Goal: Task Accomplishment & Management: Manage account settings

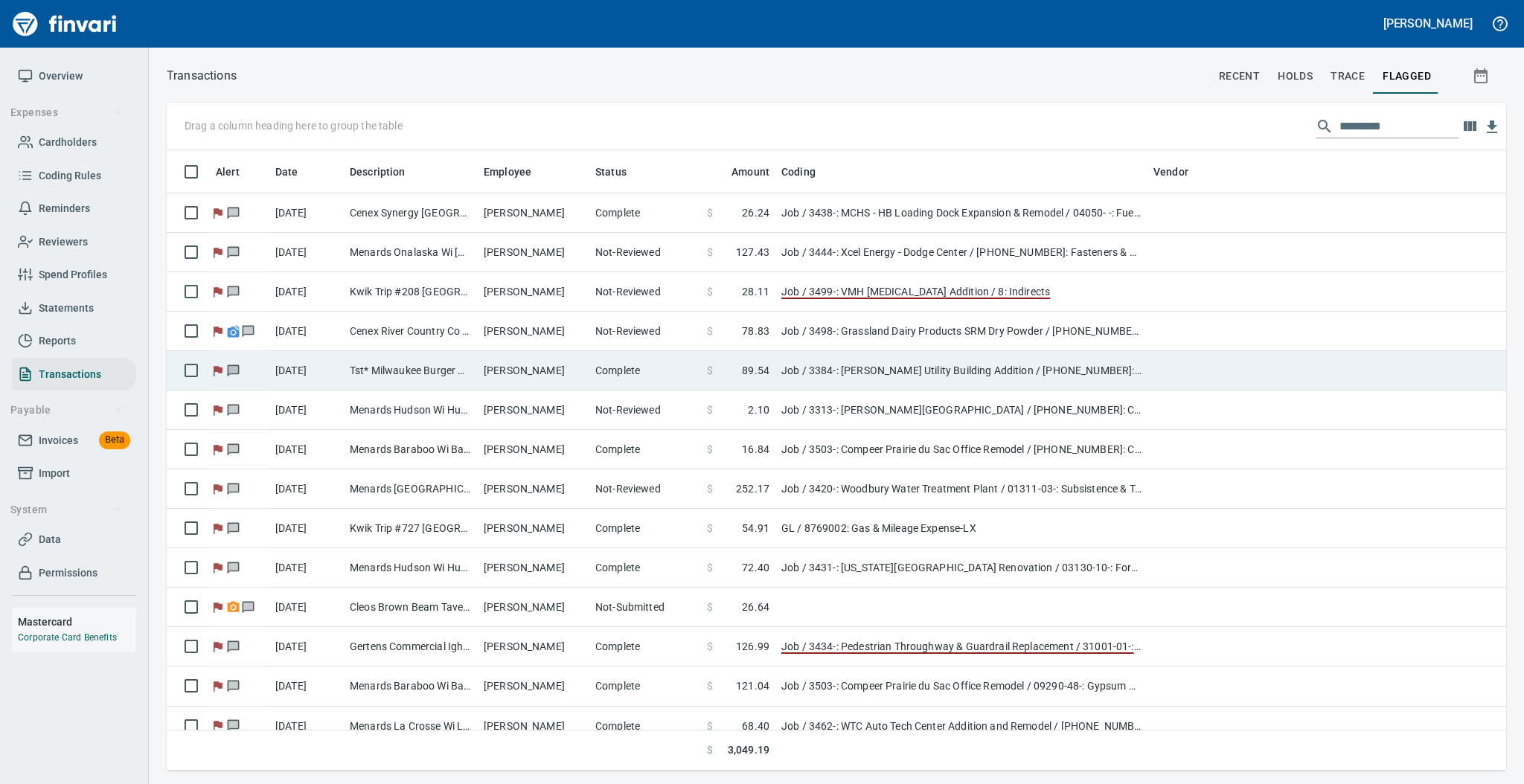
scroll to position [606, 1307]
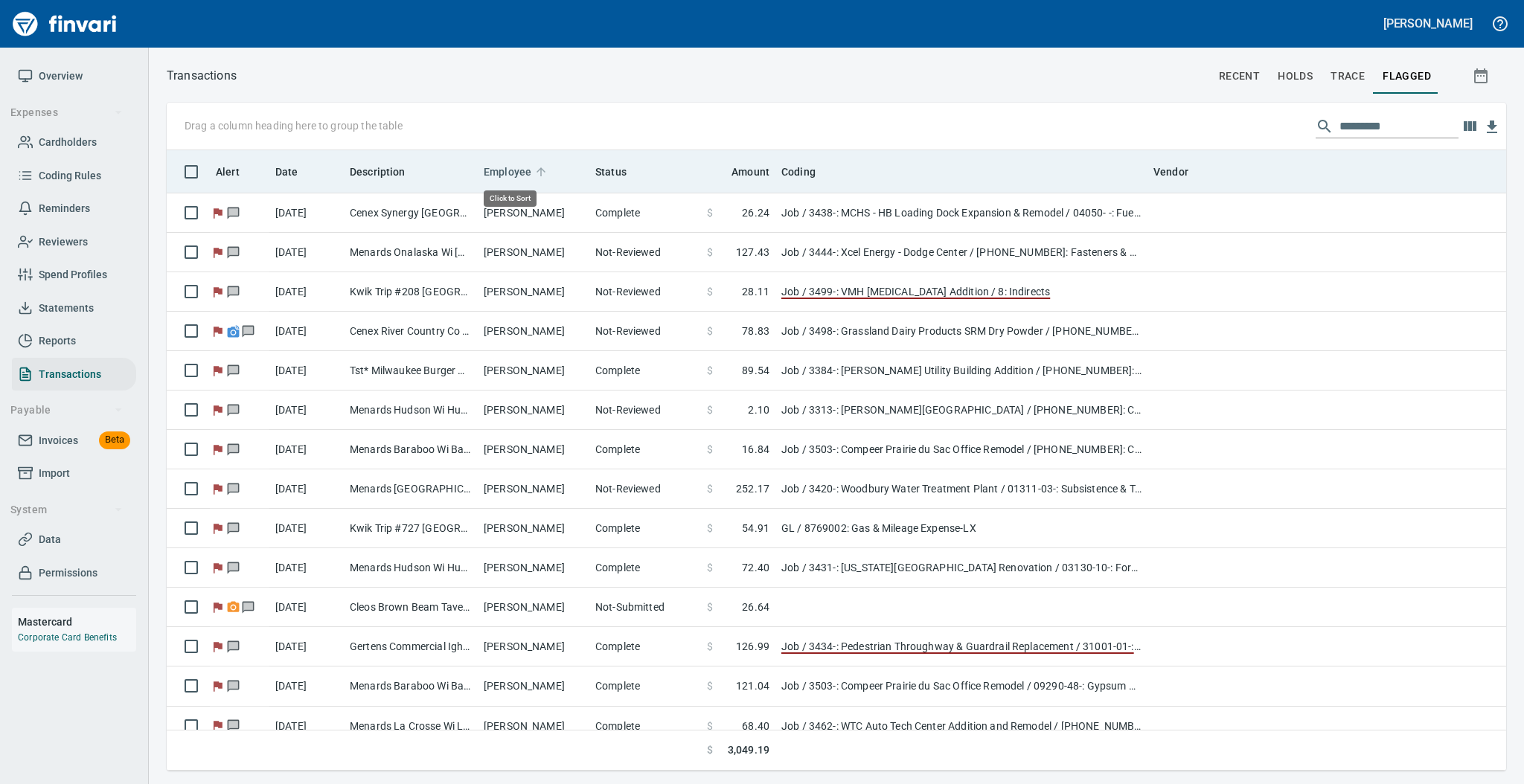
click at [540, 170] on icon at bounding box center [540, 172] width 9 height 9
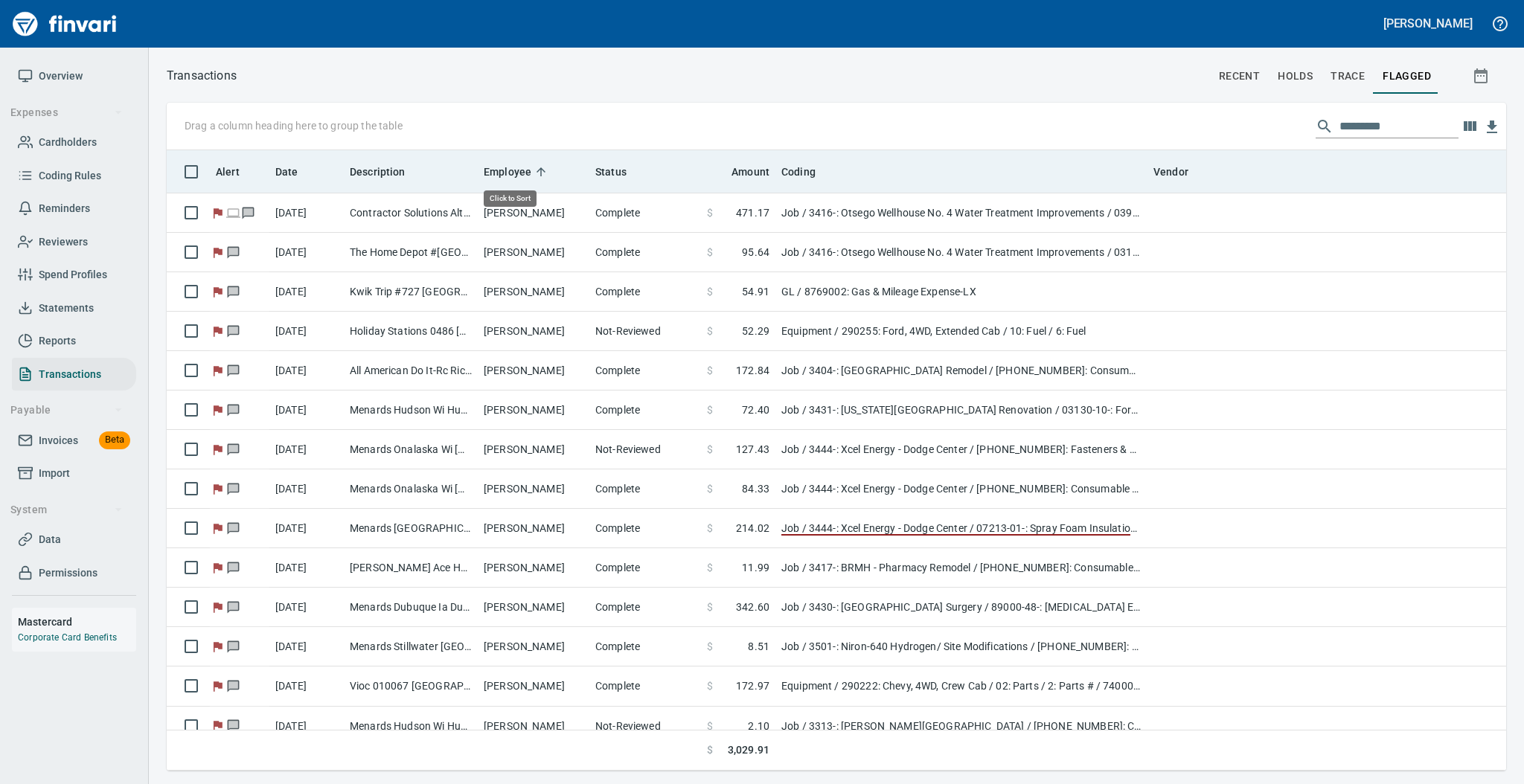
click at [540, 170] on icon at bounding box center [540, 172] width 9 height 9
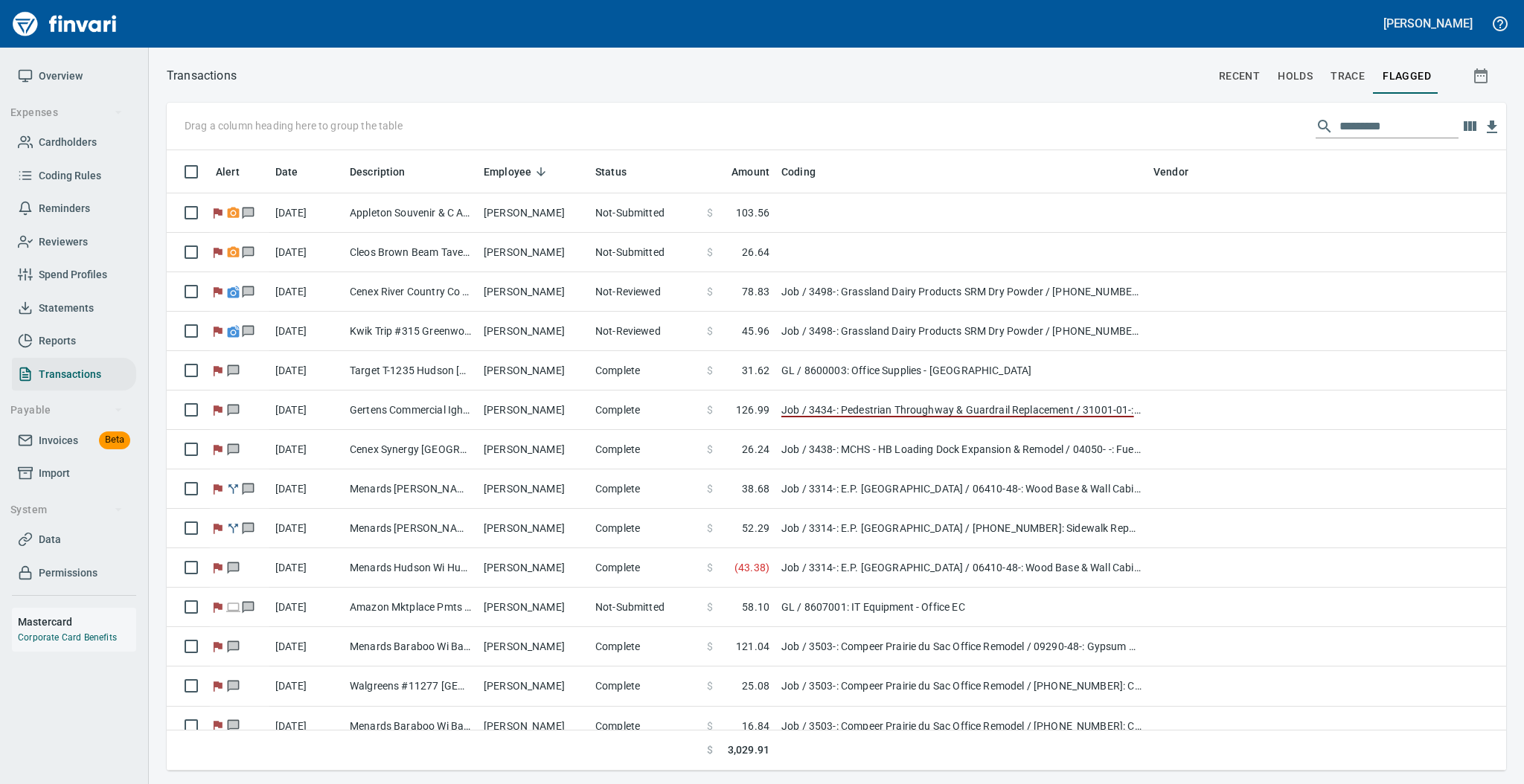
click at [50, 67] on span "Overview" at bounding box center [60, 75] width 44 height 19
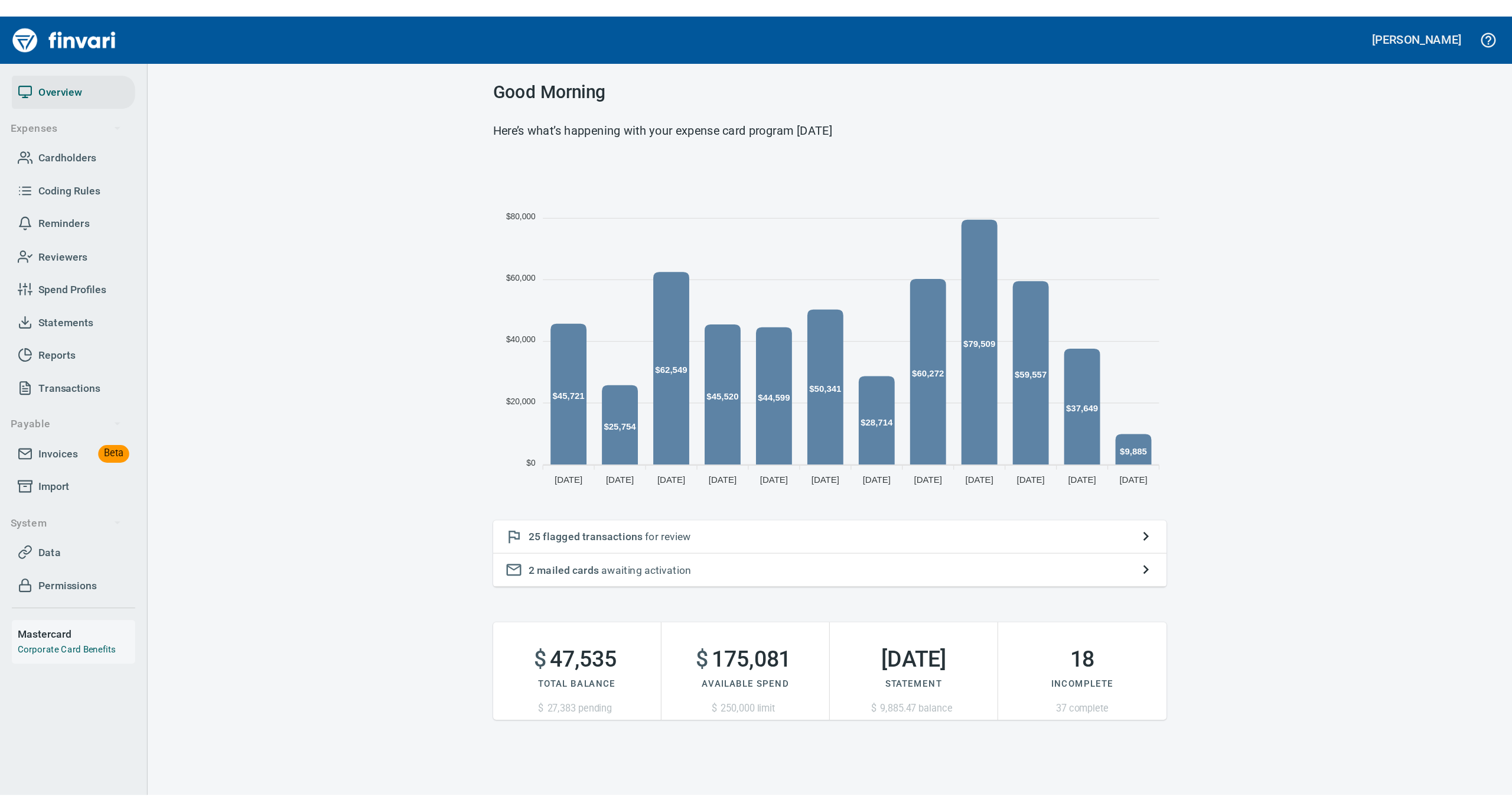
scroll to position [263, 527]
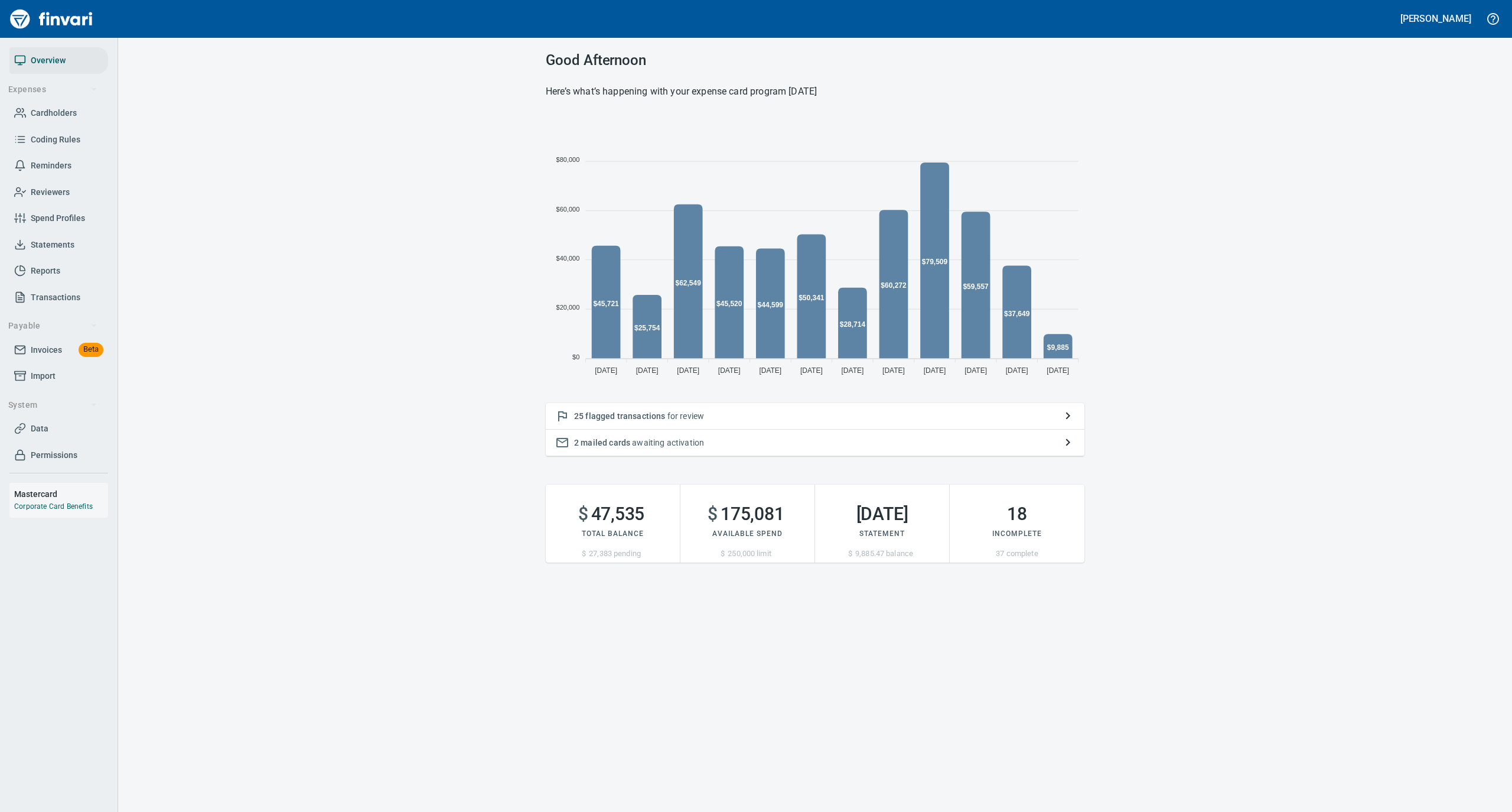
click at [741, 407] on div "25 flagged transactions for review" at bounding box center [815, 417] width 538 height 26
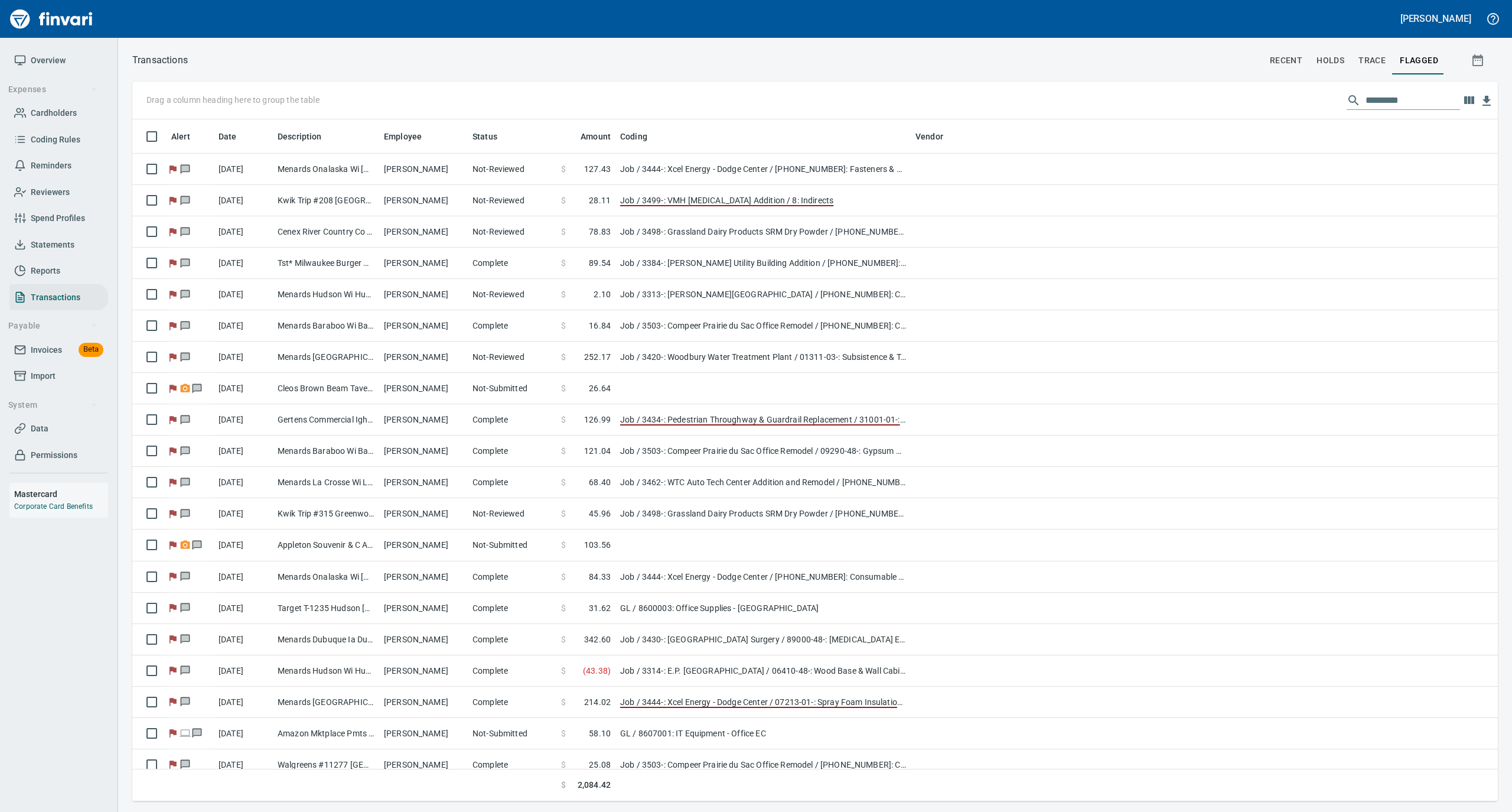
scroll to position [670, 1342]
click at [46, 48] on link "Overview" at bounding box center [58, 61] width 99 height 26
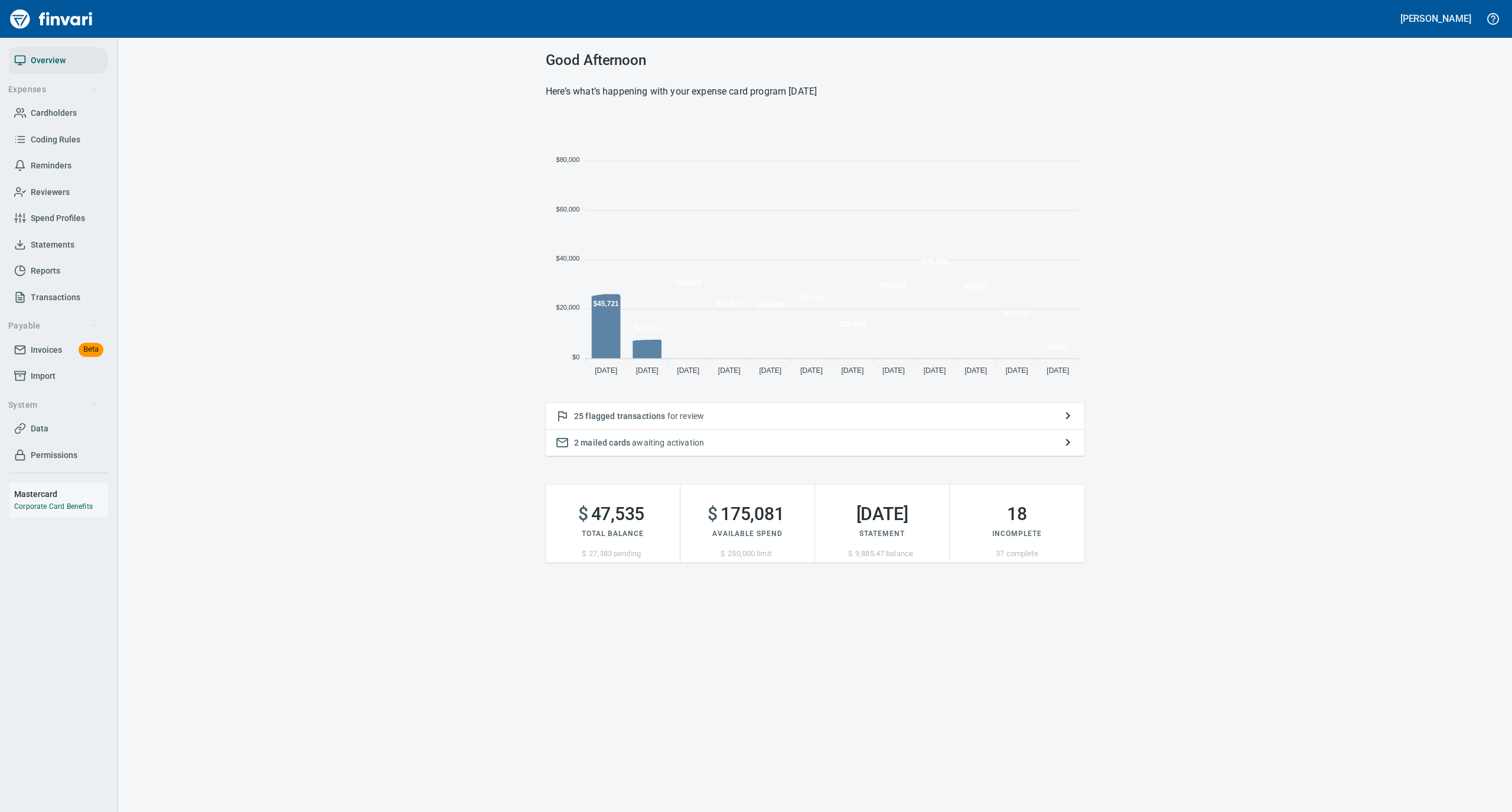
scroll to position [263, 527]
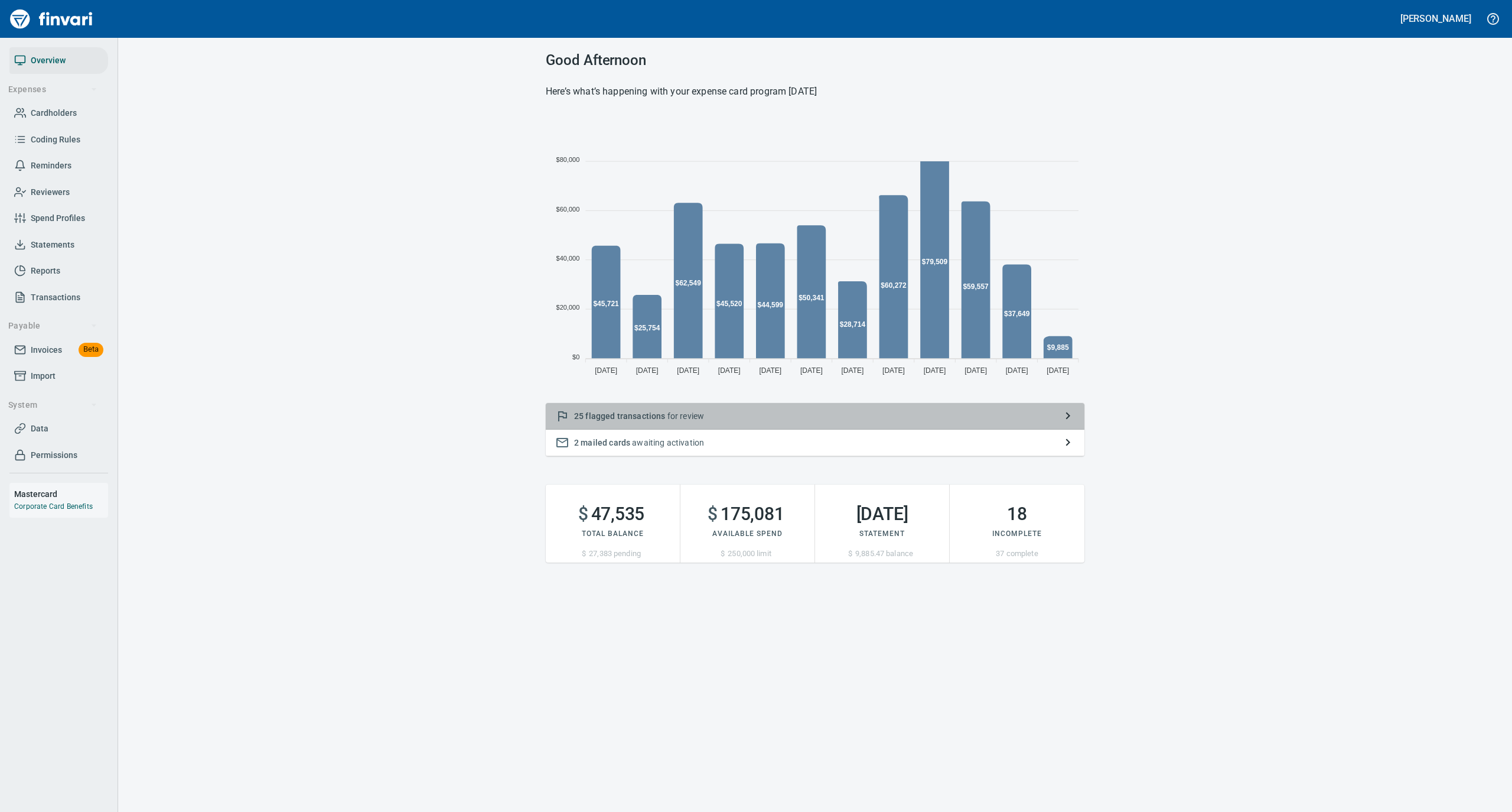
click at [752, 417] on p "25 flagged transactions for review" at bounding box center [815, 416] width 482 height 12
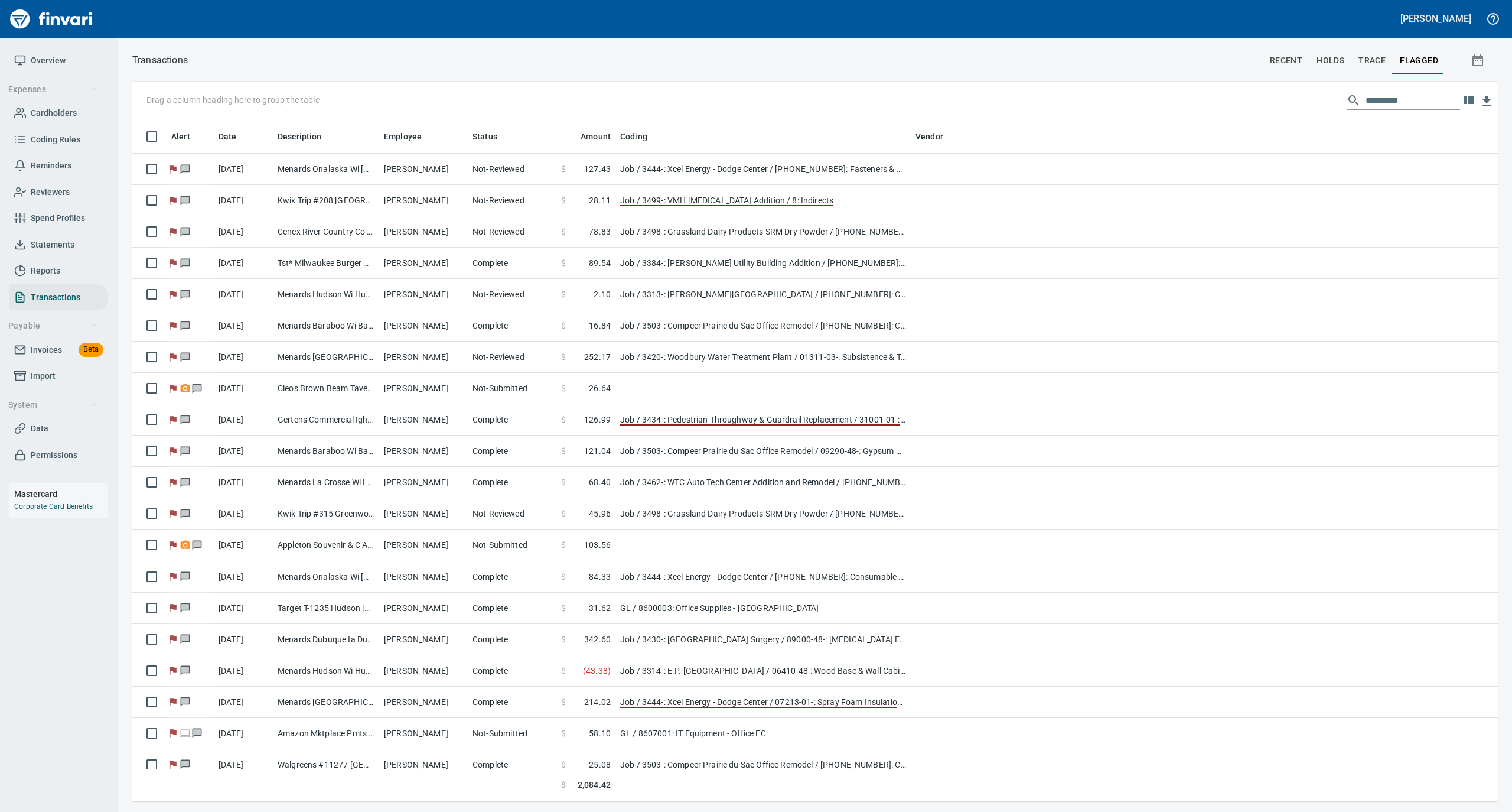
scroll to position [670, 1342]
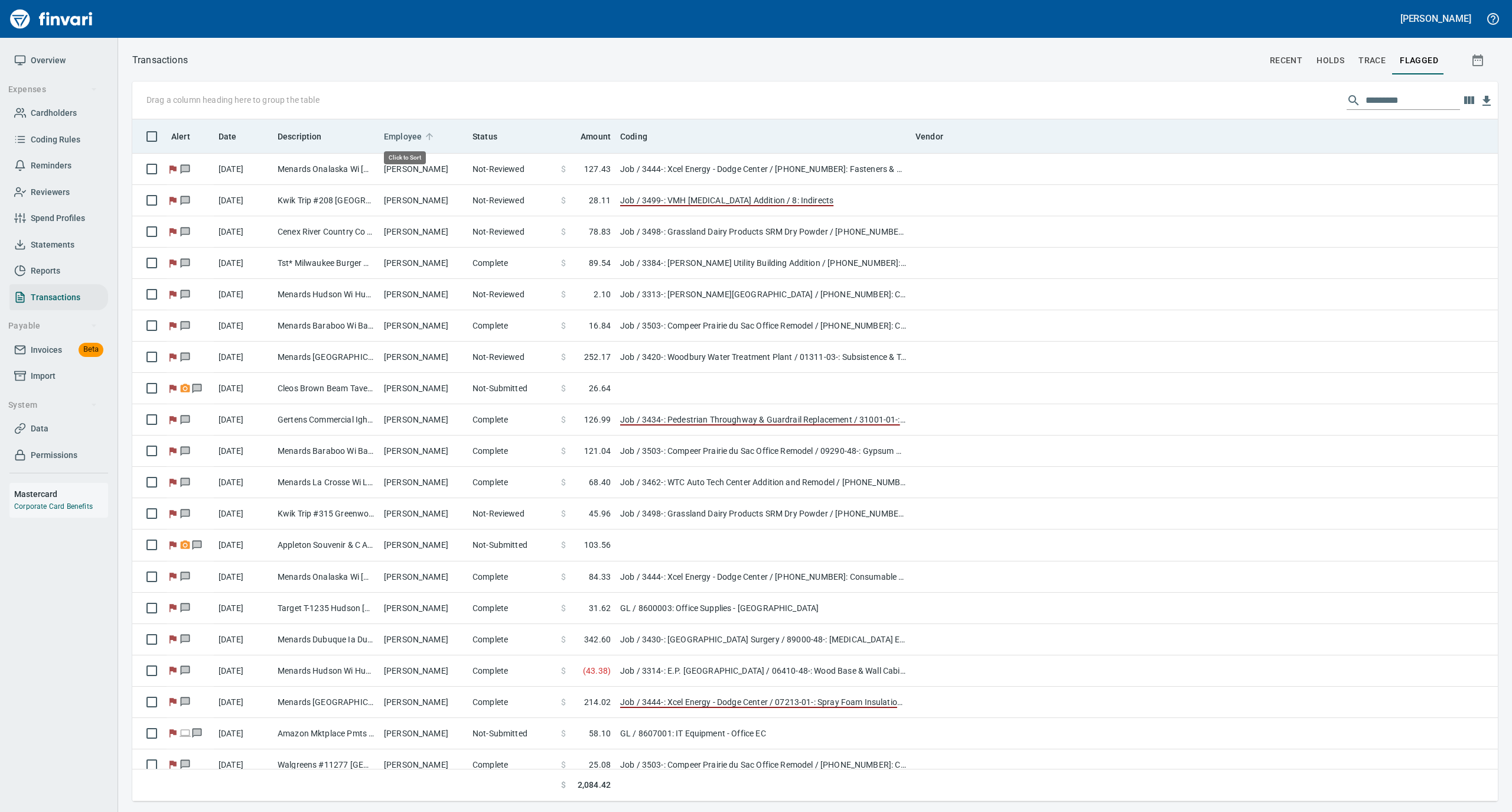
click at [426, 137] on icon at bounding box center [430, 137] width 11 height 11
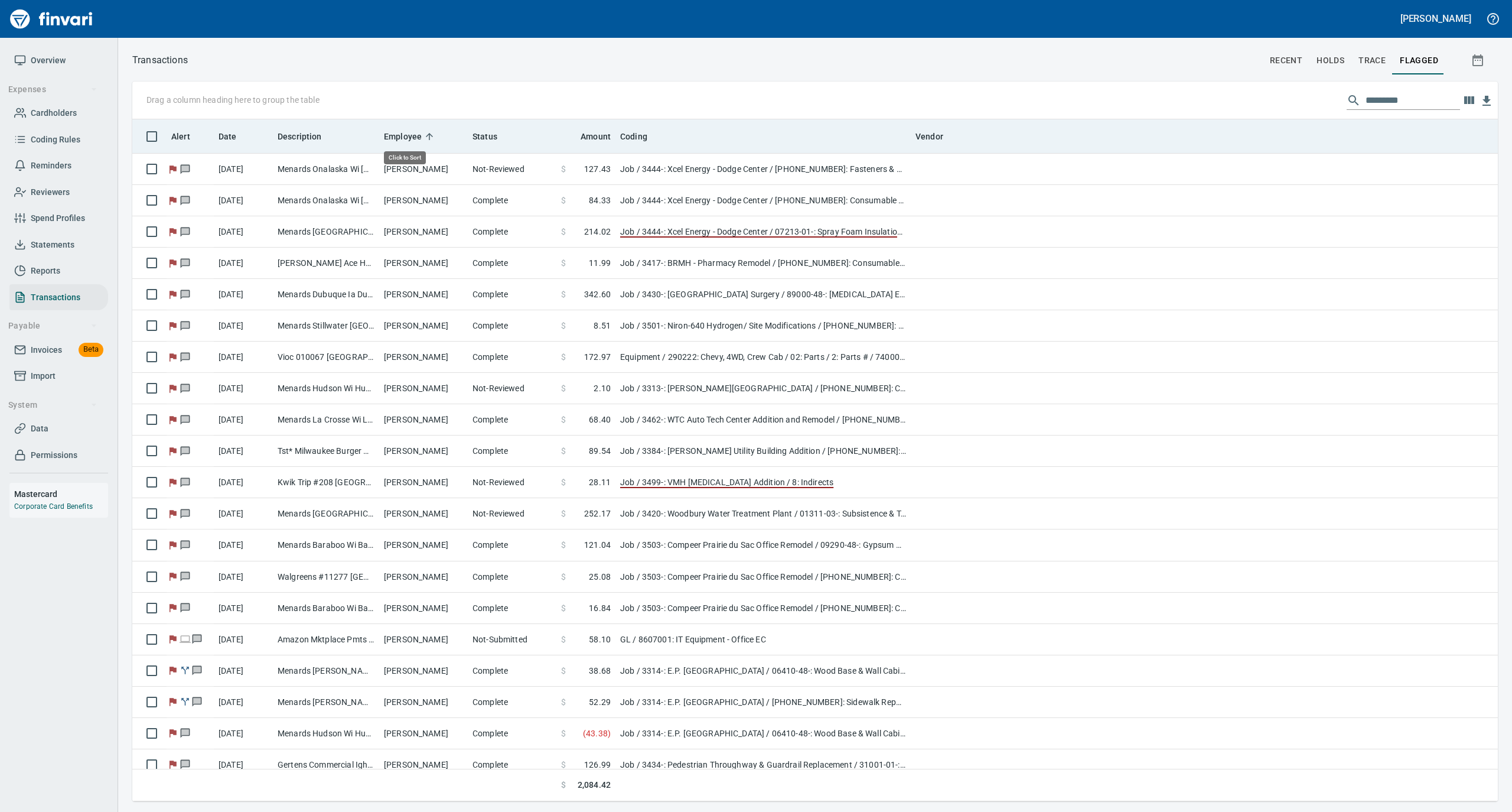
click at [426, 137] on icon at bounding box center [430, 137] width 11 height 11
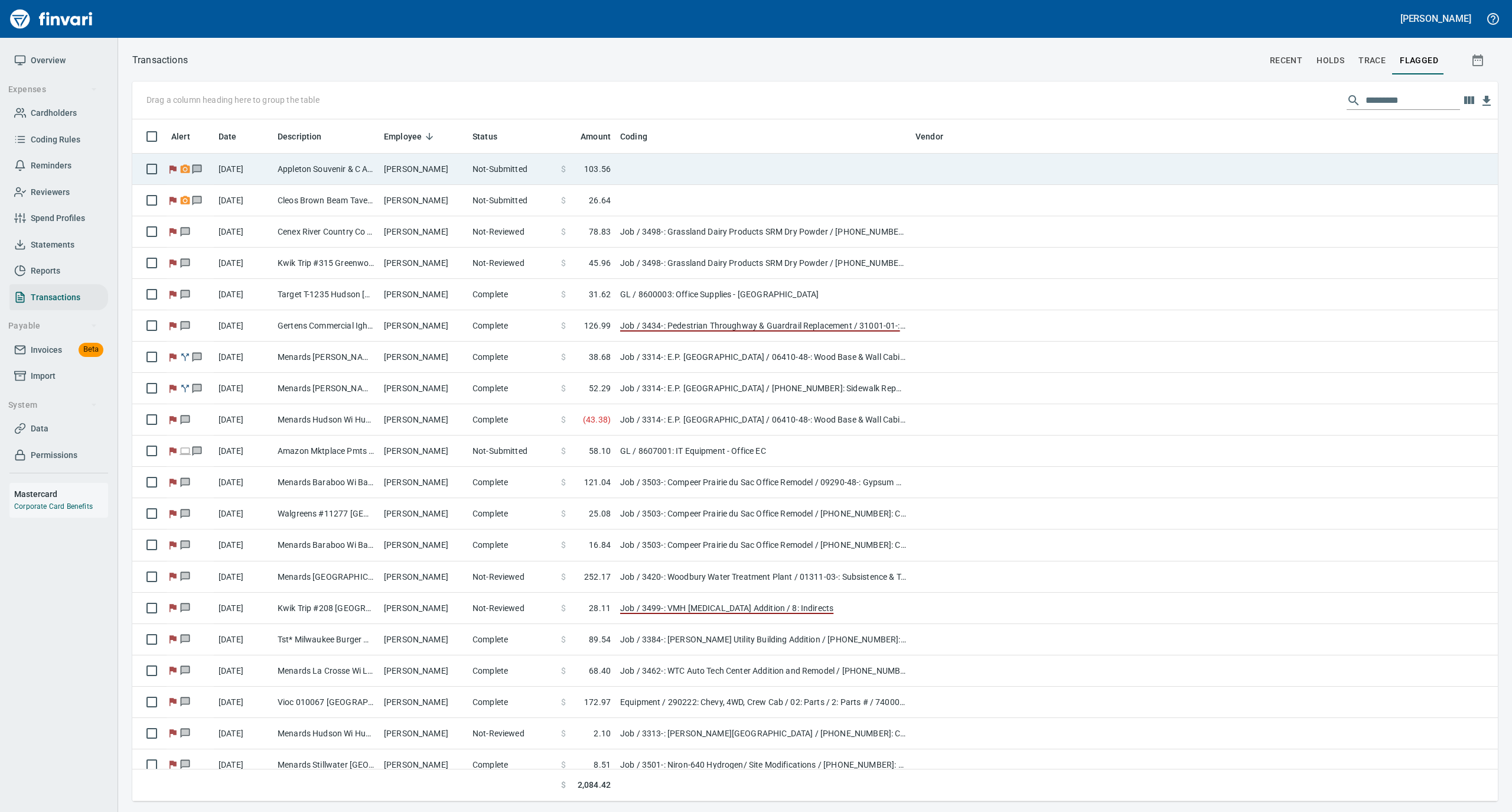
click at [423, 163] on td "[PERSON_NAME]" at bounding box center [423, 169] width 89 height 31
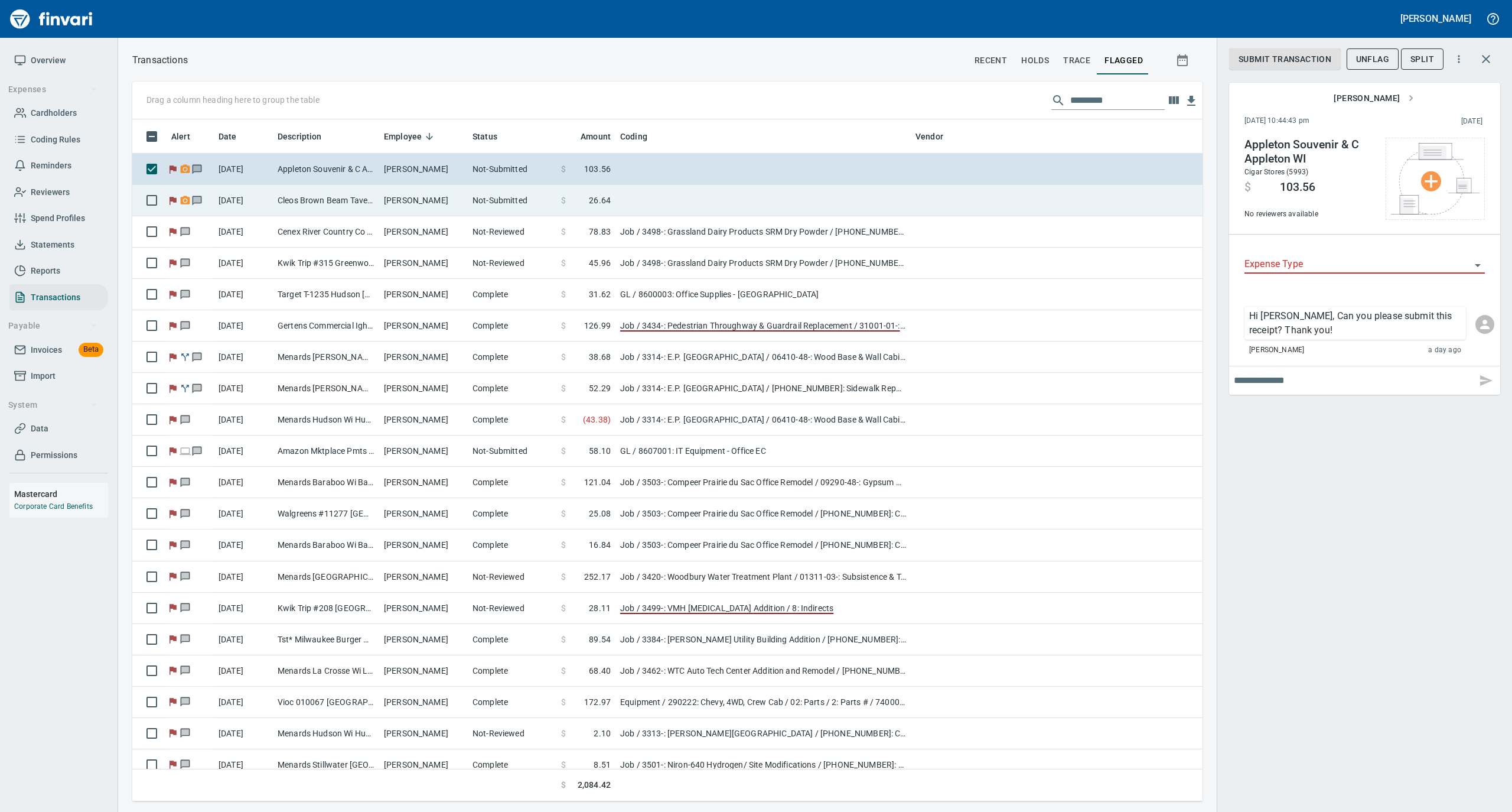
scroll to position [670, 1047]
click at [412, 192] on td "[PERSON_NAME]" at bounding box center [423, 201] width 89 height 31
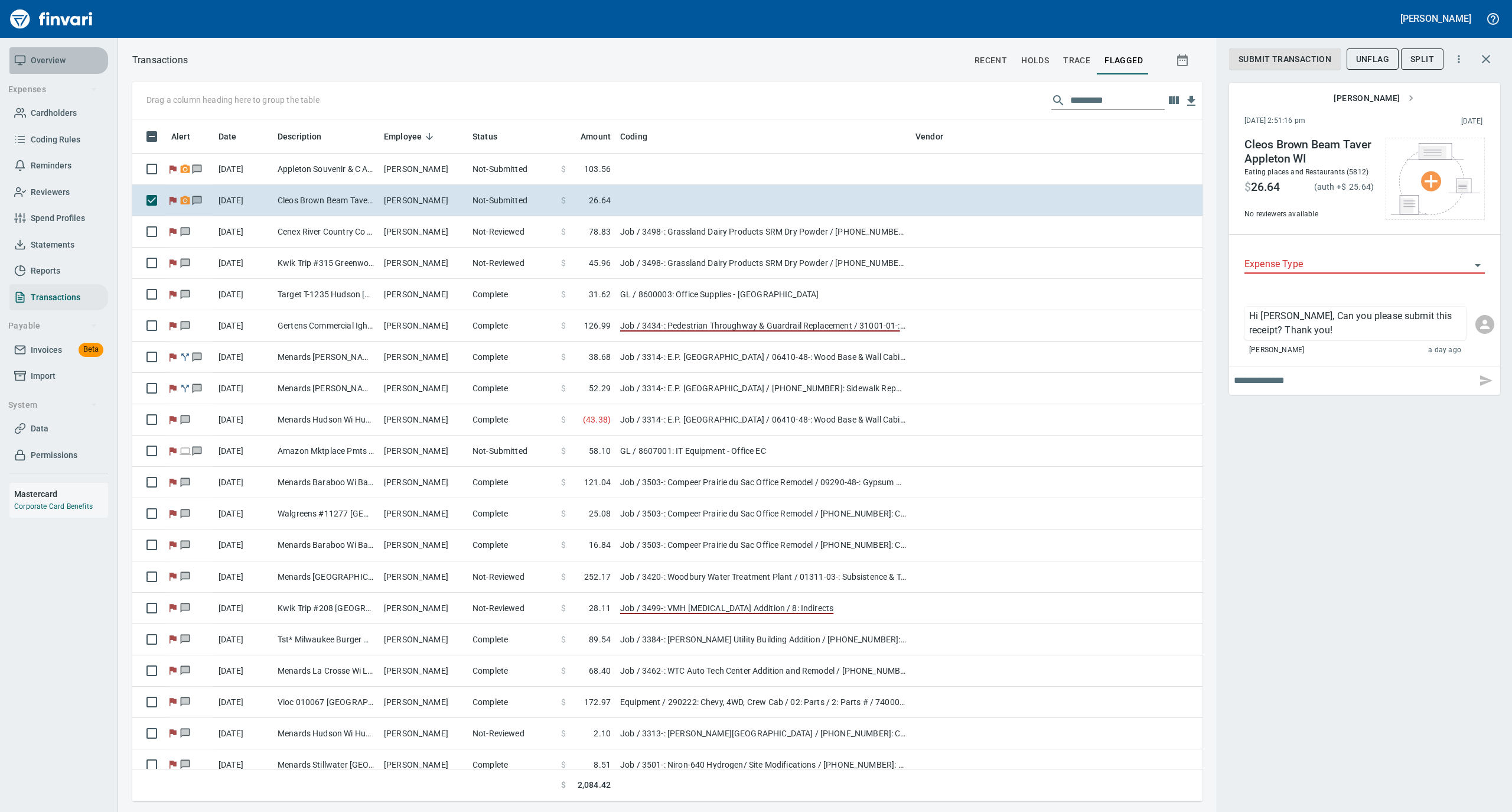
click at [50, 59] on span "Overview" at bounding box center [47, 60] width 35 height 15
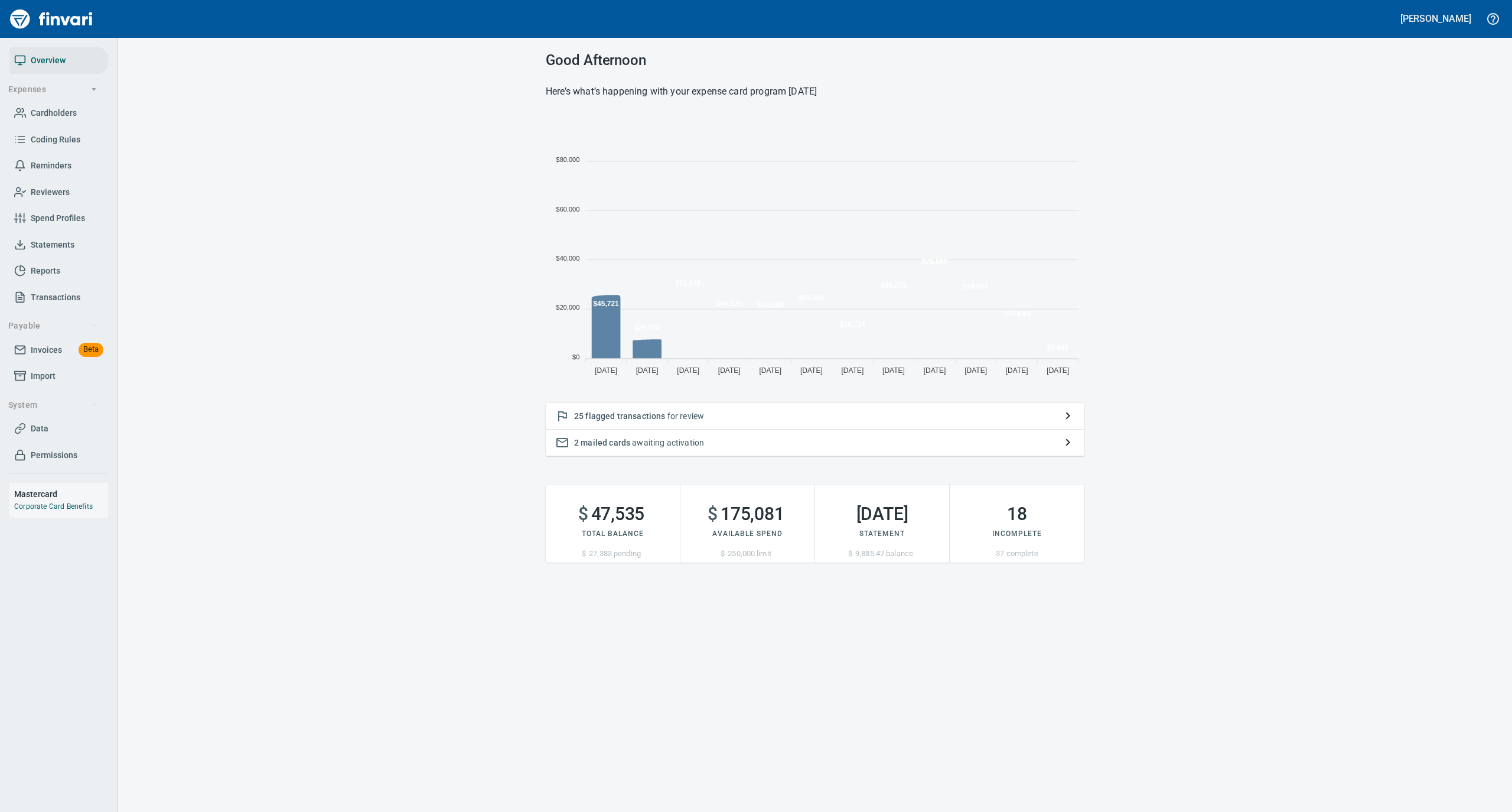
scroll to position [263, 527]
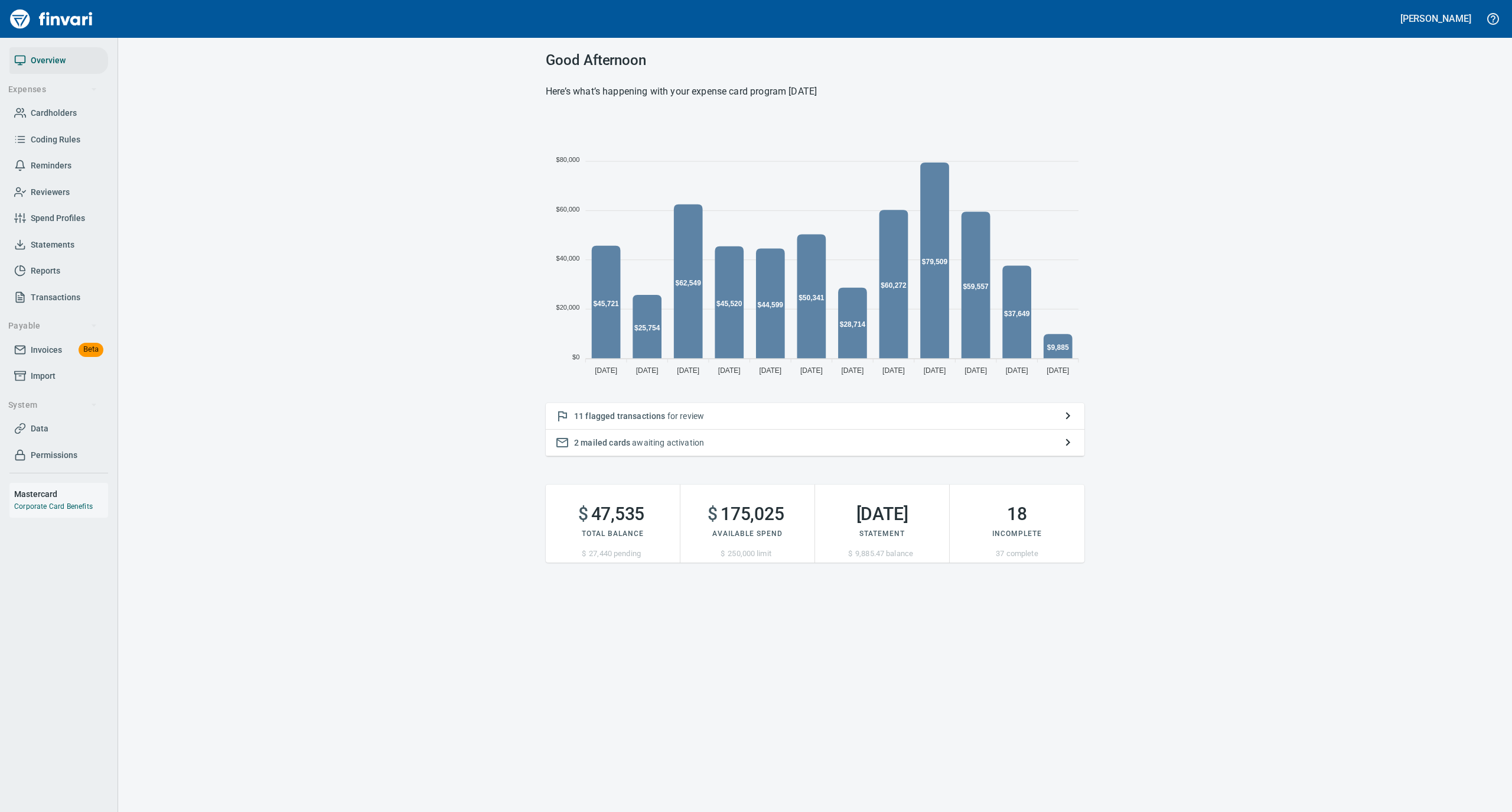
click at [724, 409] on div "11 flagged transactions for review" at bounding box center [815, 417] width 538 height 26
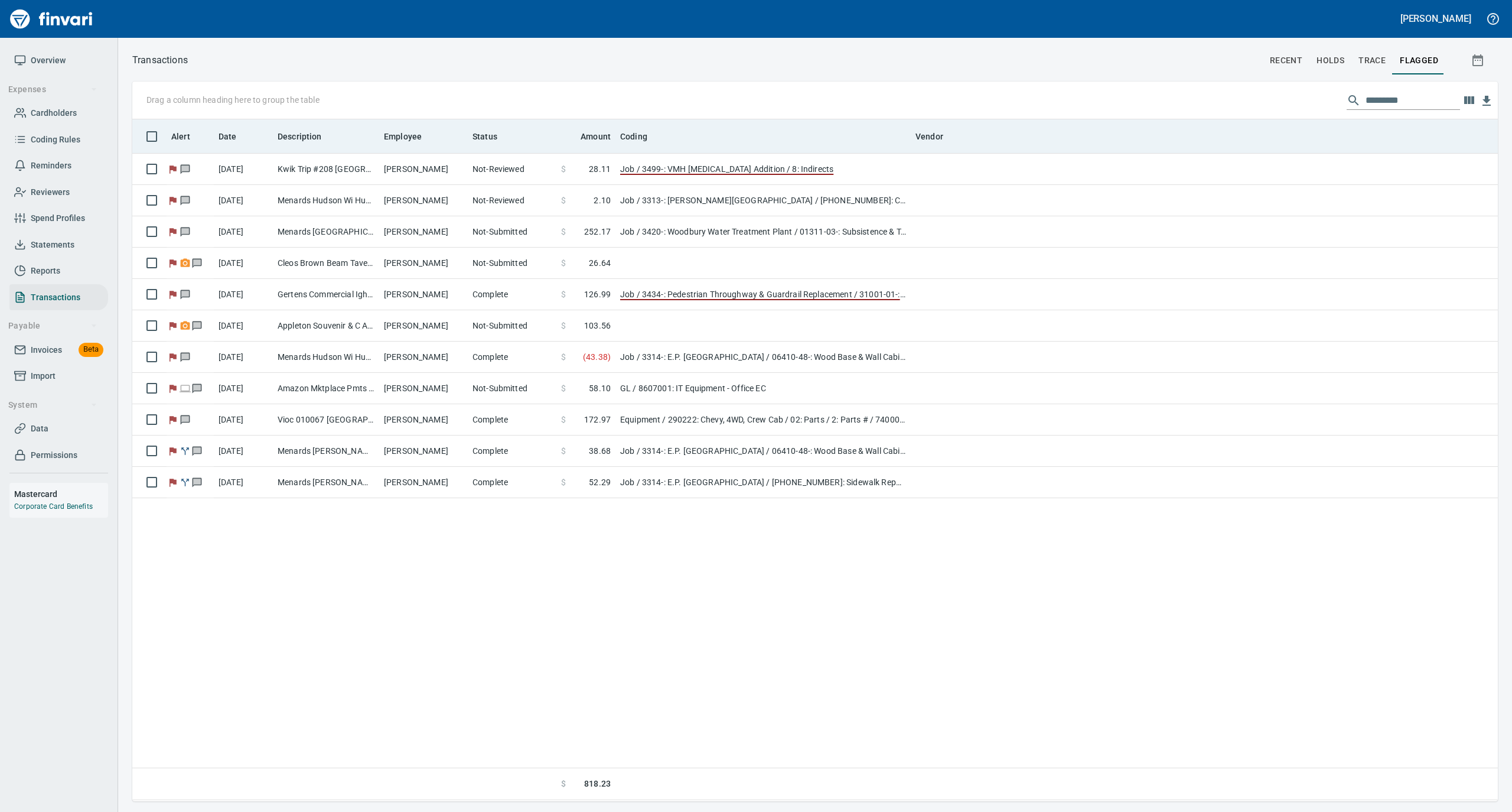
scroll to position [670, 1354]
click at [428, 133] on icon at bounding box center [429, 136] width 7 height 7
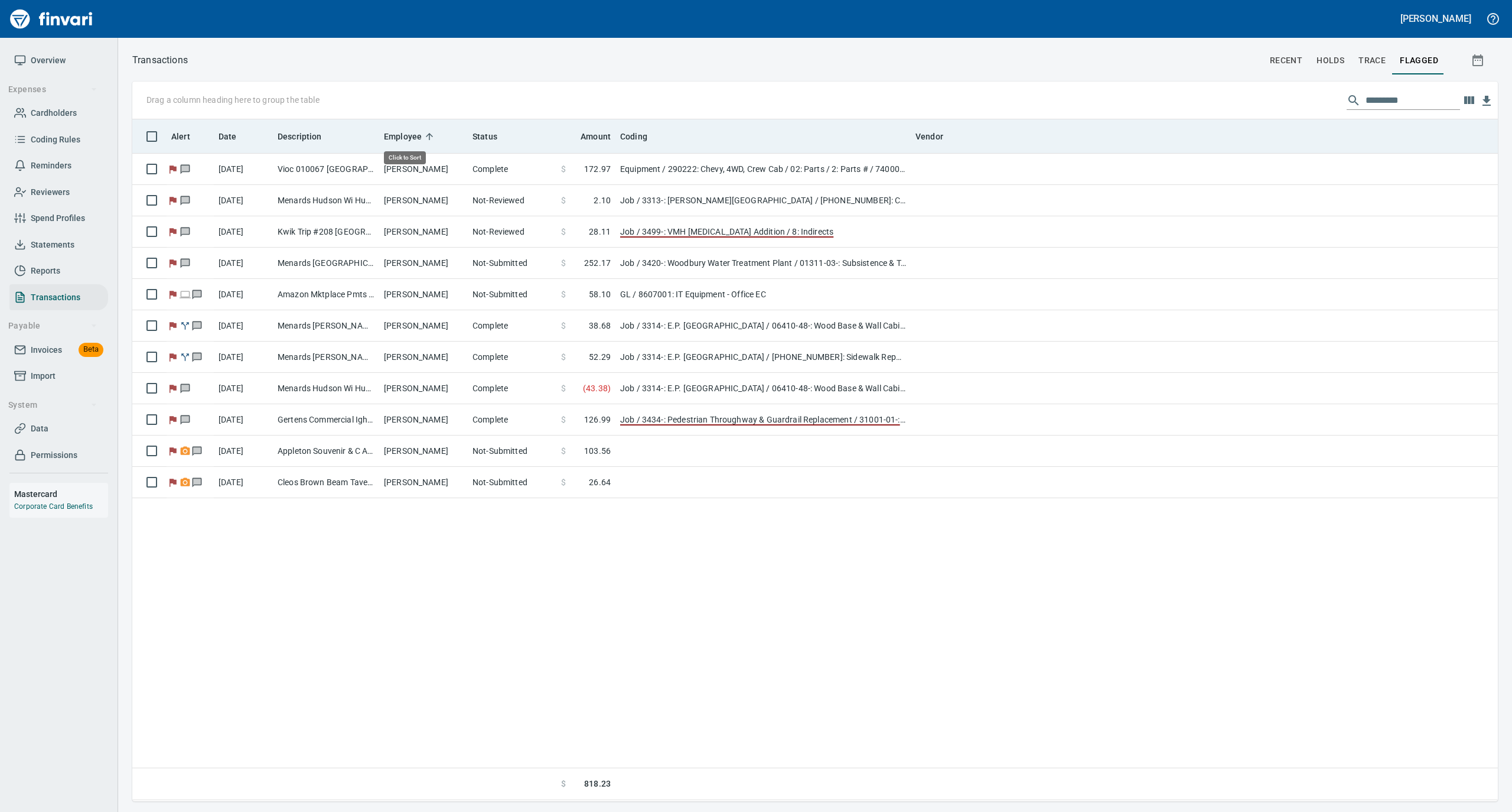
click at [428, 133] on icon at bounding box center [429, 136] width 7 height 7
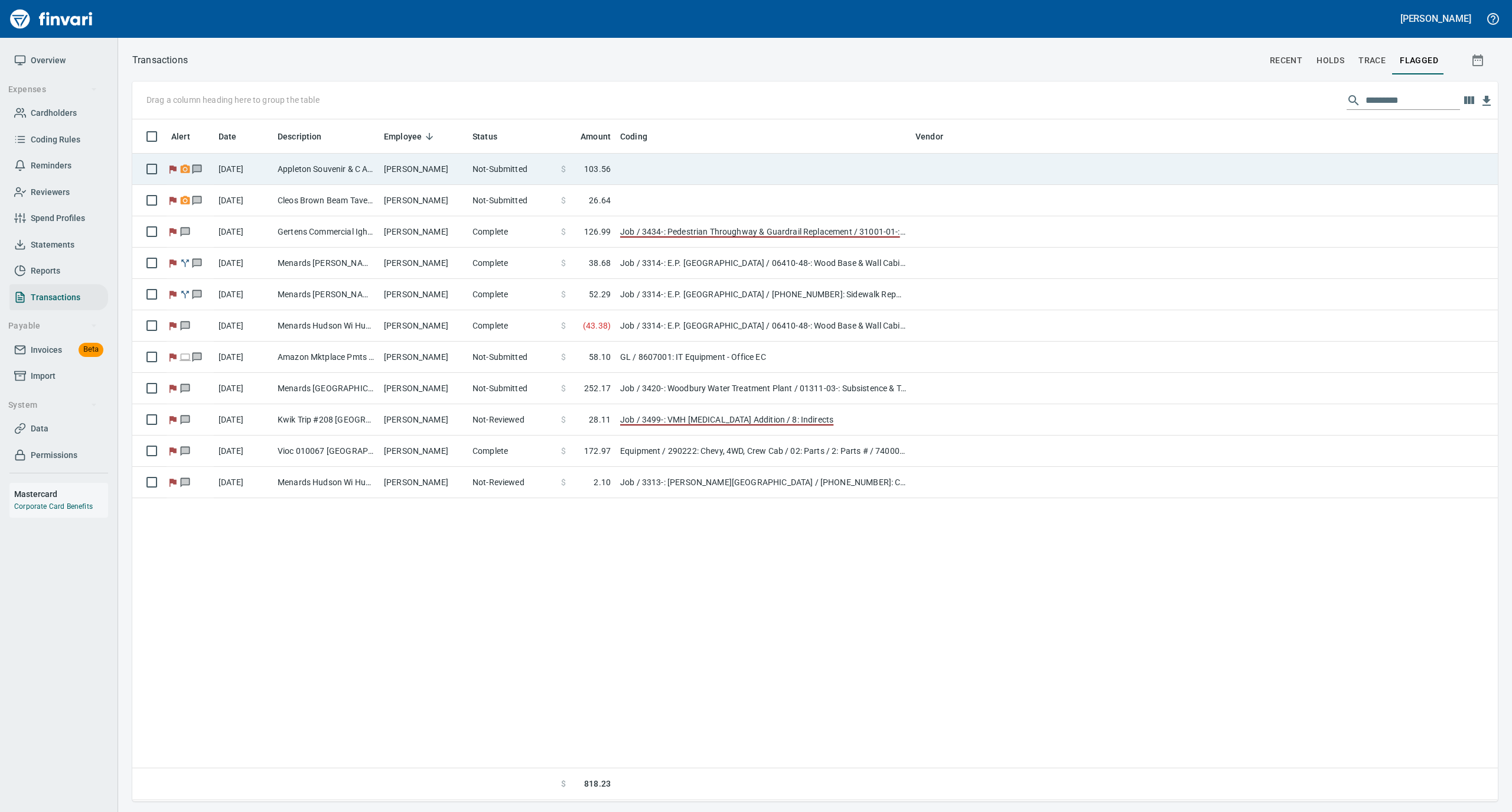
click at [426, 166] on td "[PERSON_NAME]" at bounding box center [423, 169] width 89 height 31
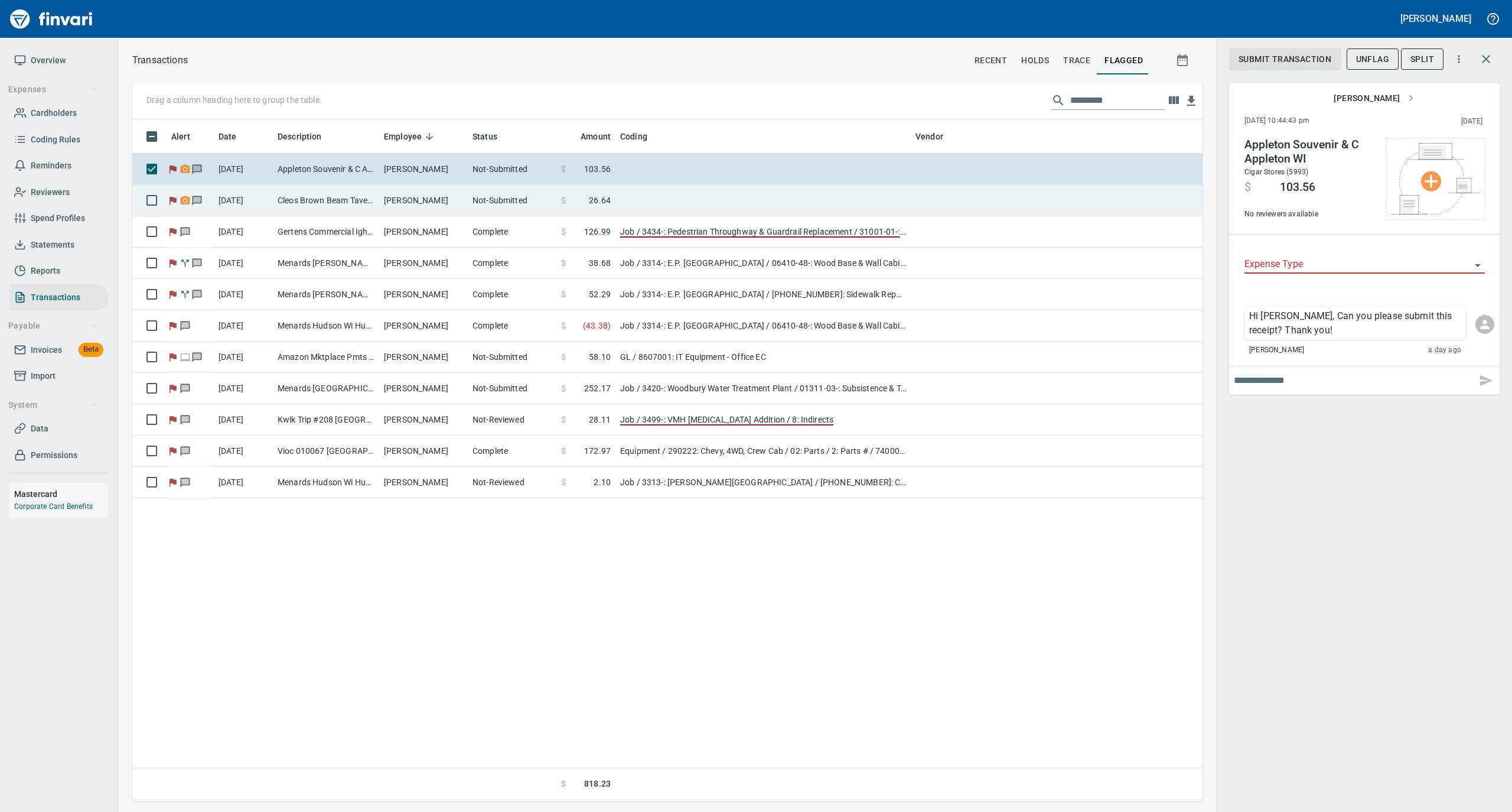
scroll to position [670, 1058]
click at [420, 195] on td "[PERSON_NAME]" at bounding box center [423, 201] width 89 height 31
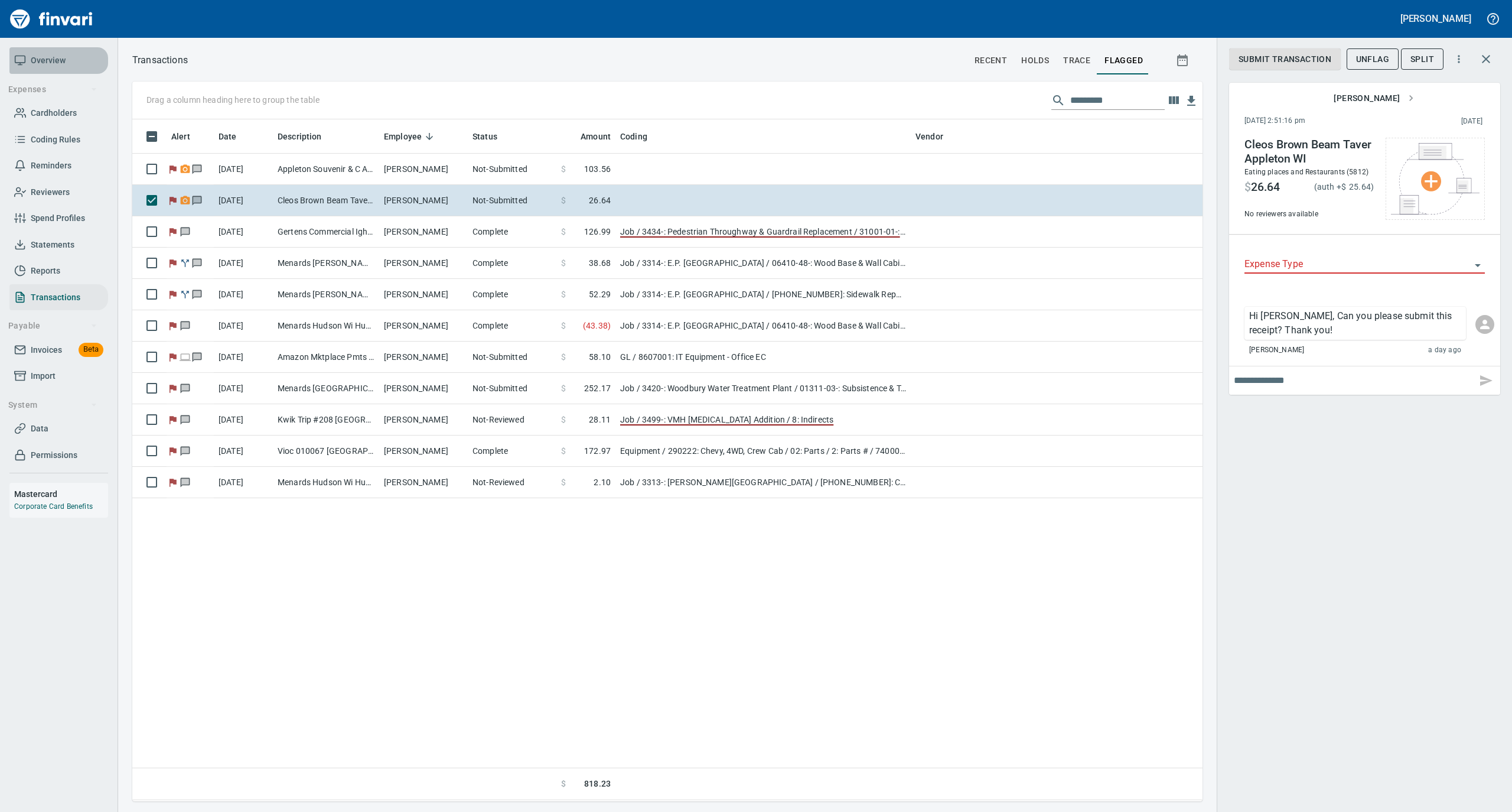
click at [39, 62] on span "Overview" at bounding box center [47, 60] width 35 height 15
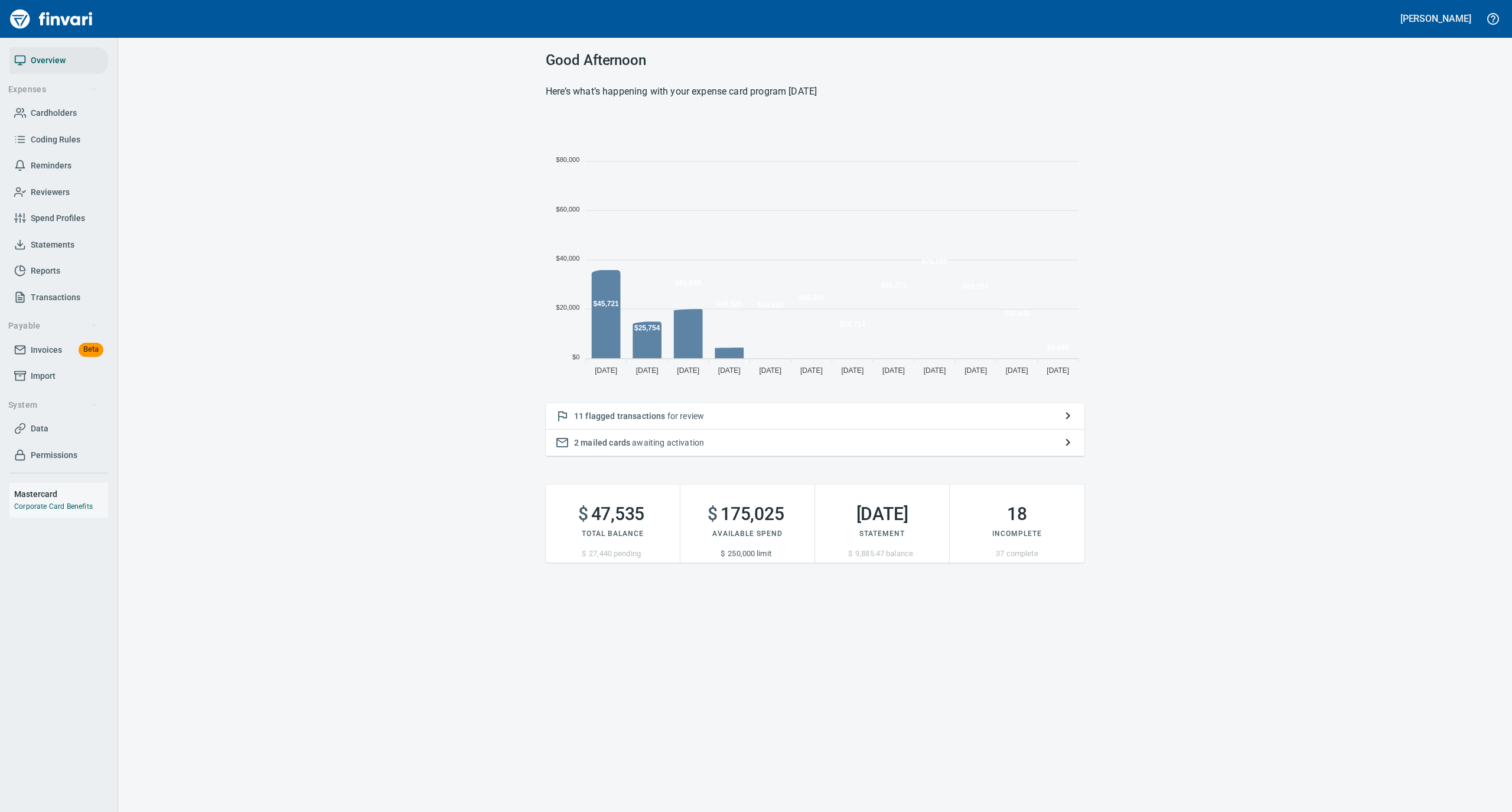
scroll to position [263, 527]
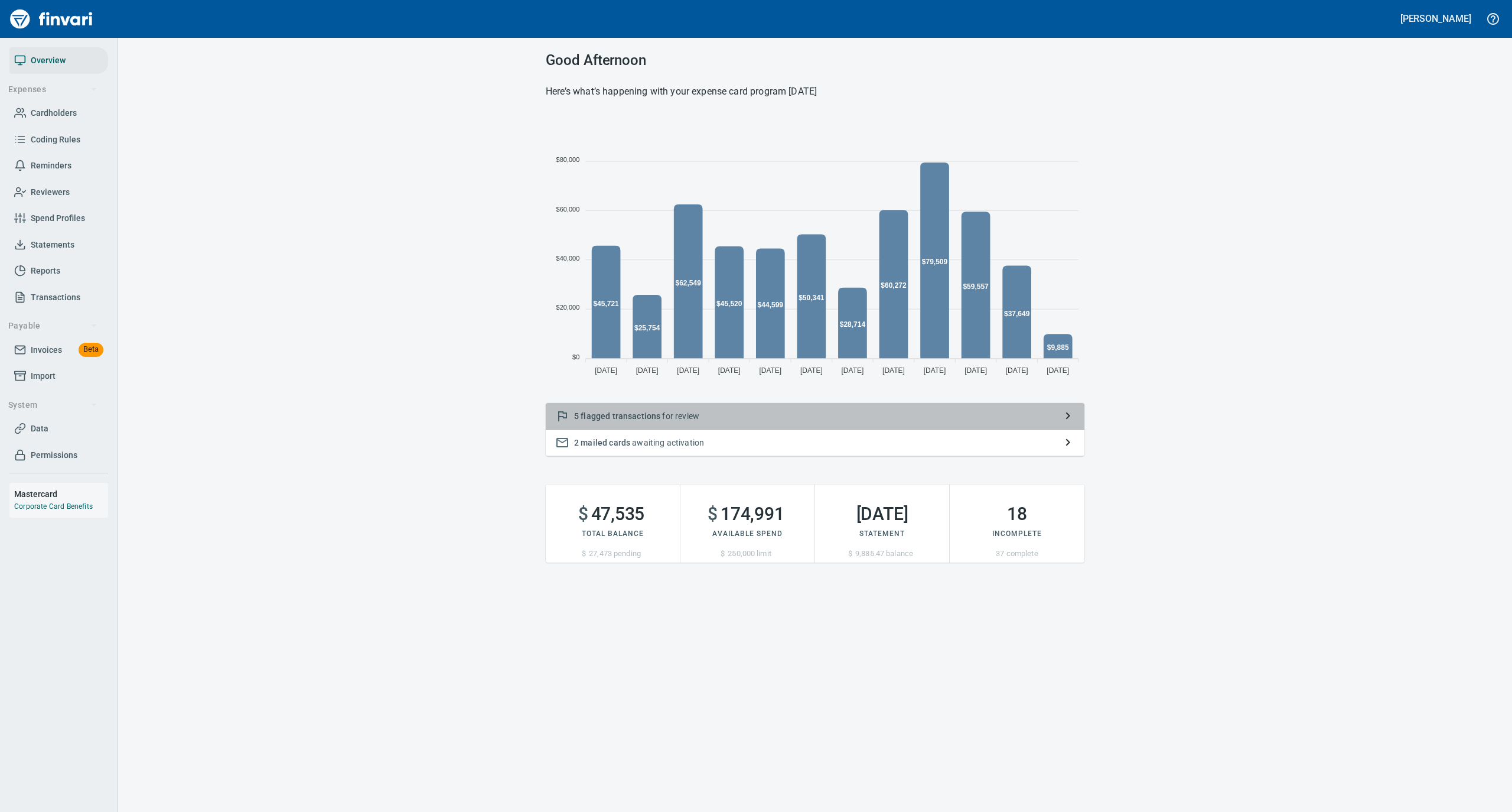
click at [665, 416] on p "5 flagged transactions for review" at bounding box center [815, 416] width 482 height 12
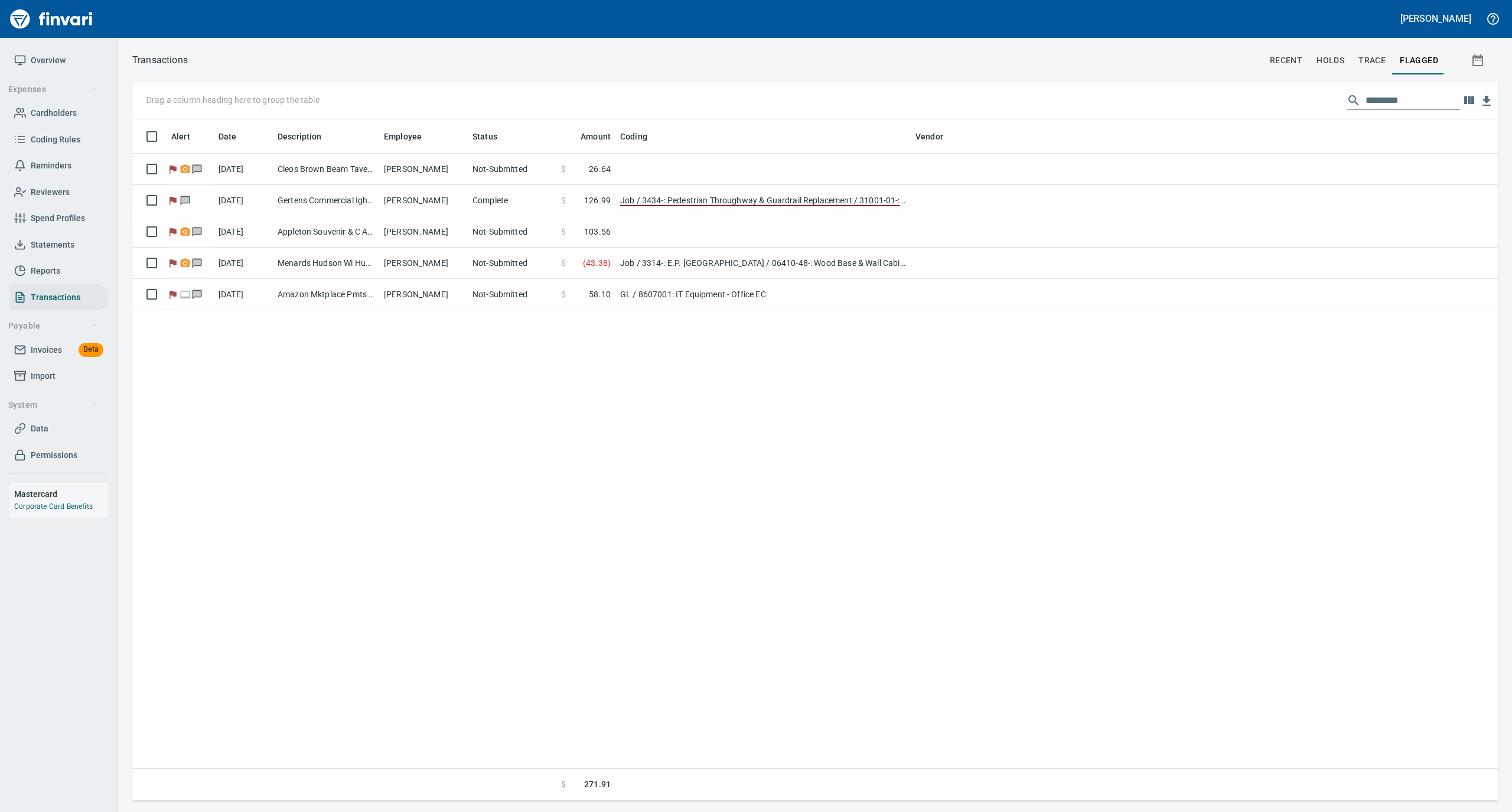
scroll to position [670, 1354]
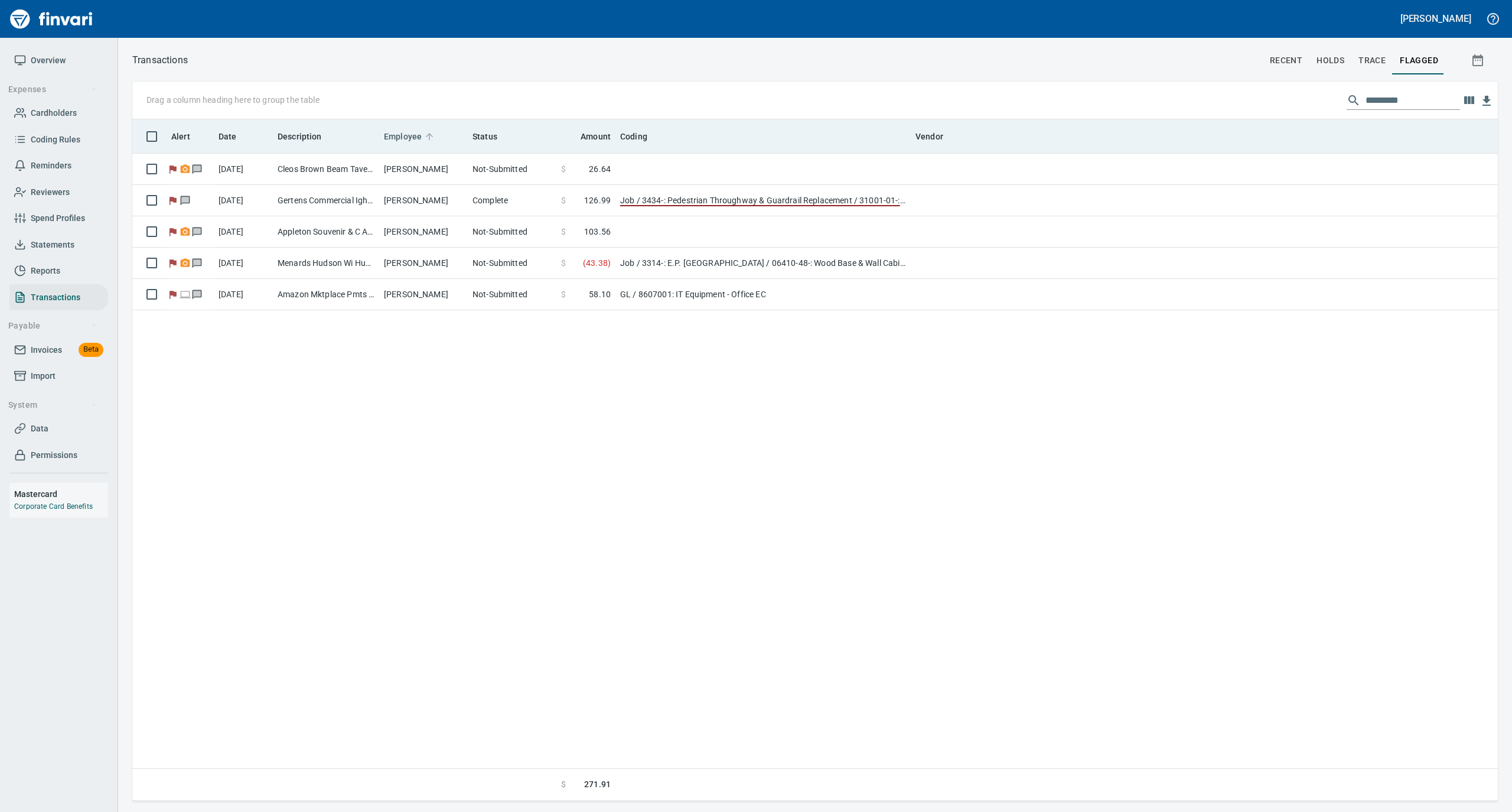
click at [429, 132] on icon at bounding box center [430, 137] width 11 height 11
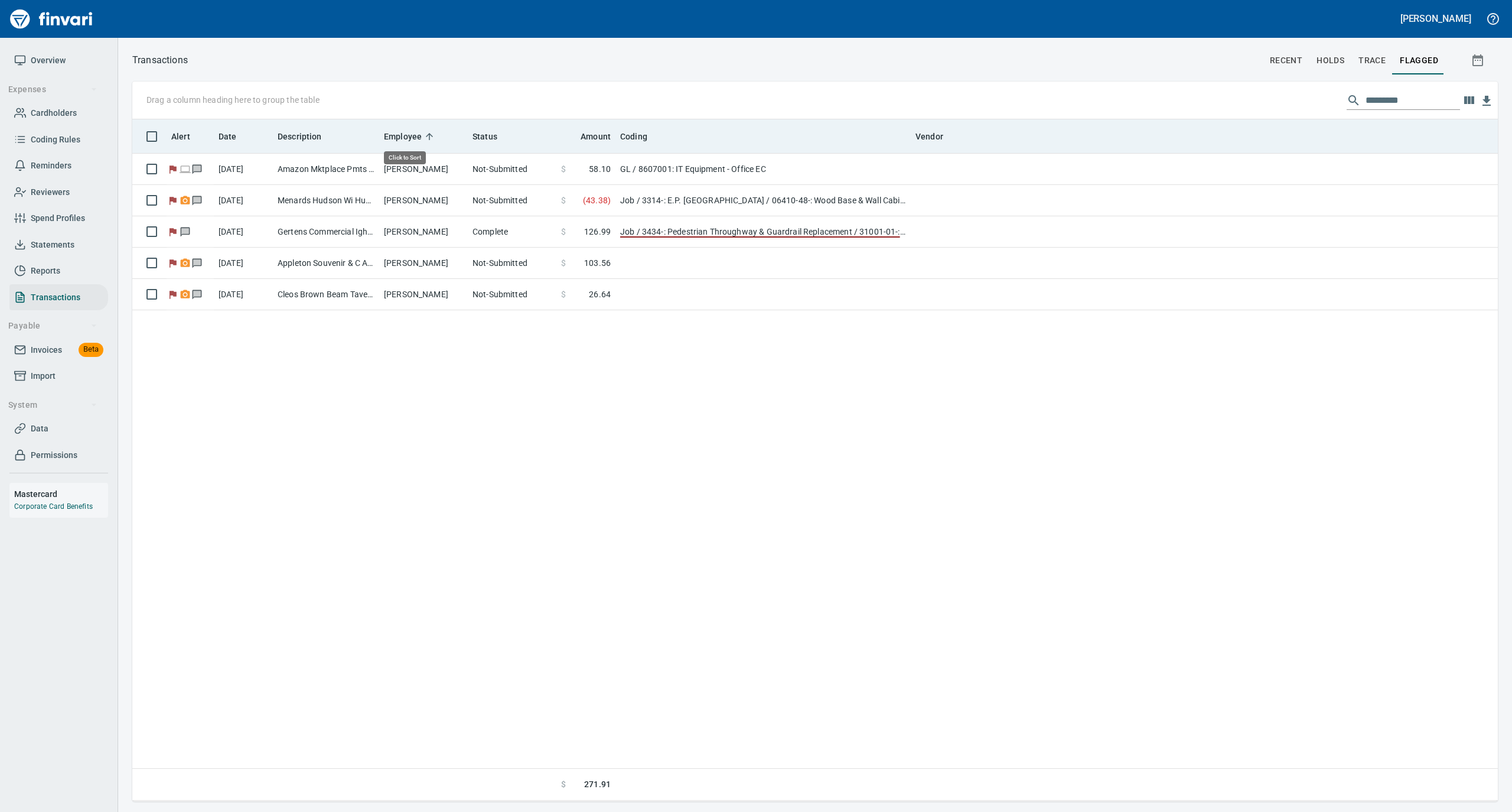
click at [429, 132] on icon at bounding box center [430, 137] width 11 height 11
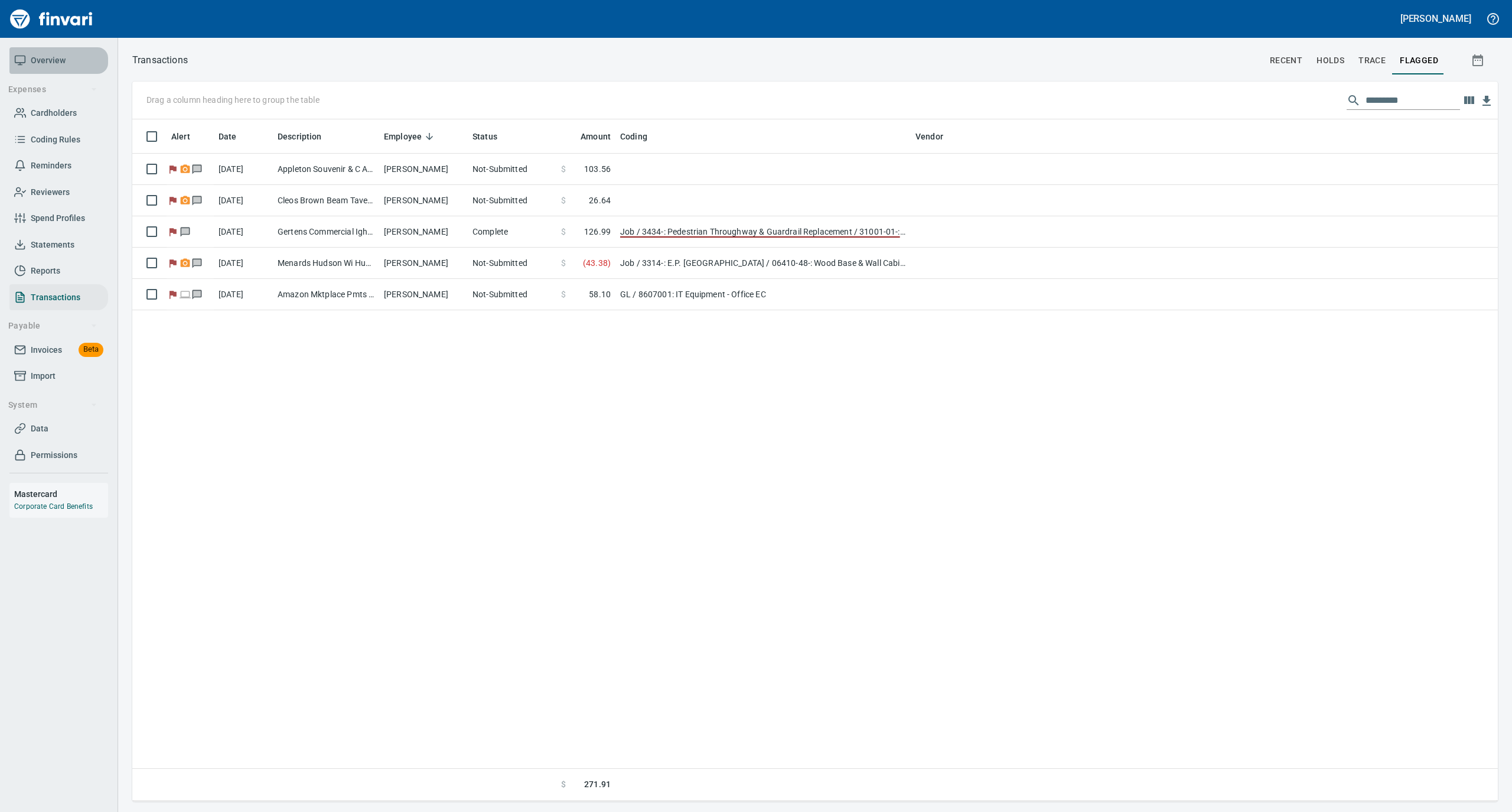
click at [37, 62] on span "Overview" at bounding box center [47, 60] width 35 height 15
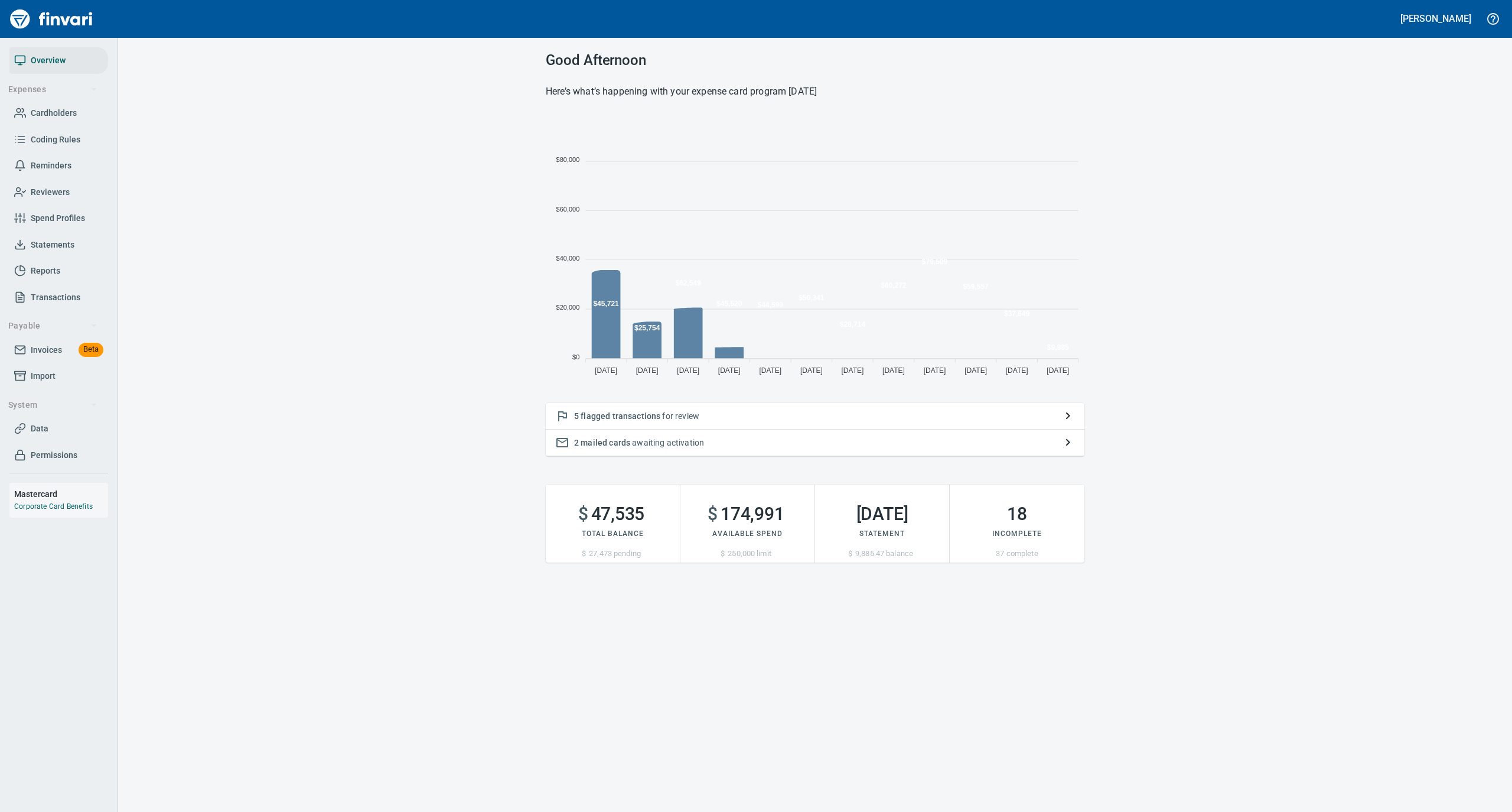
scroll to position [263, 527]
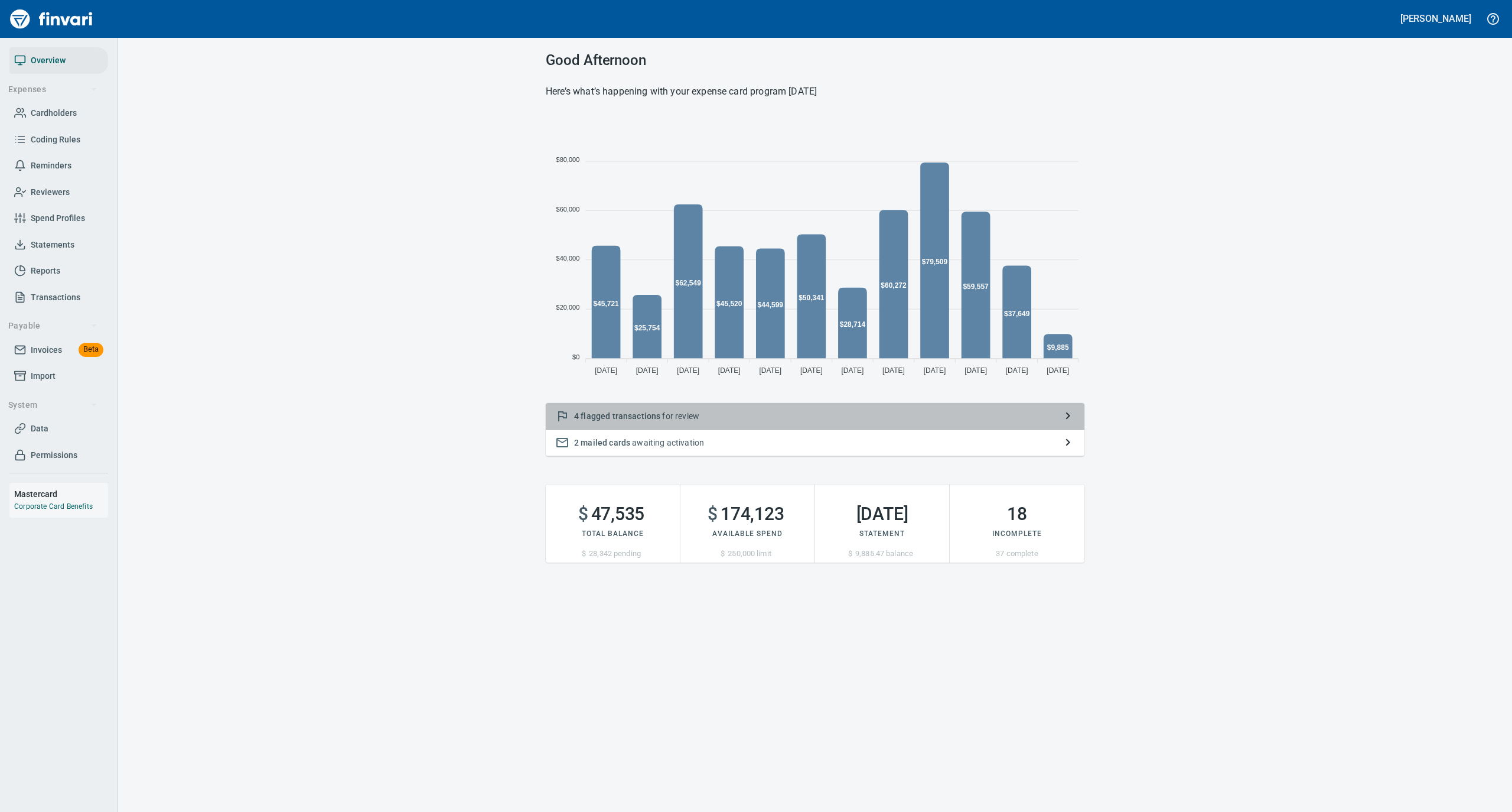
click at [766, 410] on p "4 flagged transactions for review" at bounding box center [815, 416] width 482 height 12
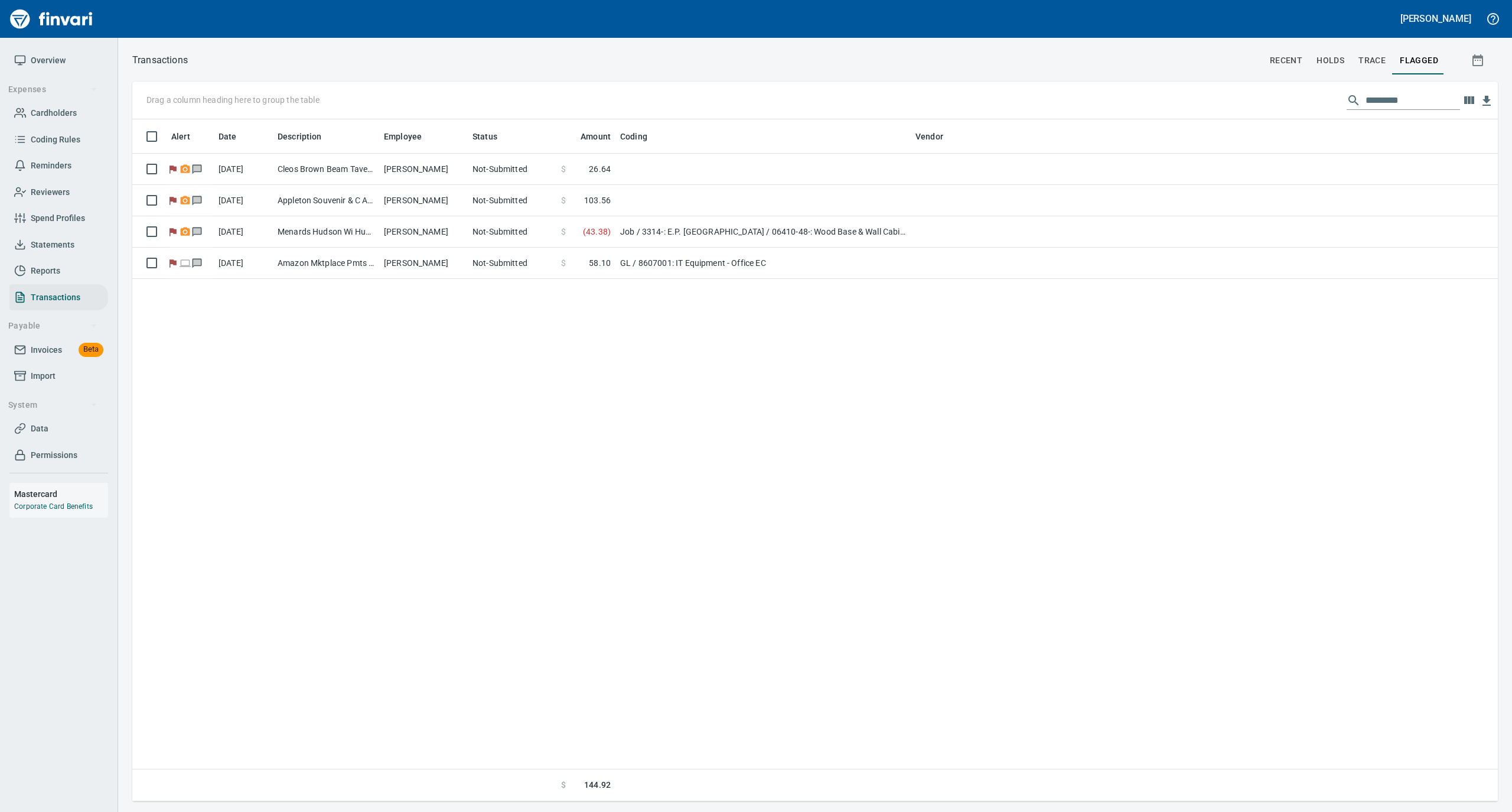
scroll to position [670, 1354]
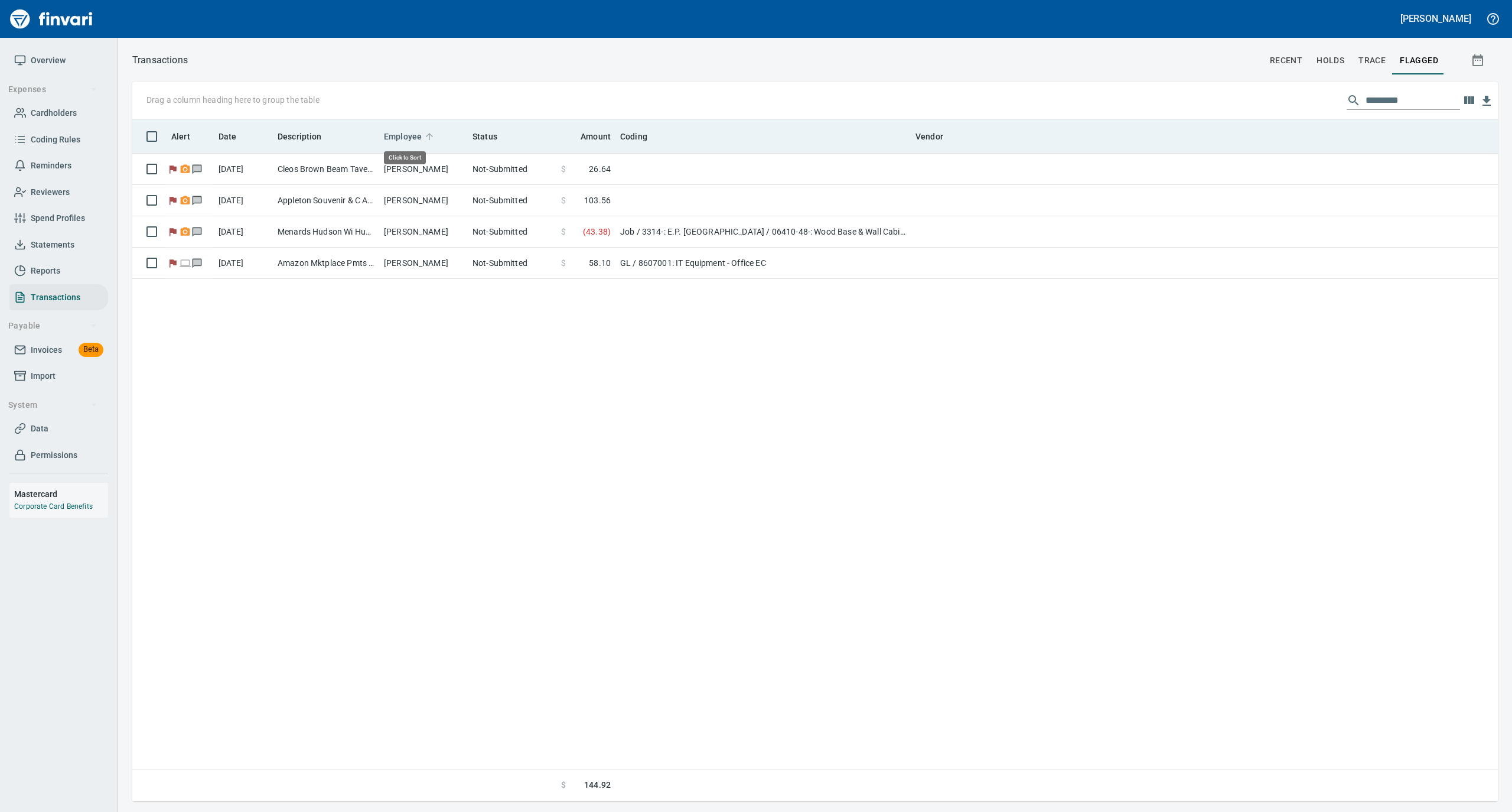
click at [426, 137] on icon at bounding box center [430, 137] width 11 height 11
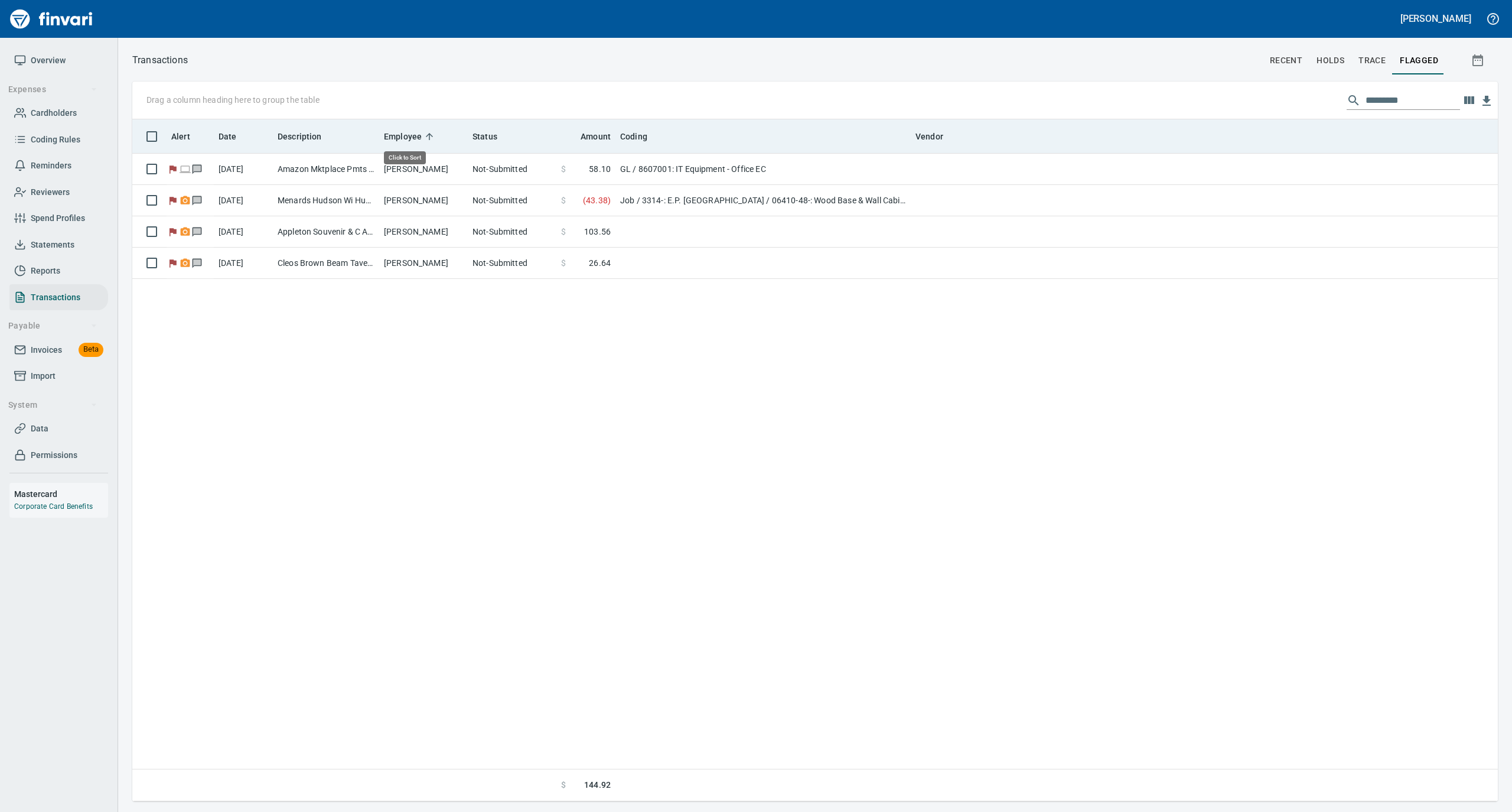
click at [426, 137] on icon at bounding box center [430, 137] width 11 height 11
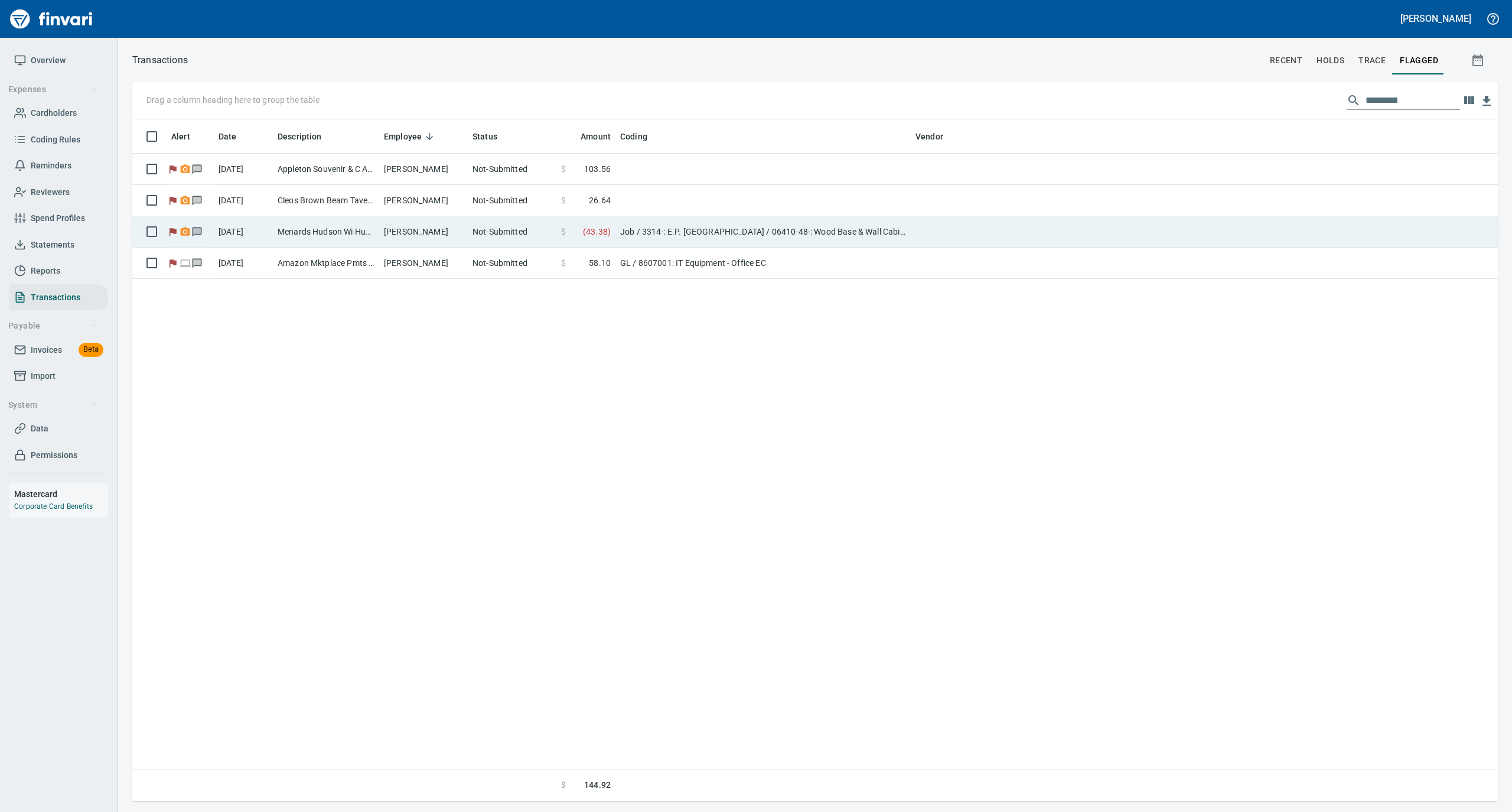
click at [435, 239] on td "[PERSON_NAME]" at bounding box center [423, 232] width 89 height 31
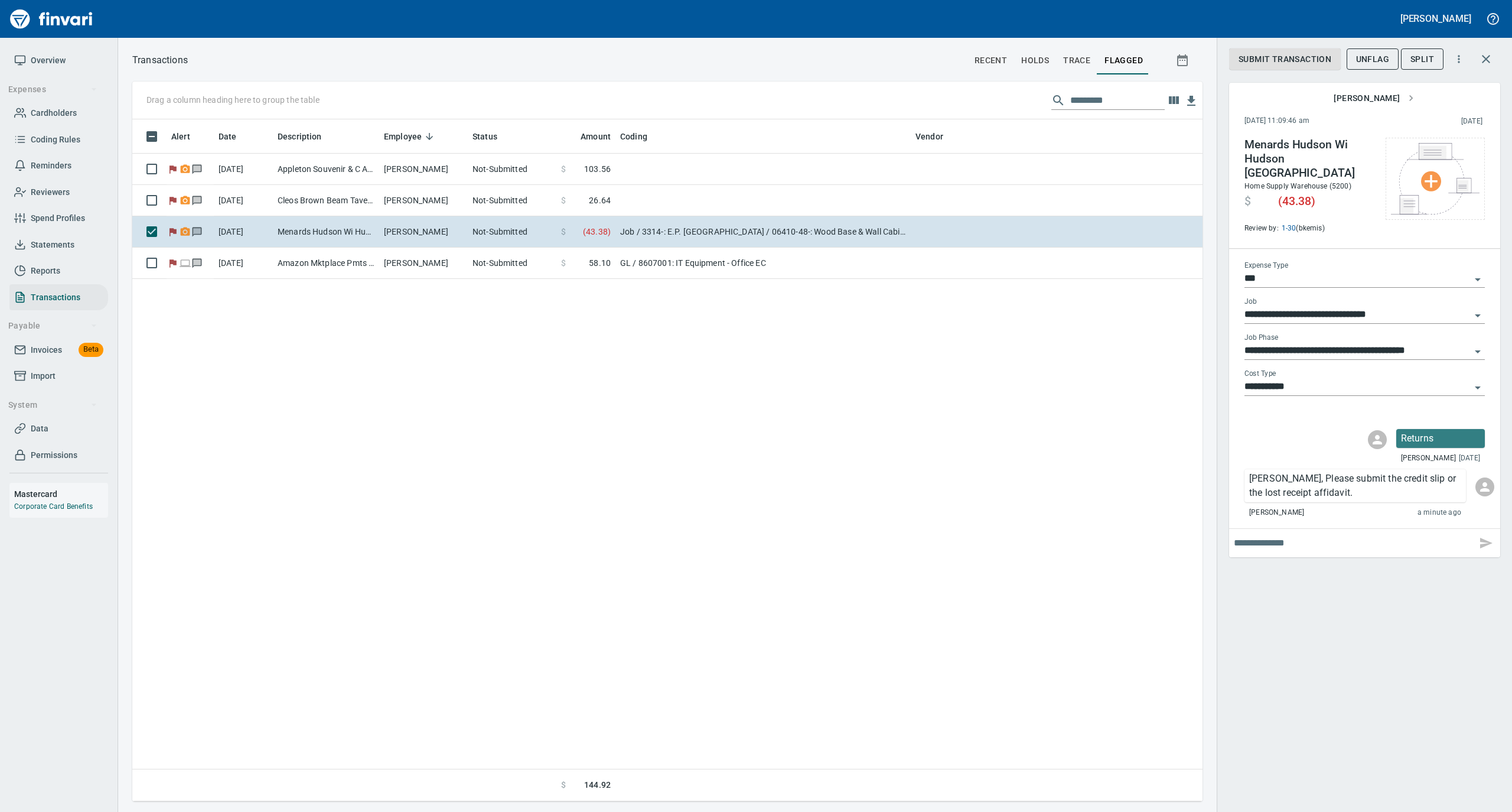
scroll to position [670, 1058]
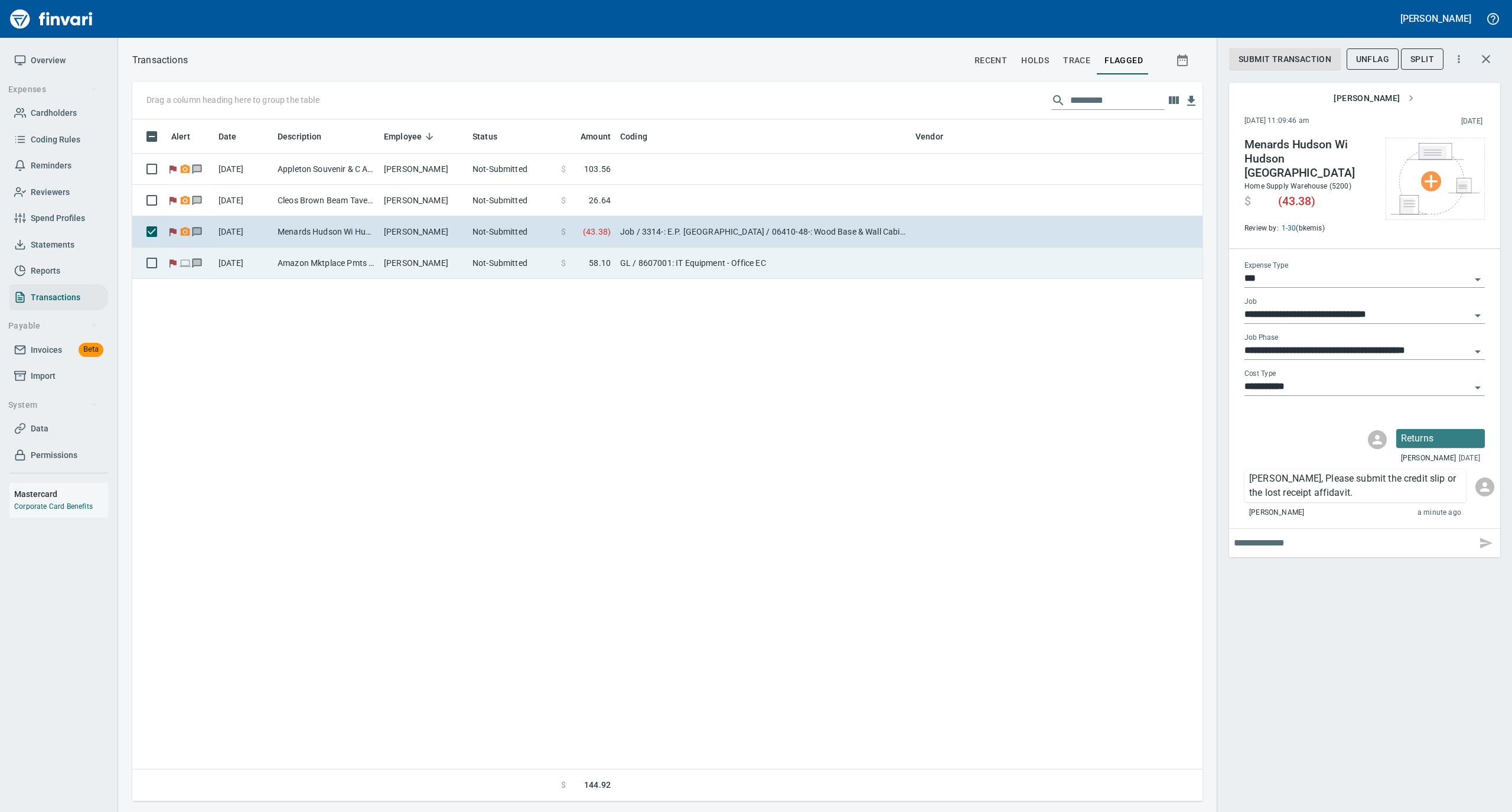
click at [391, 268] on td "[PERSON_NAME]" at bounding box center [423, 263] width 89 height 31
type input "**"
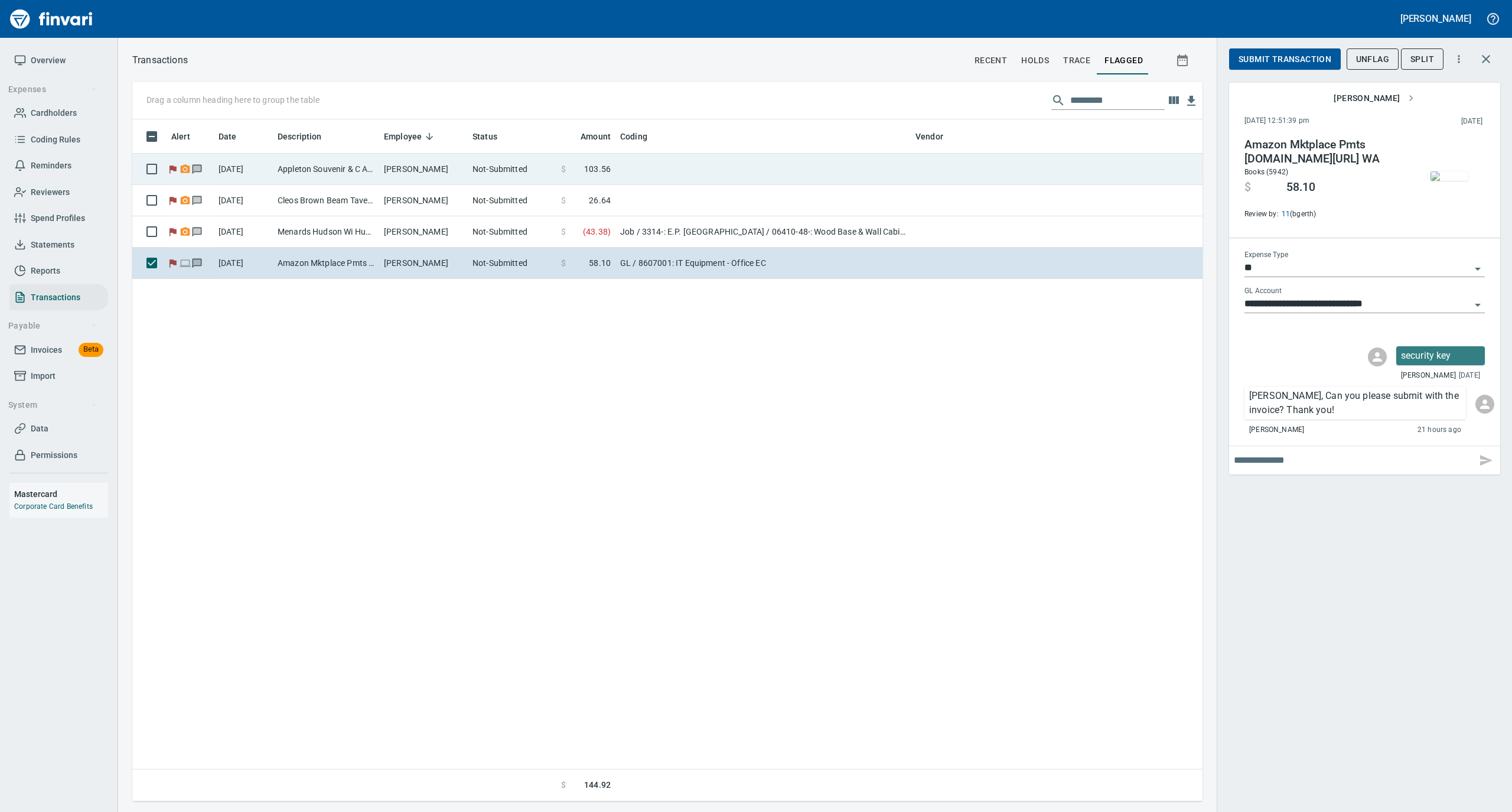
click at [384, 166] on td "[PERSON_NAME]" at bounding box center [423, 169] width 89 height 31
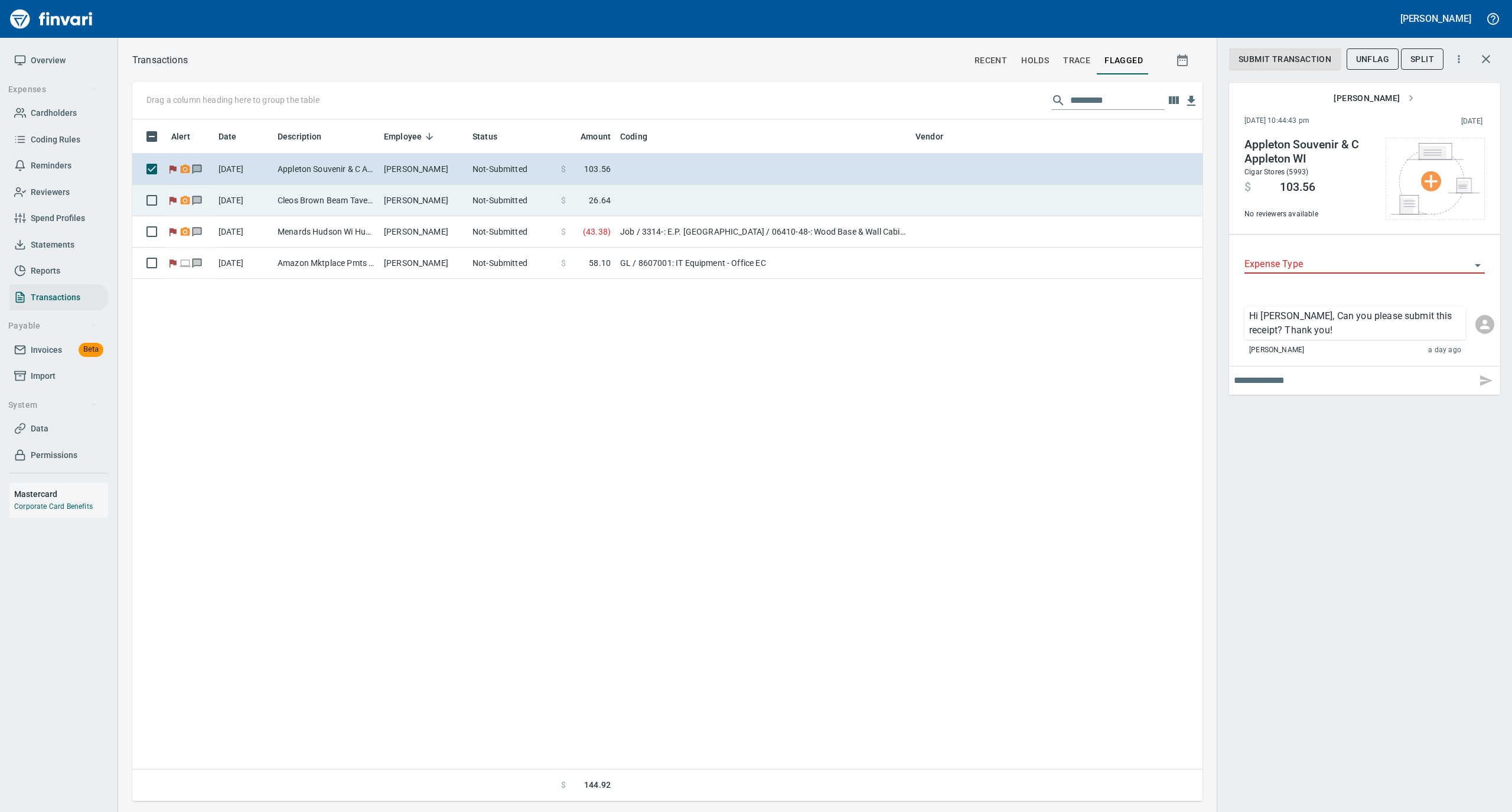
click at [310, 200] on td "Cleos Brown Beam Taver Appleton WI" at bounding box center [326, 201] width 107 height 31
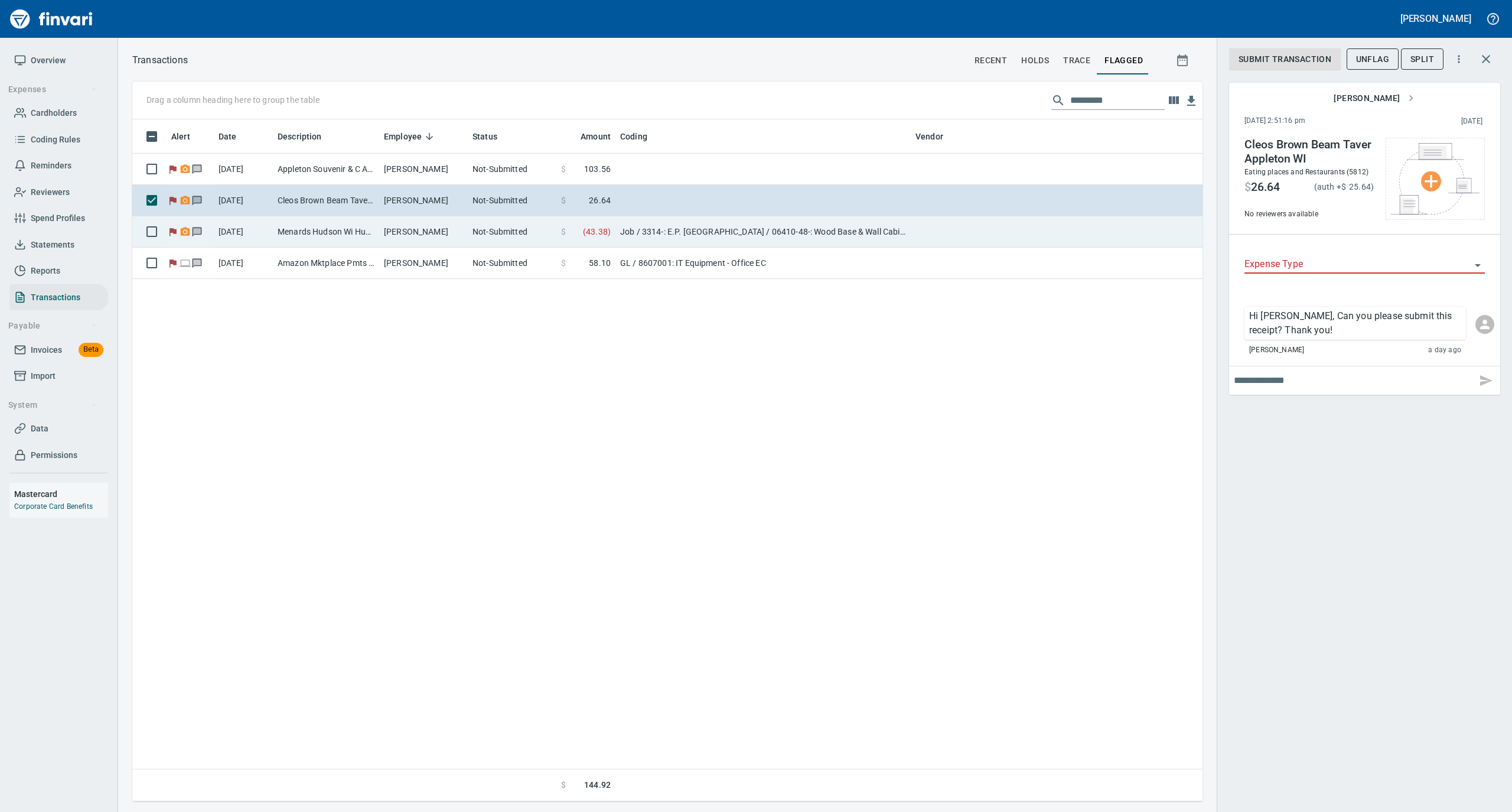
click at [322, 237] on td "Menards Hudson Wi Hudson [GEOGRAPHIC_DATA]" at bounding box center [326, 232] width 107 height 31
type input "***"
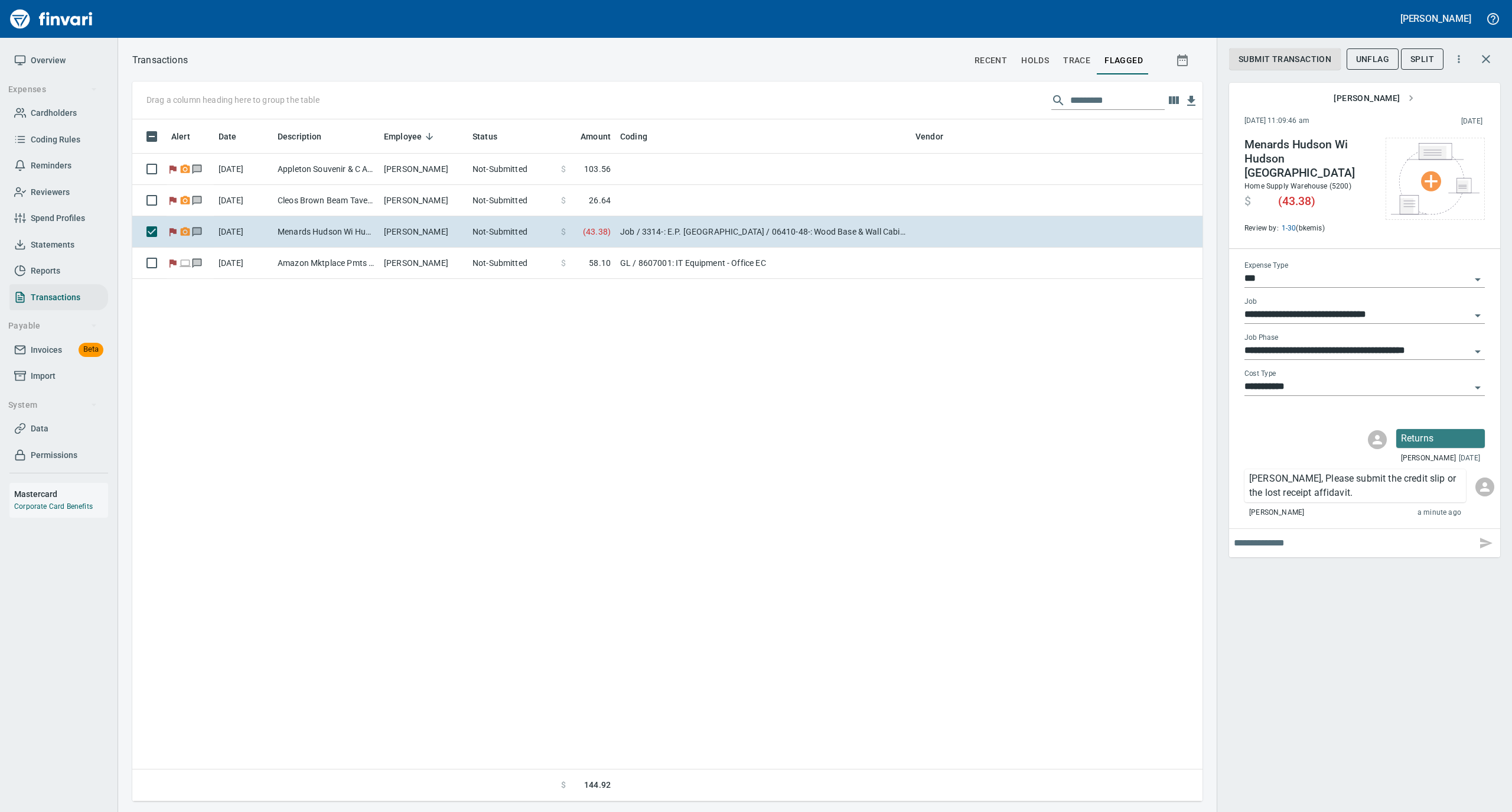
click at [68, 241] on span "Statements" at bounding box center [52, 244] width 44 height 15
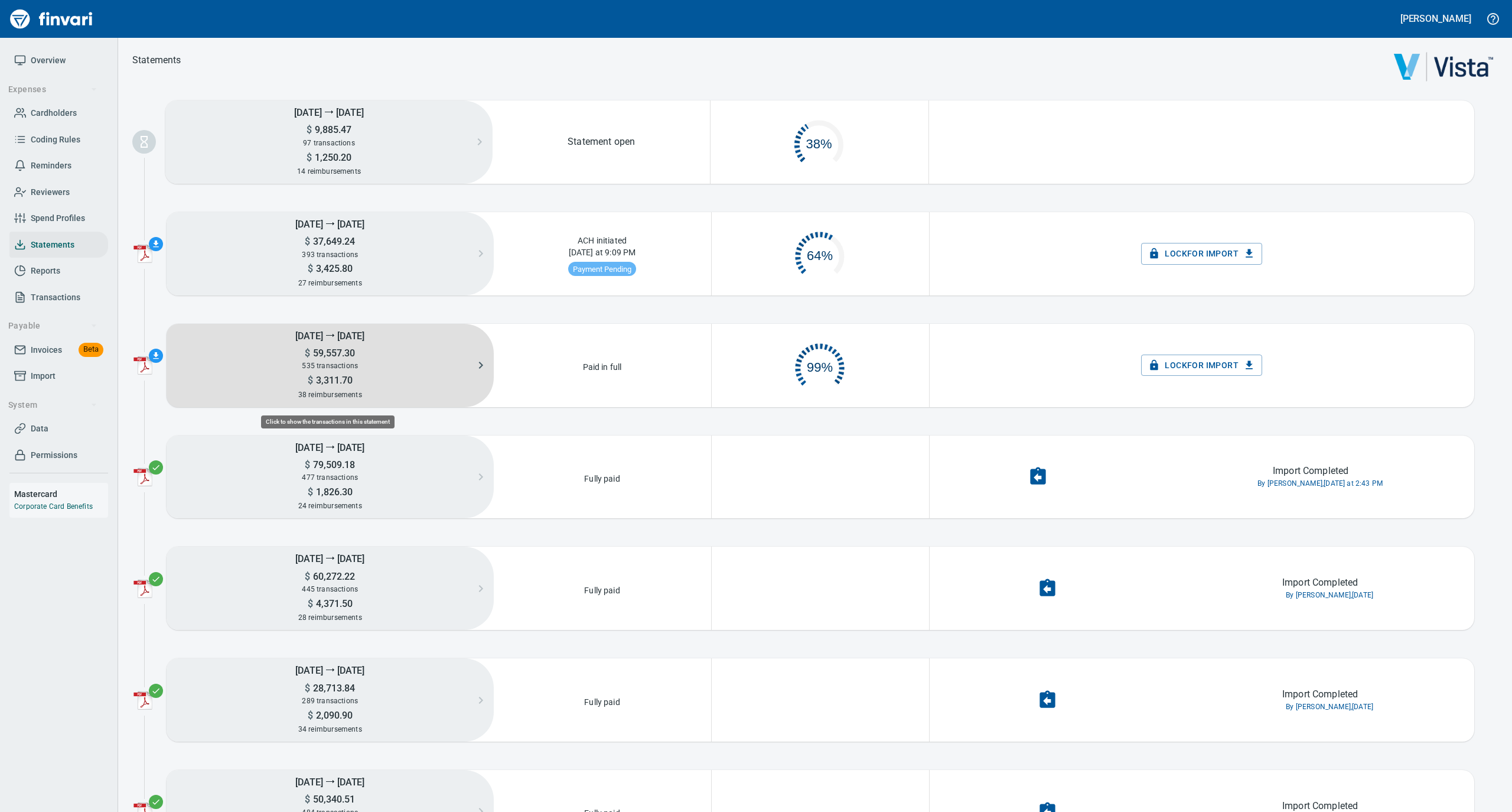
click at [327, 360] on div "535 transactions" at bounding box center [330, 366] width 328 height 13
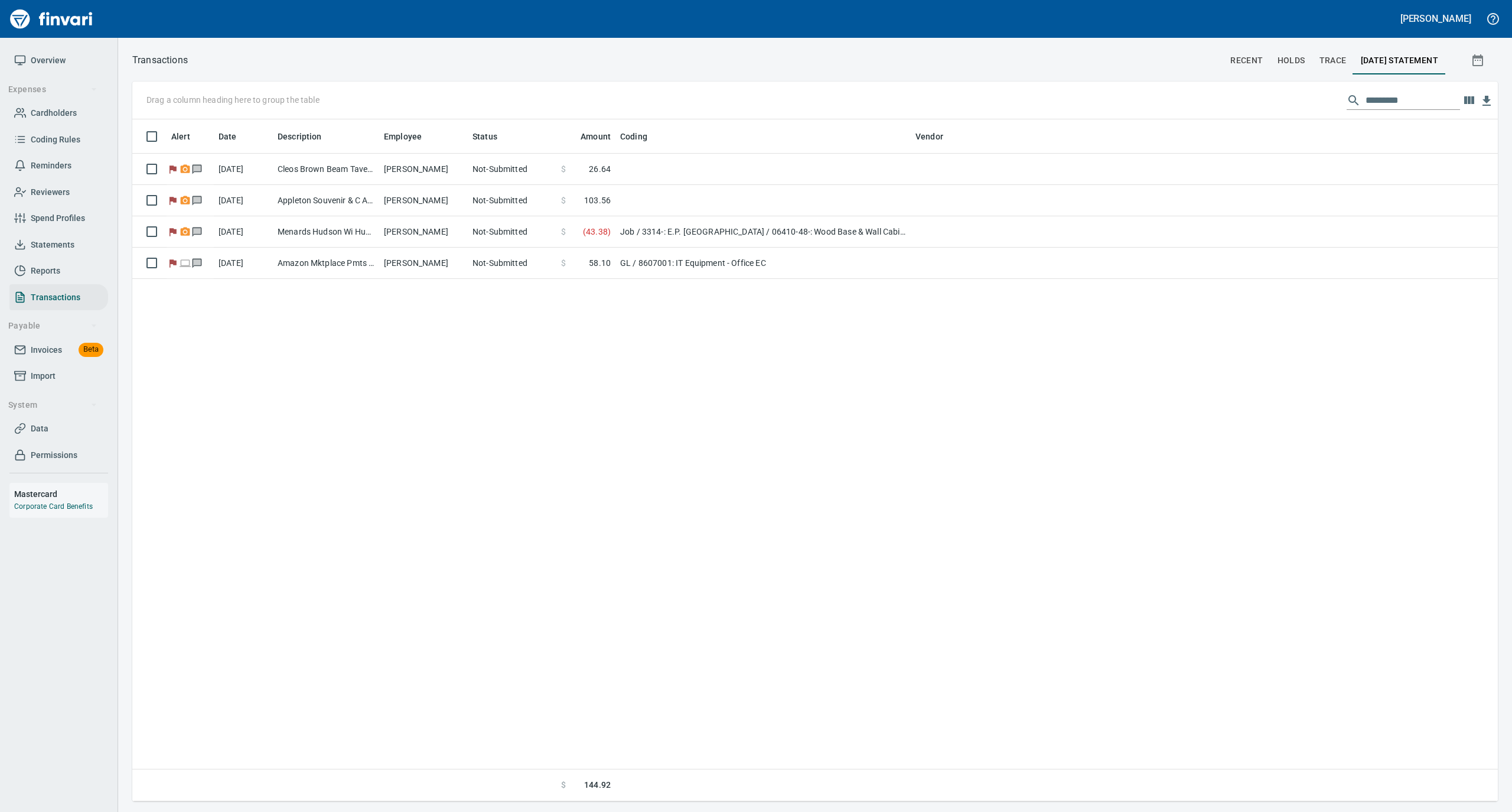
scroll to position [2, 2]
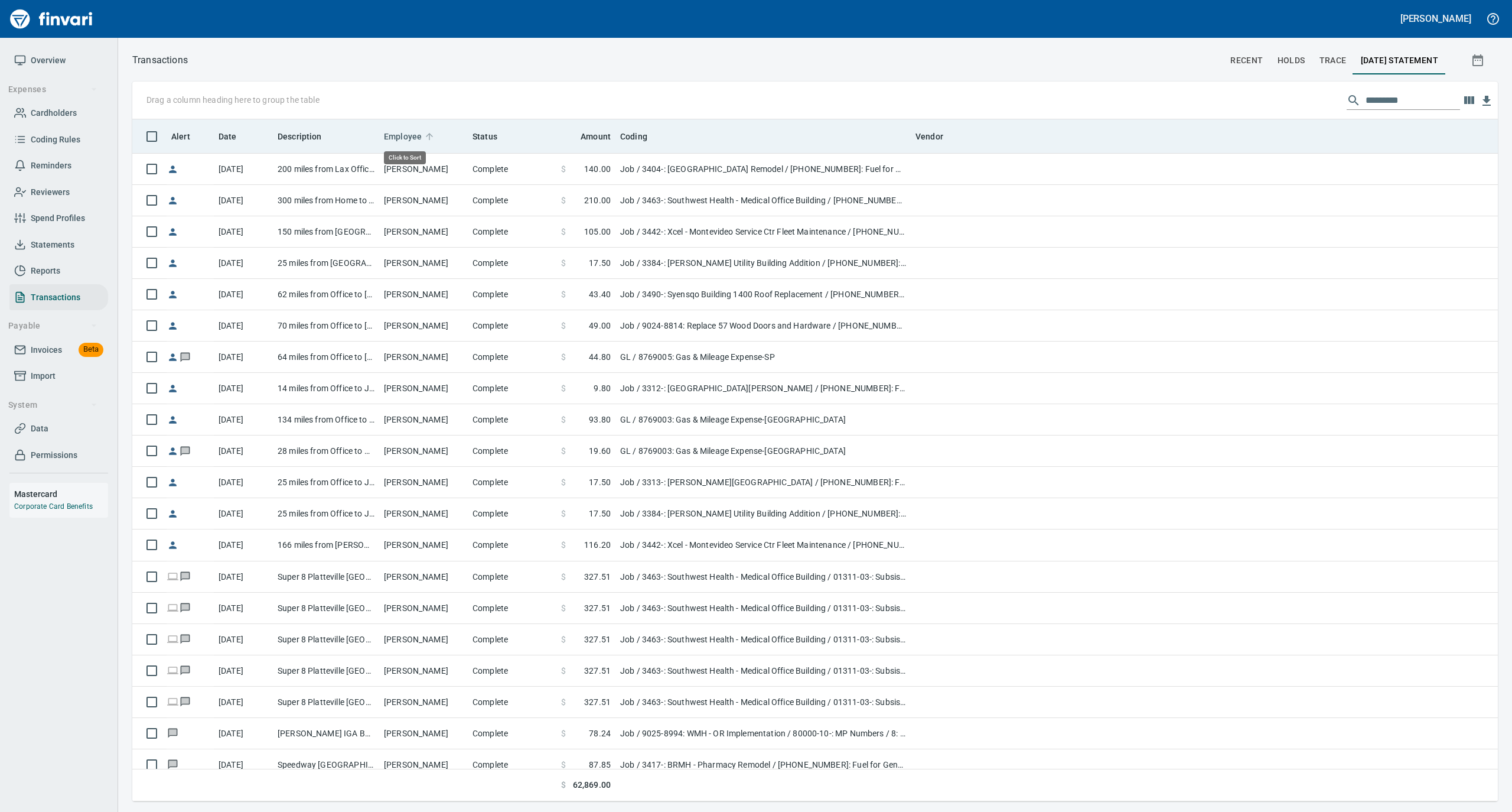
click at [433, 134] on span "Employee" at bounding box center [410, 136] width 53 height 14
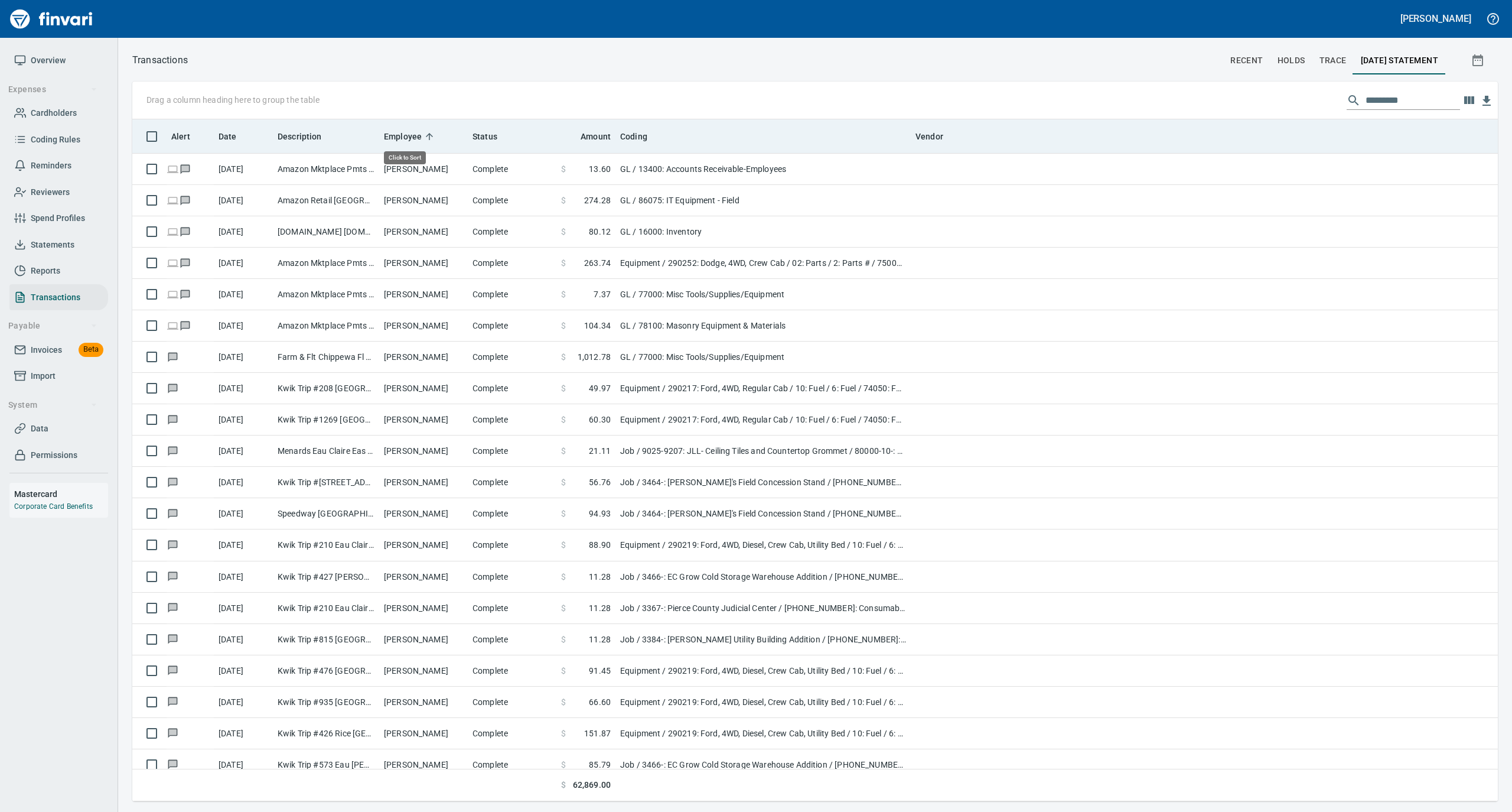
click at [433, 134] on span "Employee" at bounding box center [410, 136] width 53 height 14
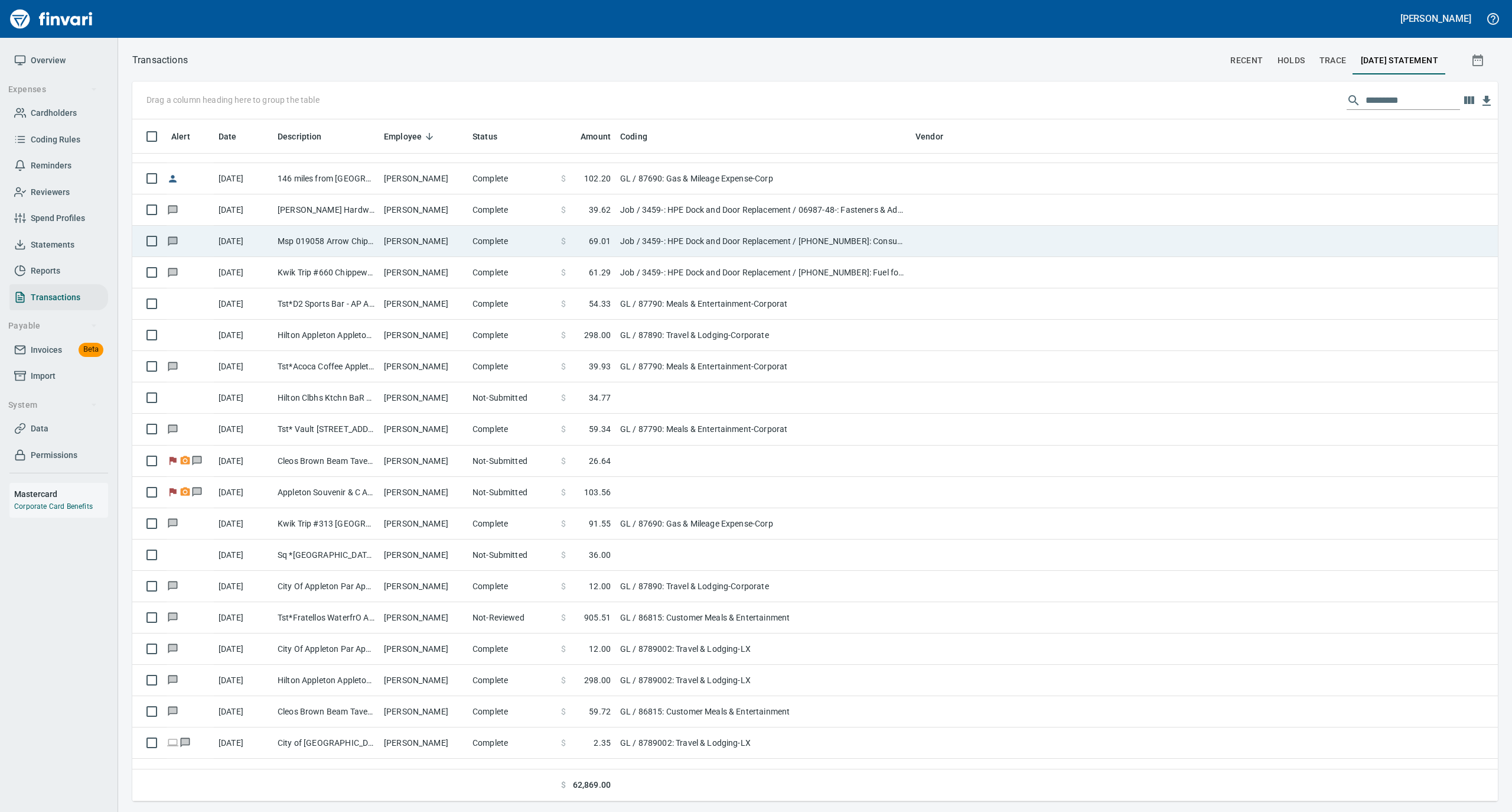
scroll to position [237, 0]
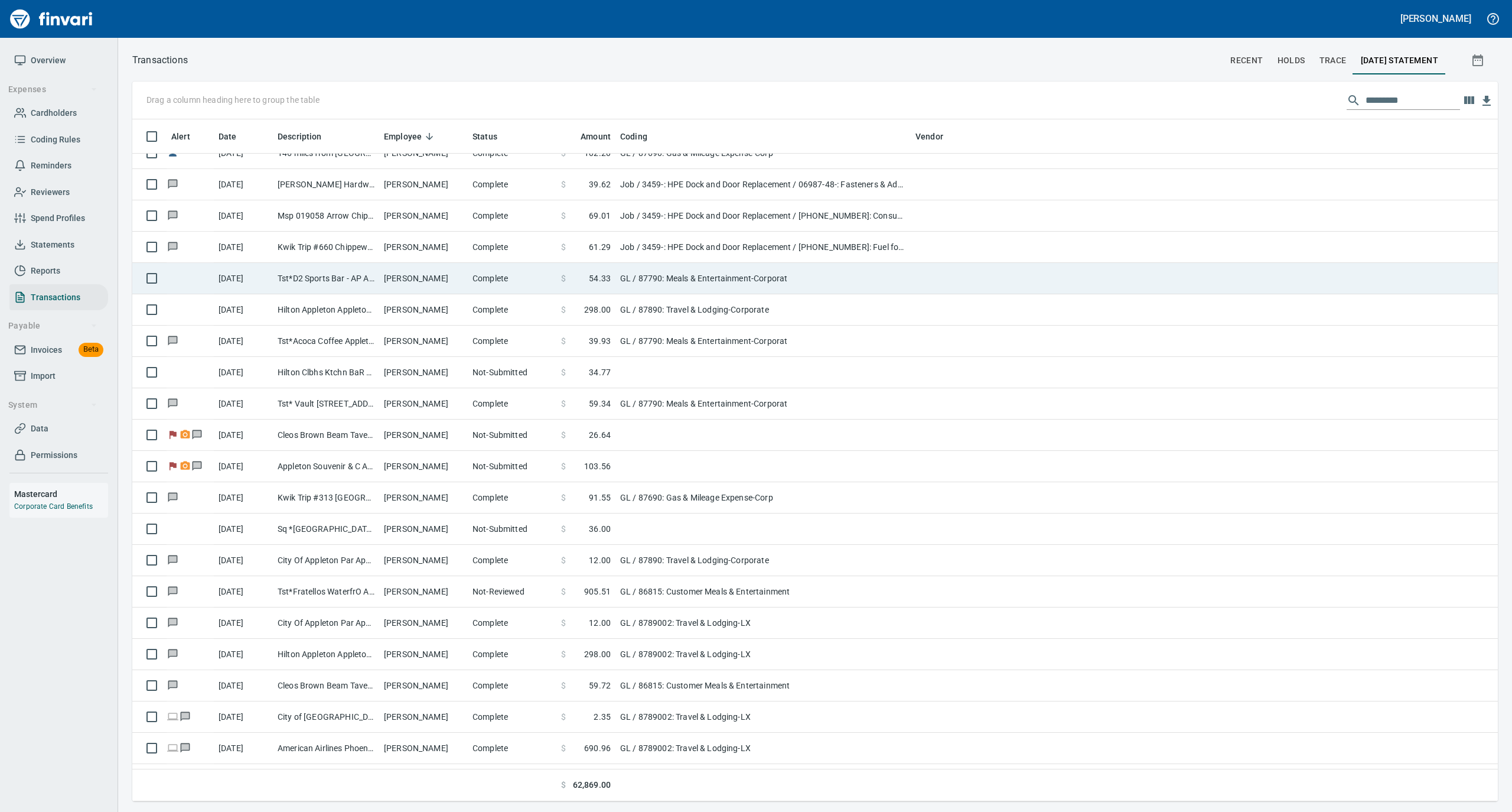
click at [344, 276] on td "Tst*D2 Sports Bar - AP Appleton WI" at bounding box center [326, 279] width 107 height 31
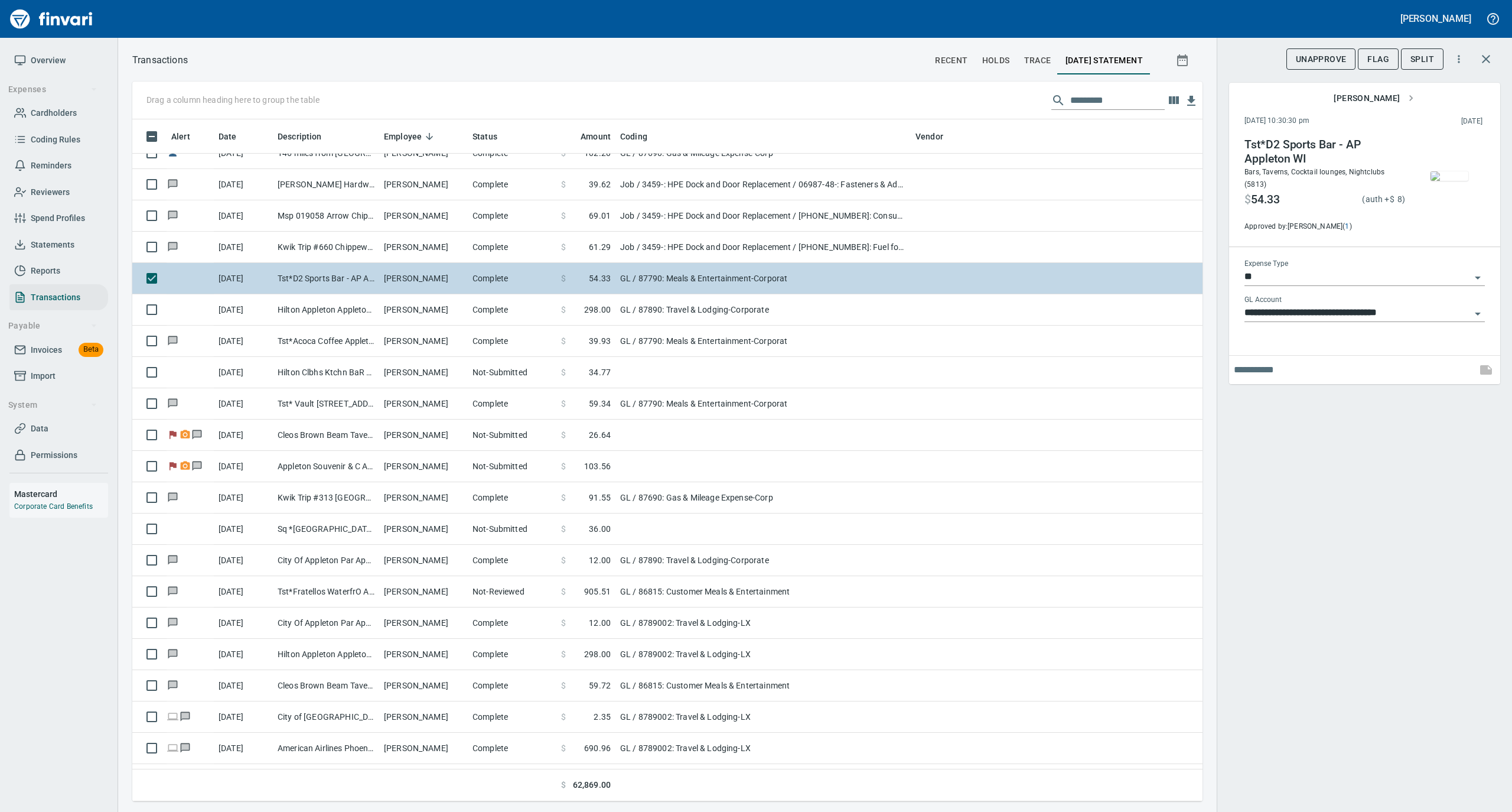
scroll to position [670, 1047]
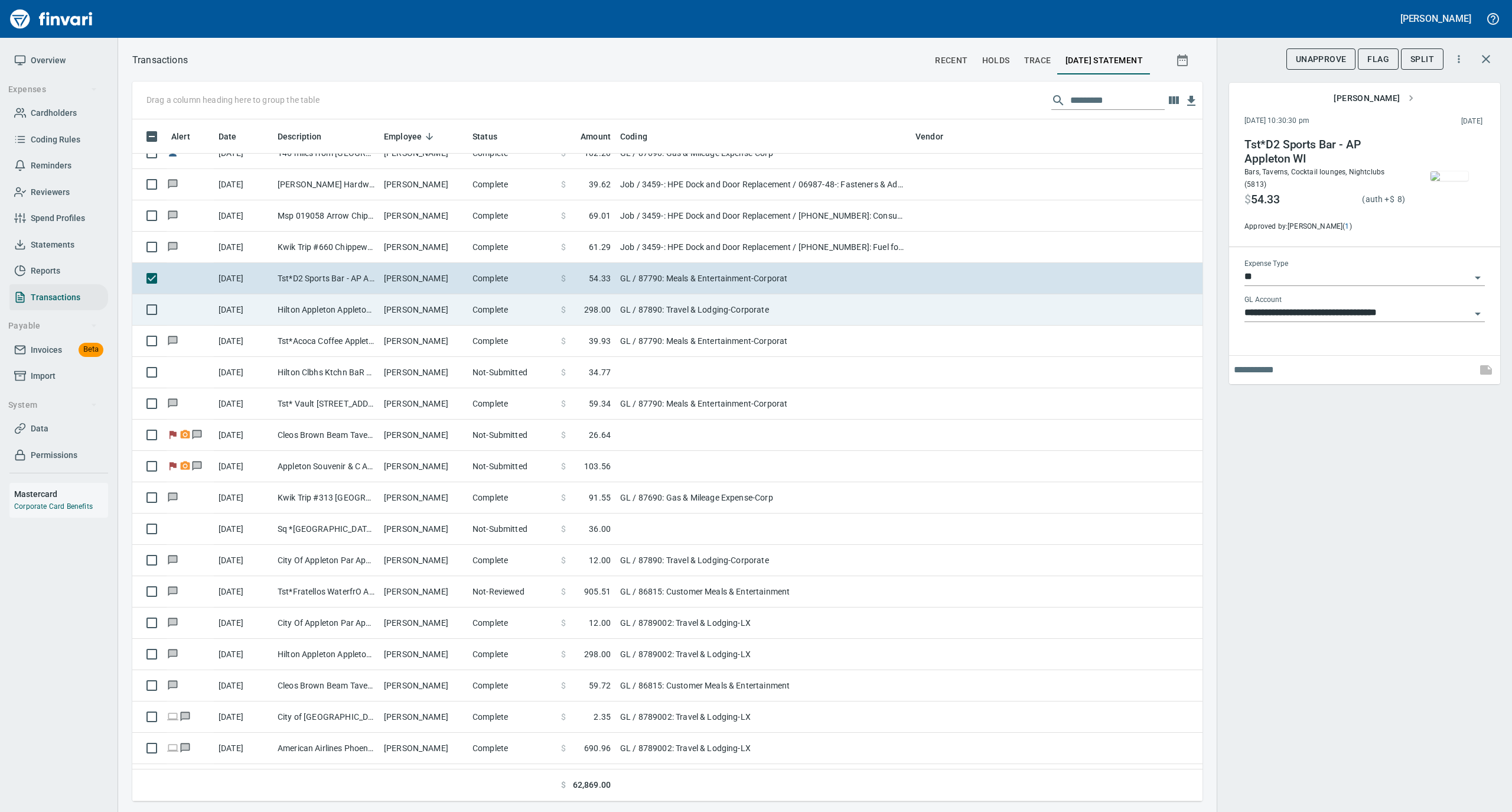
click at [362, 312] on td "Hilton Appleton Appleton WI" at bounding box center [326, 310] width 107 height 31
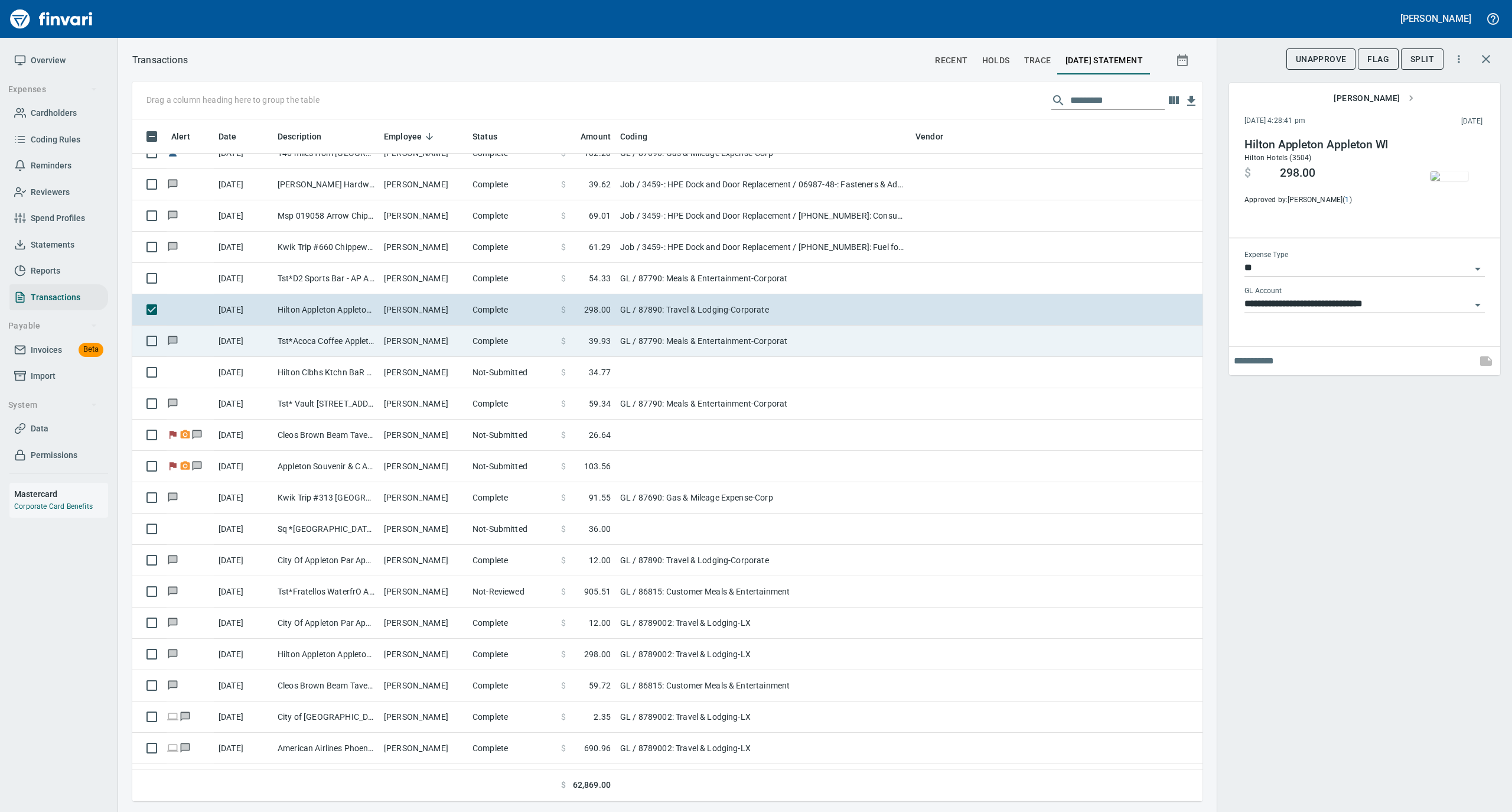
click at [362, 337] on td "Tst*Acoca Coffee Appleton WI" at bounding box center [326, 341] width 107 height 31
type input "**********"
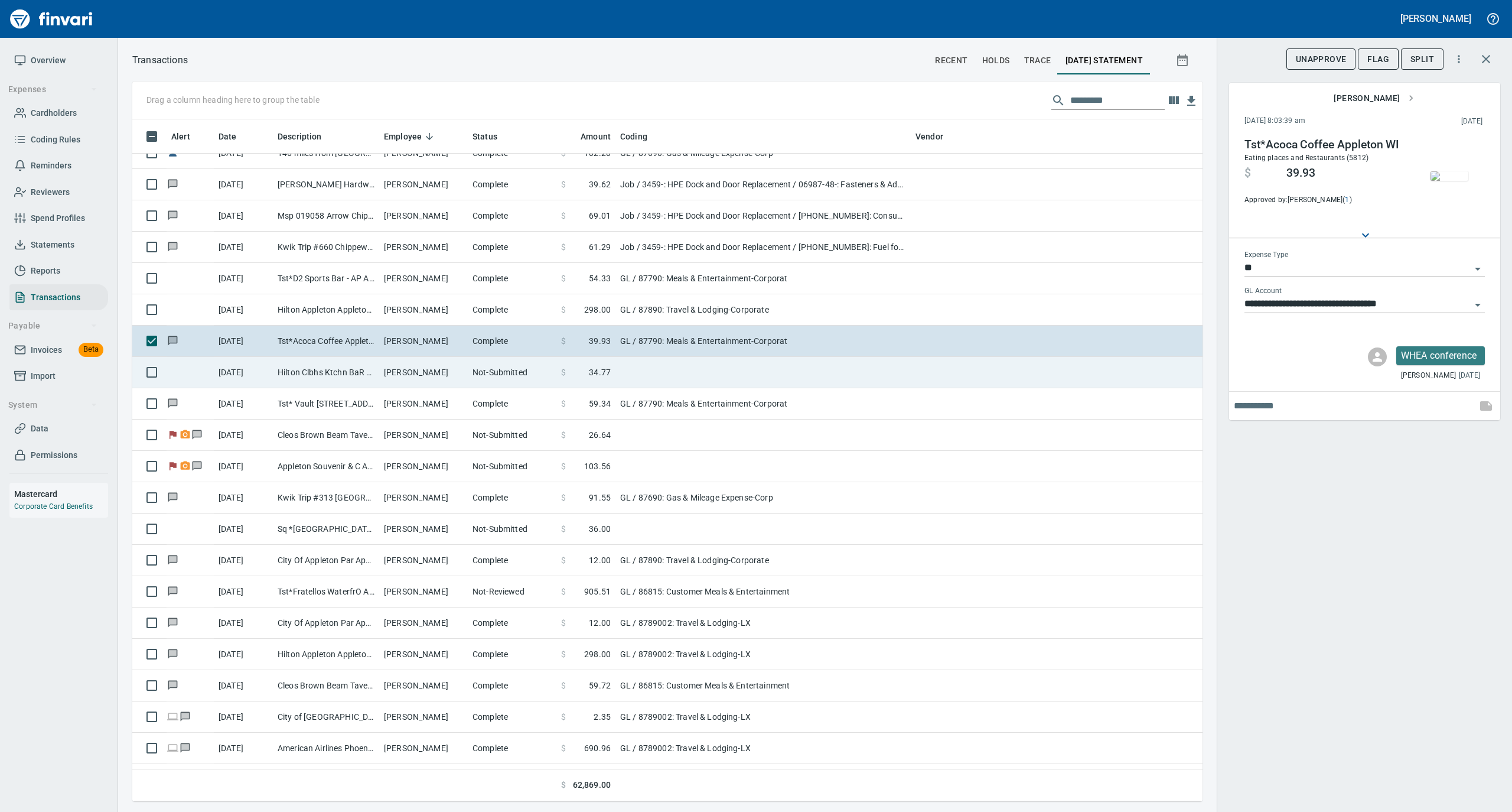
click at [363, 371] on td "Hilton Clbhs Ktchn BaR Appleton WI" at bounding box center [326, 372] width 107 height 31
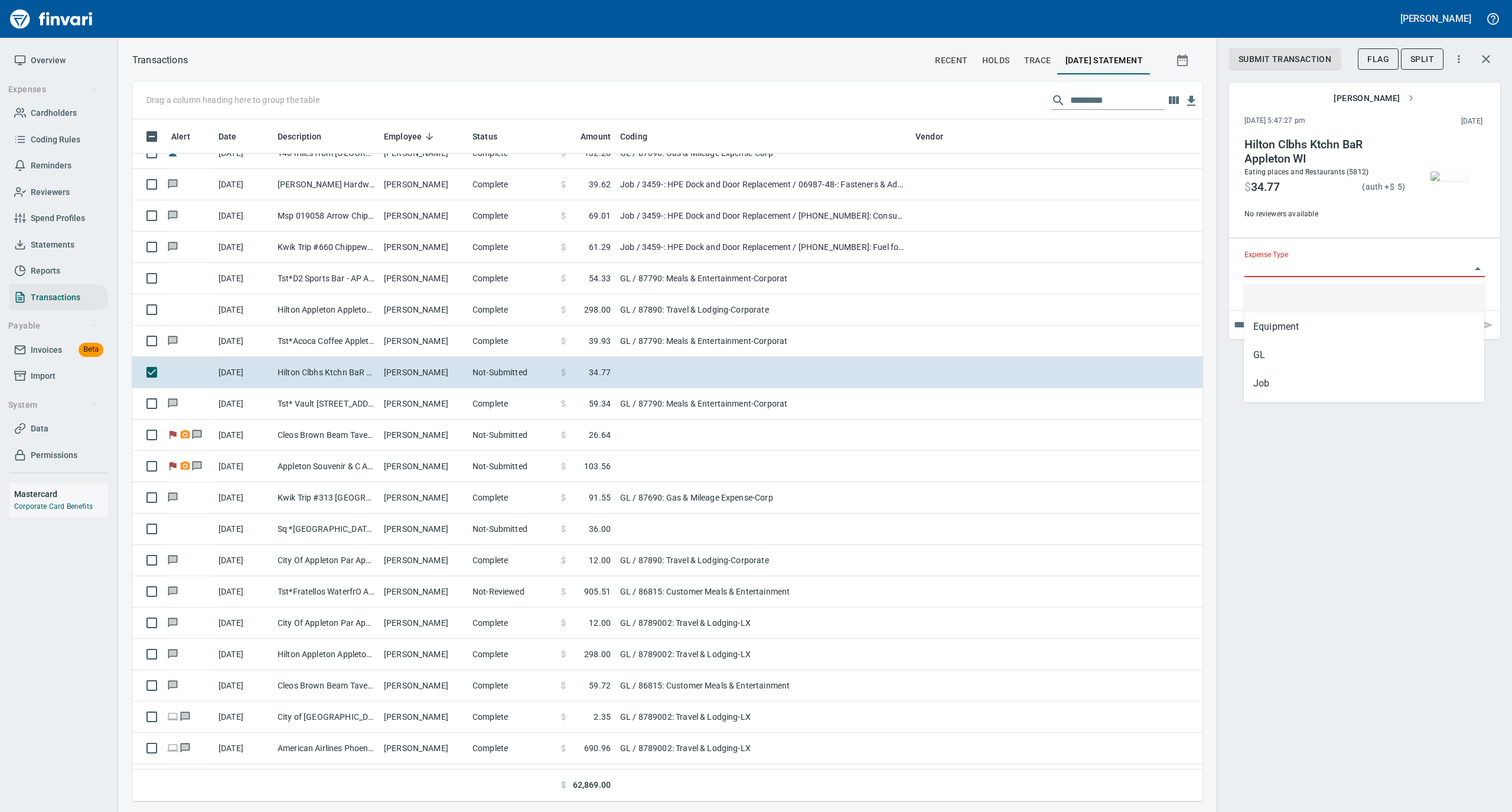
click at [1209, 272] on input "Expense Type" at bounding box center [1357, 268] width 226 height 16
type input "*****"
drag, startPoint x: 1265, startPoint y: 264, endPoint x: 1225, endPoint y: 268, distance: 40.2
click at [1209, 268] on div "Submit Transaction Flag Split [PERSON_NAME] [DATE] 5:47:27 pm 2025/09/30 Hilton…" at bounding box center [1365, 406] width 296 height 812
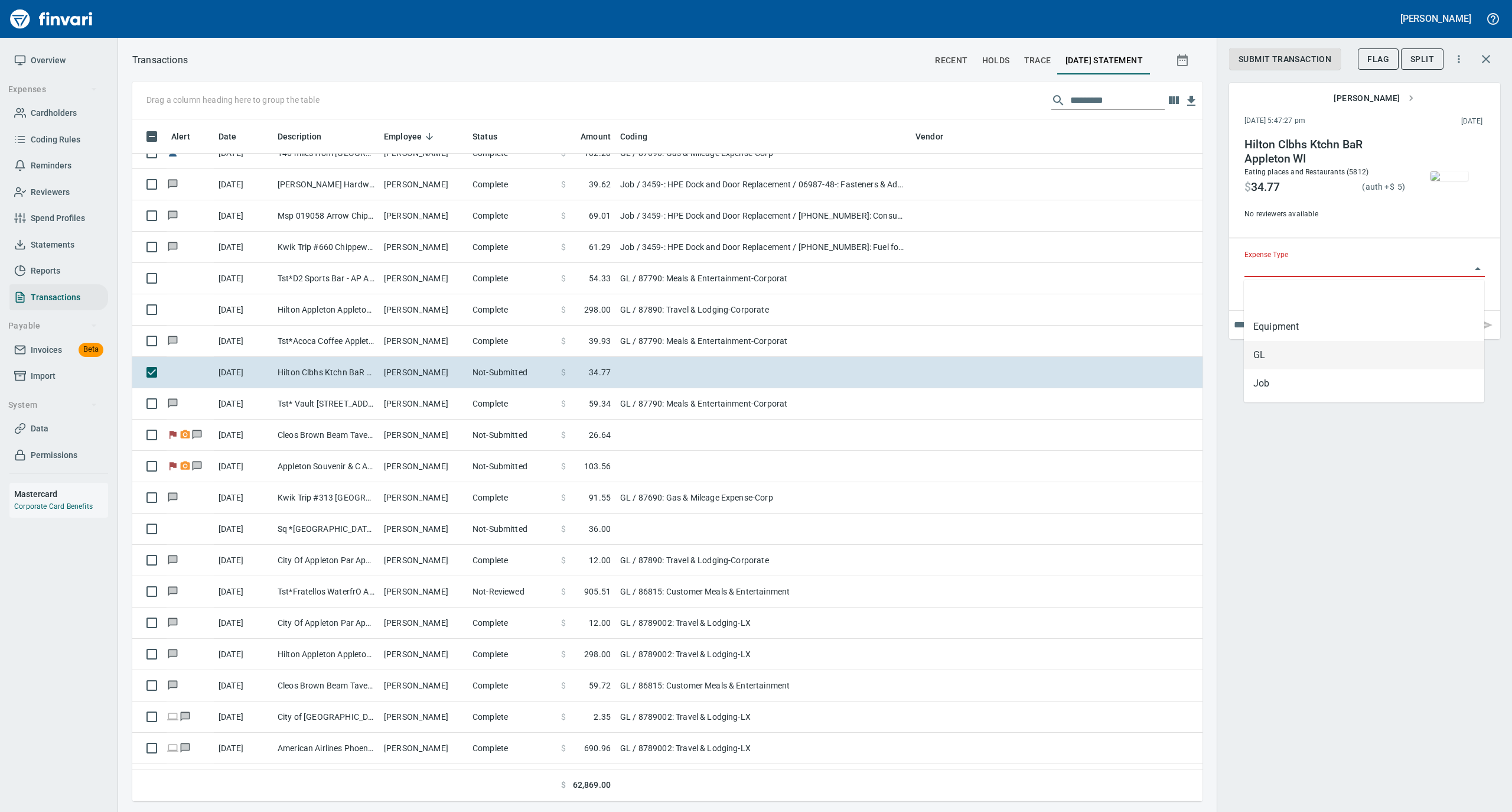
click at [1209, 346] on li "GL" at bounding box center [1364, 355] width 240 height 28
type input "**"
click at [1209, 305] on input "GL Account" at bounding box center [1357, 304] width 226 height 16
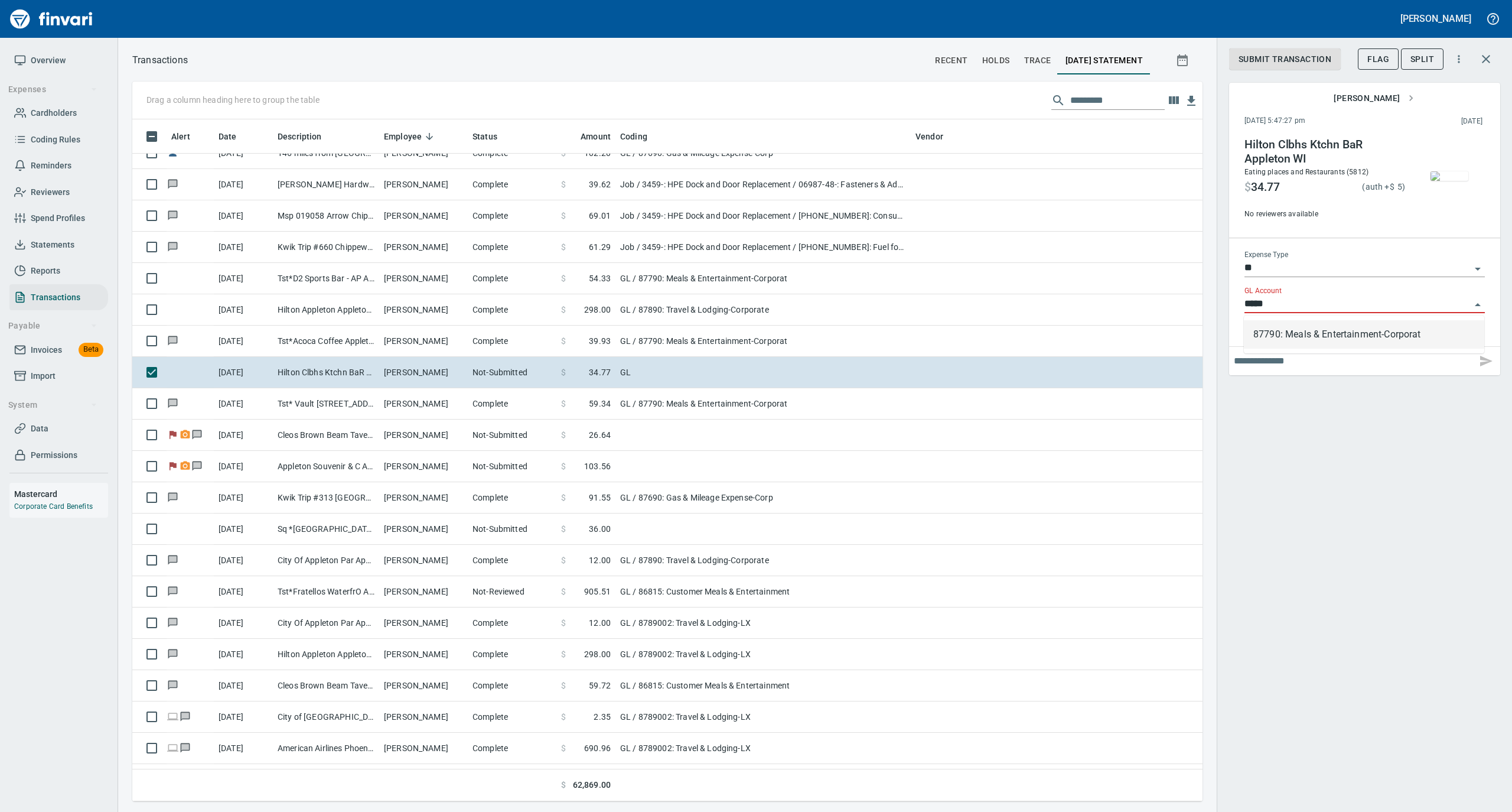
click at [1209, 333] on li "87790: Meals & Entertainment-Corporat" at bounding box center [1364, 334] width 240 height 28
click at [1209, 60] on span "Submit Transaction" at bounding box center [1285, 59] width 93 height 15
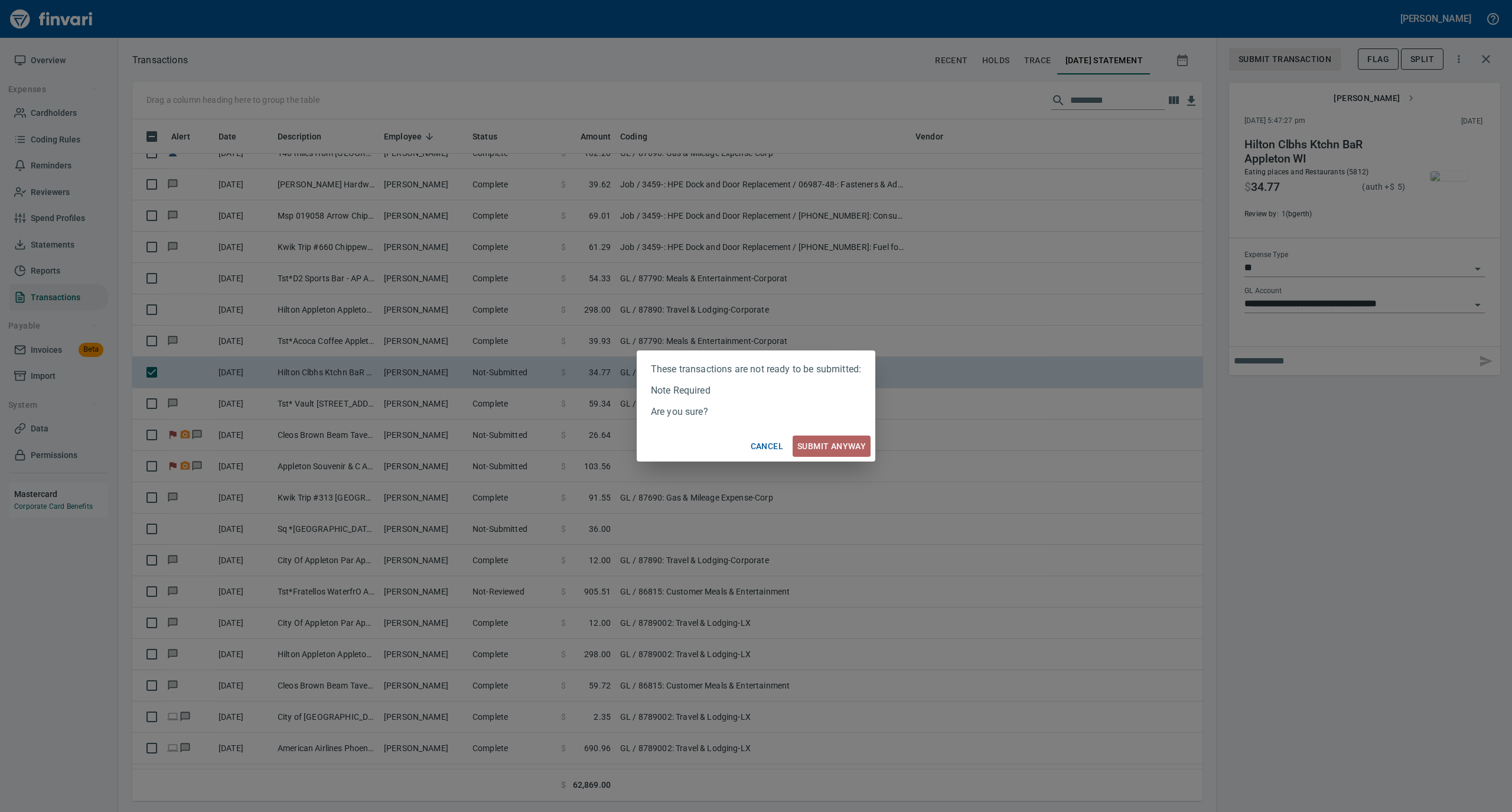
click at [840, 445] on span "Submit anyway" at bounding box center [832, 446] width 68 height 15
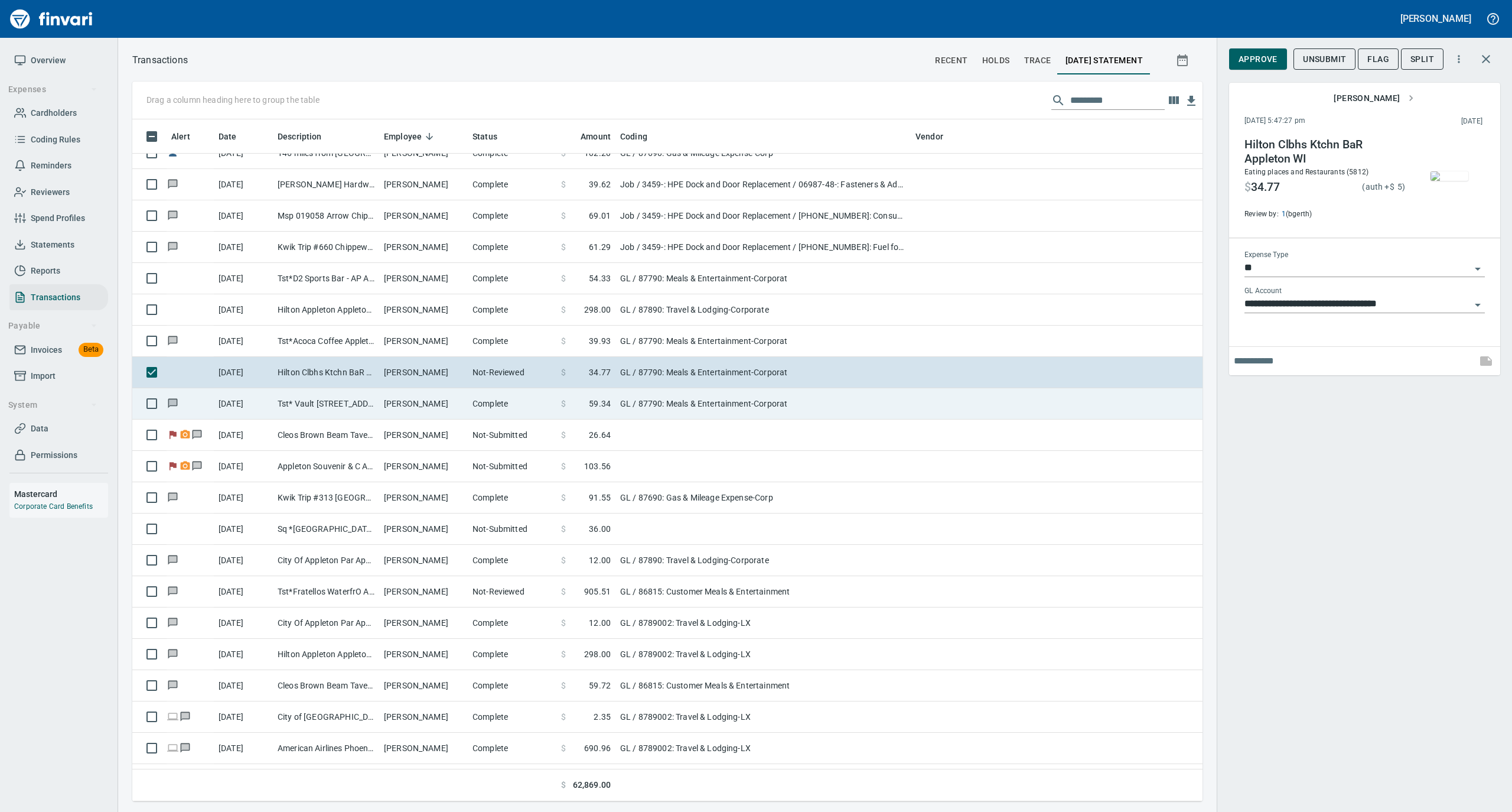
click at [492, 406] on td "Complete" at bounding box center [512, 404] width 89 height 31
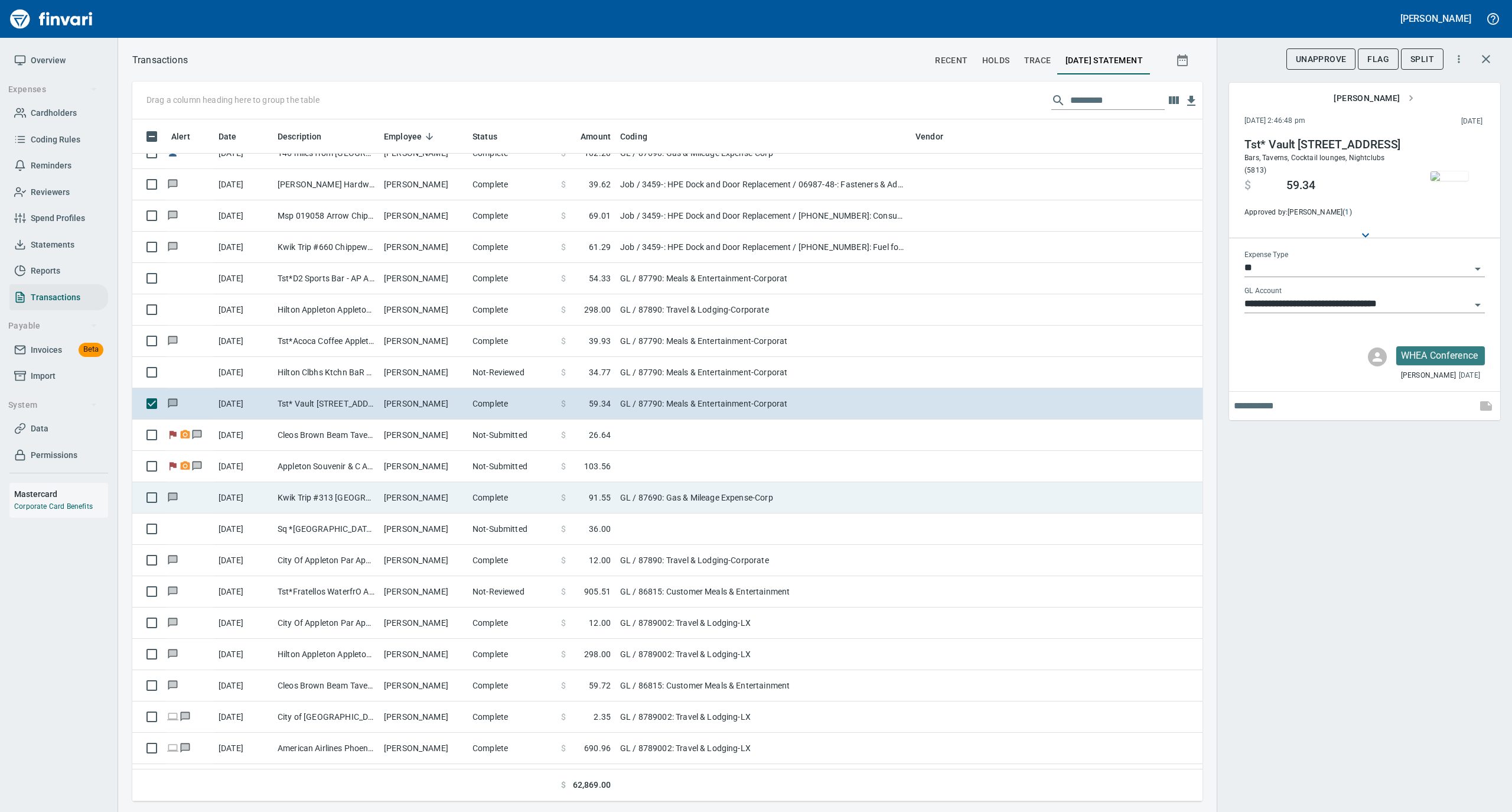
click at [450, 497] on td "[PERSON_NAME]" at bounding box center [423, 497] width 89 height 31
type input "**********"
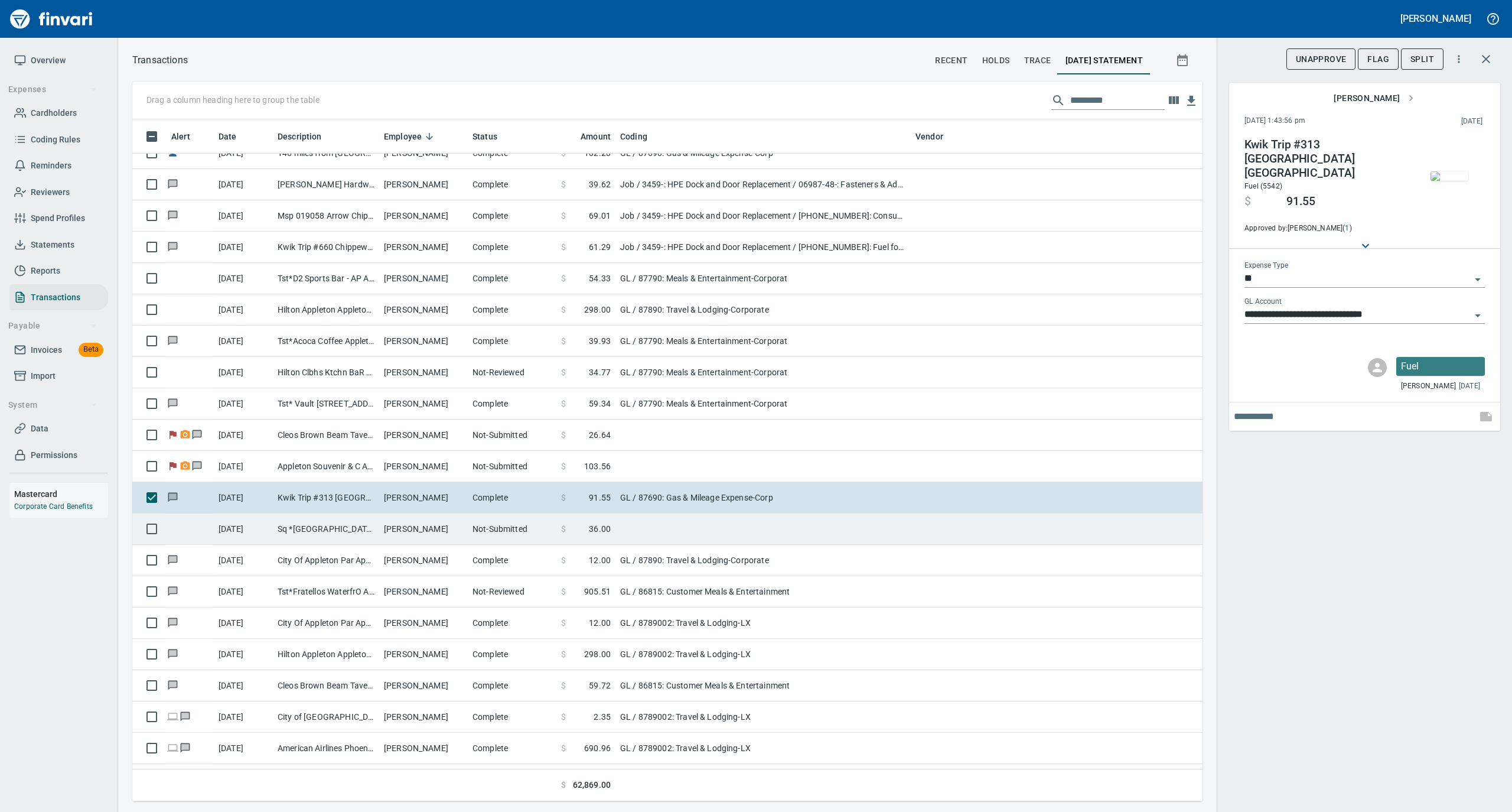
click at [454, 529] on td "[PERSON_NAME]" at bounding box center [423, 529] width 89 height 31
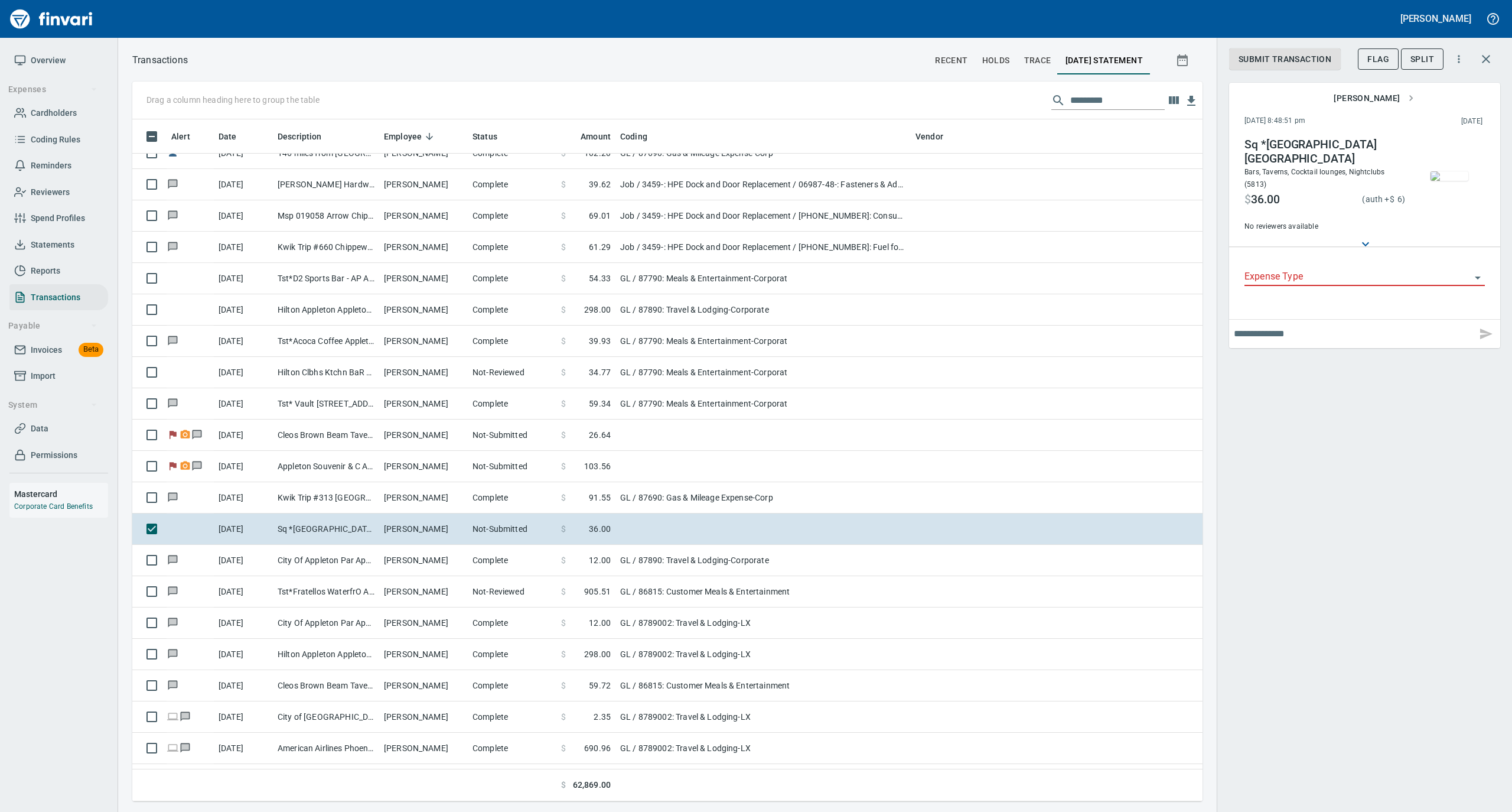
click at [1209, 277] on input "Expense Type" at bounding box center [1357, 276] width 226 height 16
click at [1209, 355] on li "GL" at bounding box center [1364, 364] width 240 height 28
type input "**"
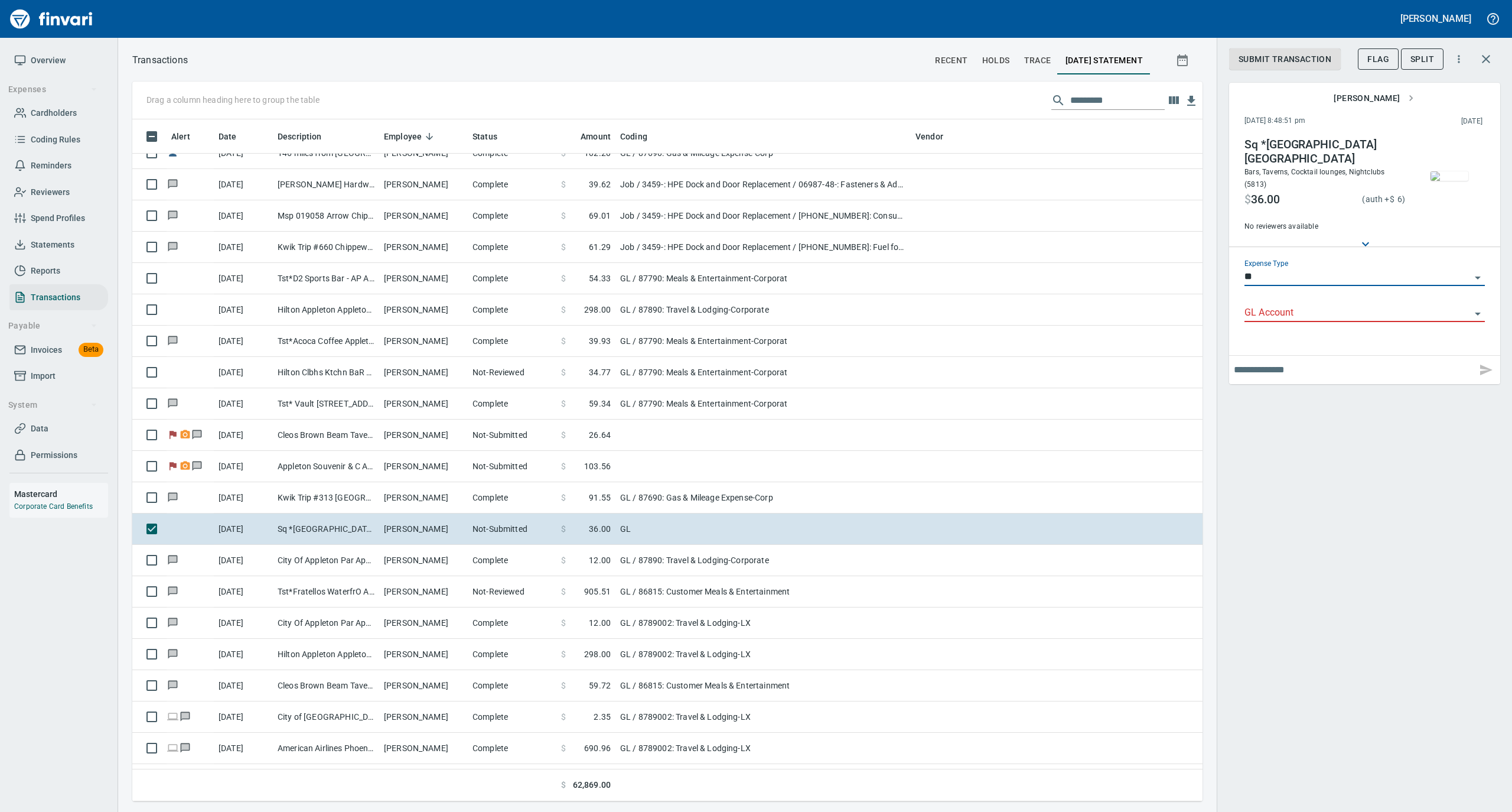
click at [1209, 322] on div "GL Account" at bounding box center [1364, 314] width 240 height 36
click at [1209, 315] on input "GL Account" at bounding box center [1357, 313] width 226 height 16
click at [1209, 345] on li "87790: Meals & Entertainment-Corporat" at bounding box center [1364, 344] width 240 height 28
click at [1209, 60] on span "Submit Transaction" at bounding box center [1285, 59] width 93 height 15
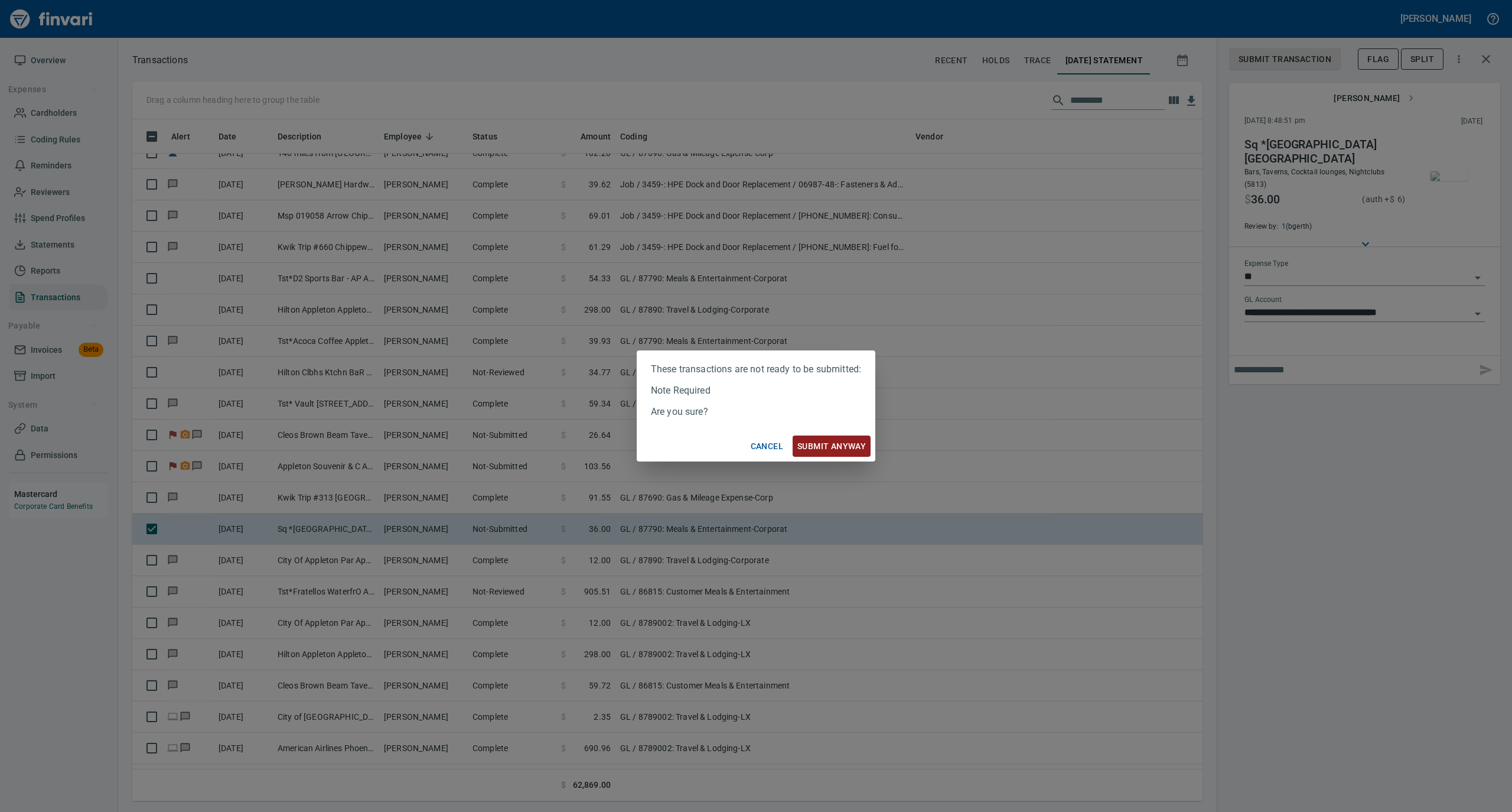
click at [818, 443] on span "Submit anyway" at bounding box center [832, 446] width 68 height 15
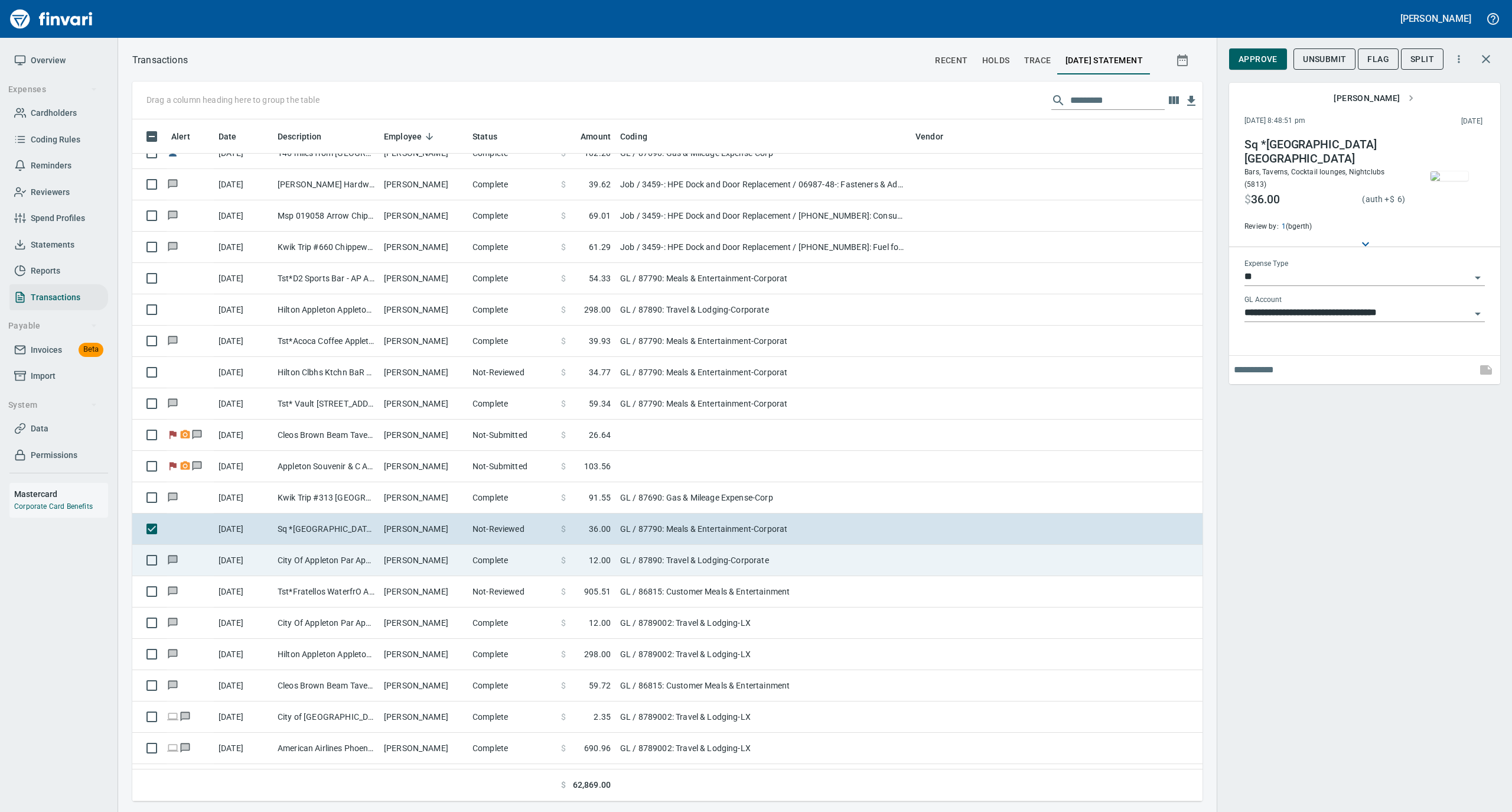
click at [428, 564] on td "[PERSON_NAME]" at bounding box center [423, 561] width 89 height 31
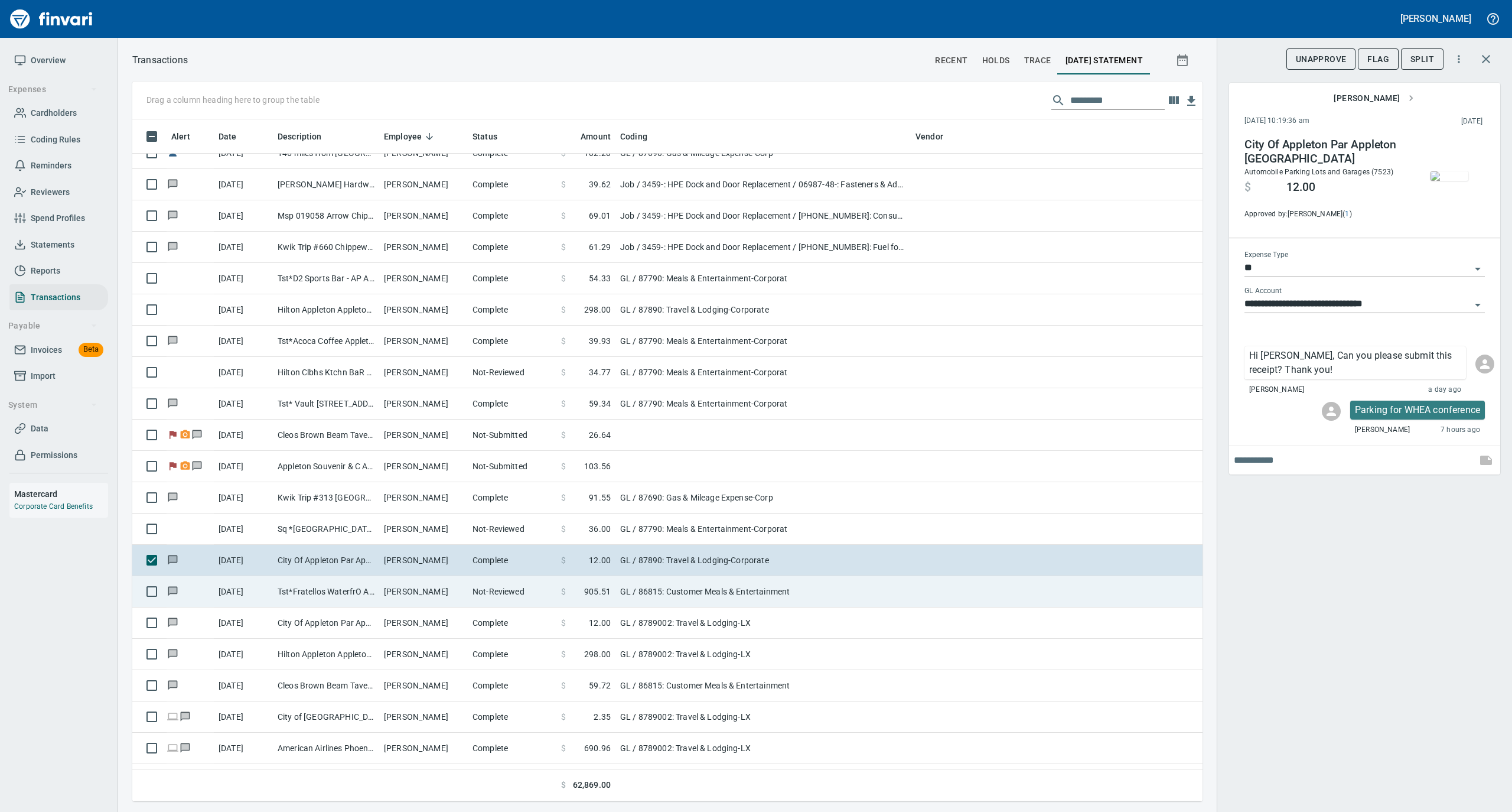
click at [416, 595] on td "[PERSON_NAME]" at bounding box center [423, 592] width 89 height 31
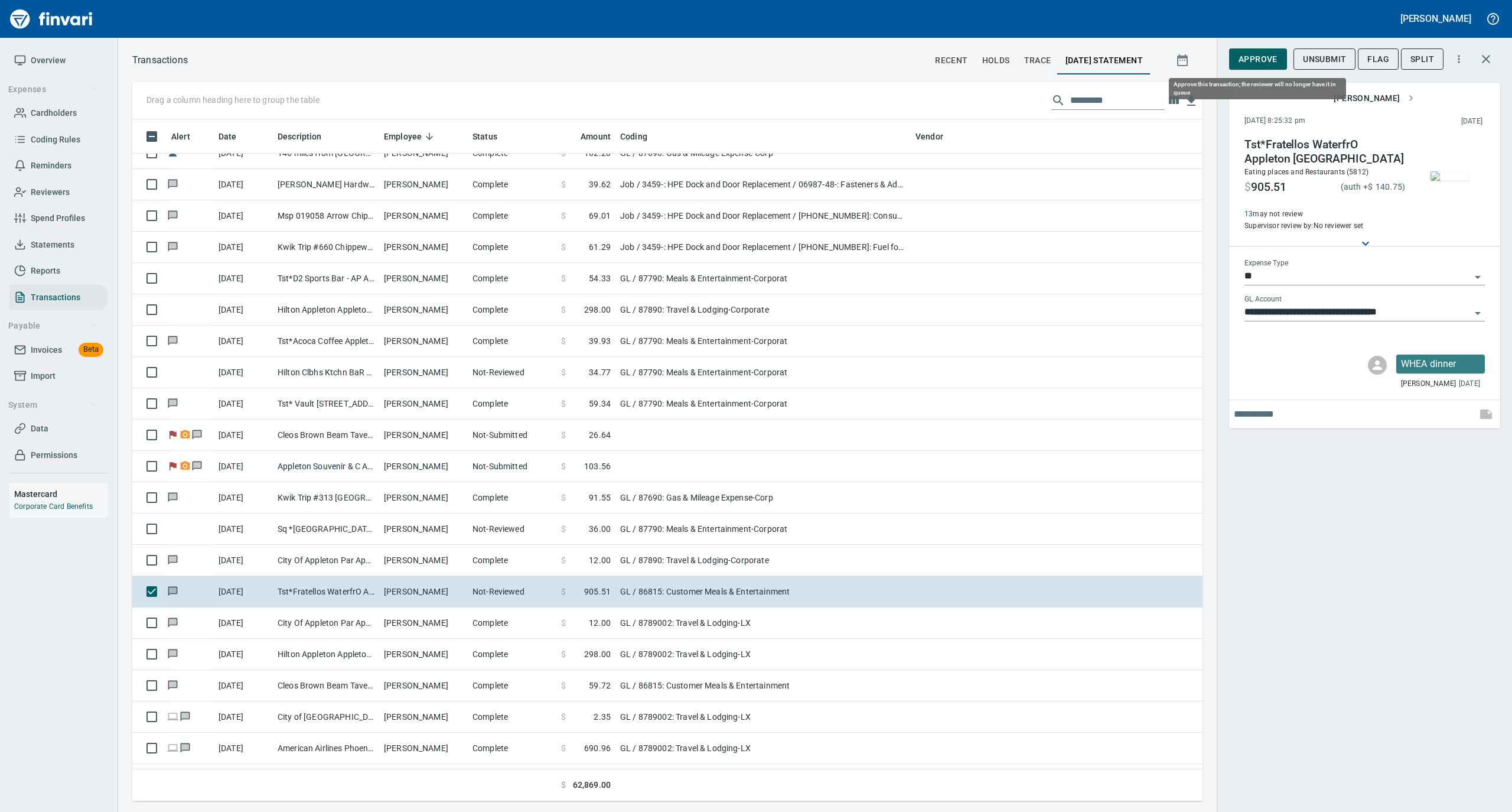
click at [1209, 64] on span "Approve" at bounding box center [1258, 59] width 39 height 15
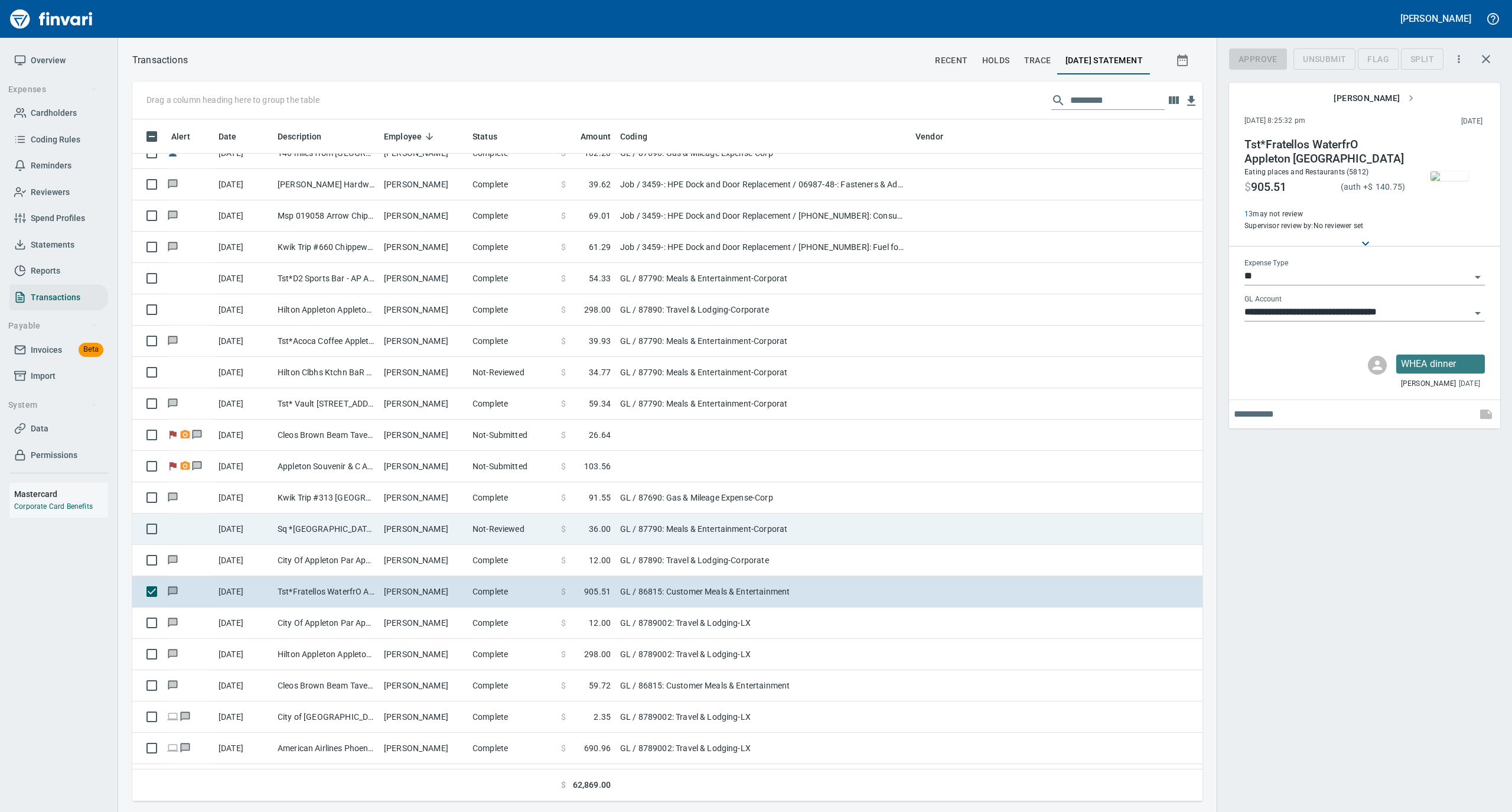
scroll to position [670, 1047]
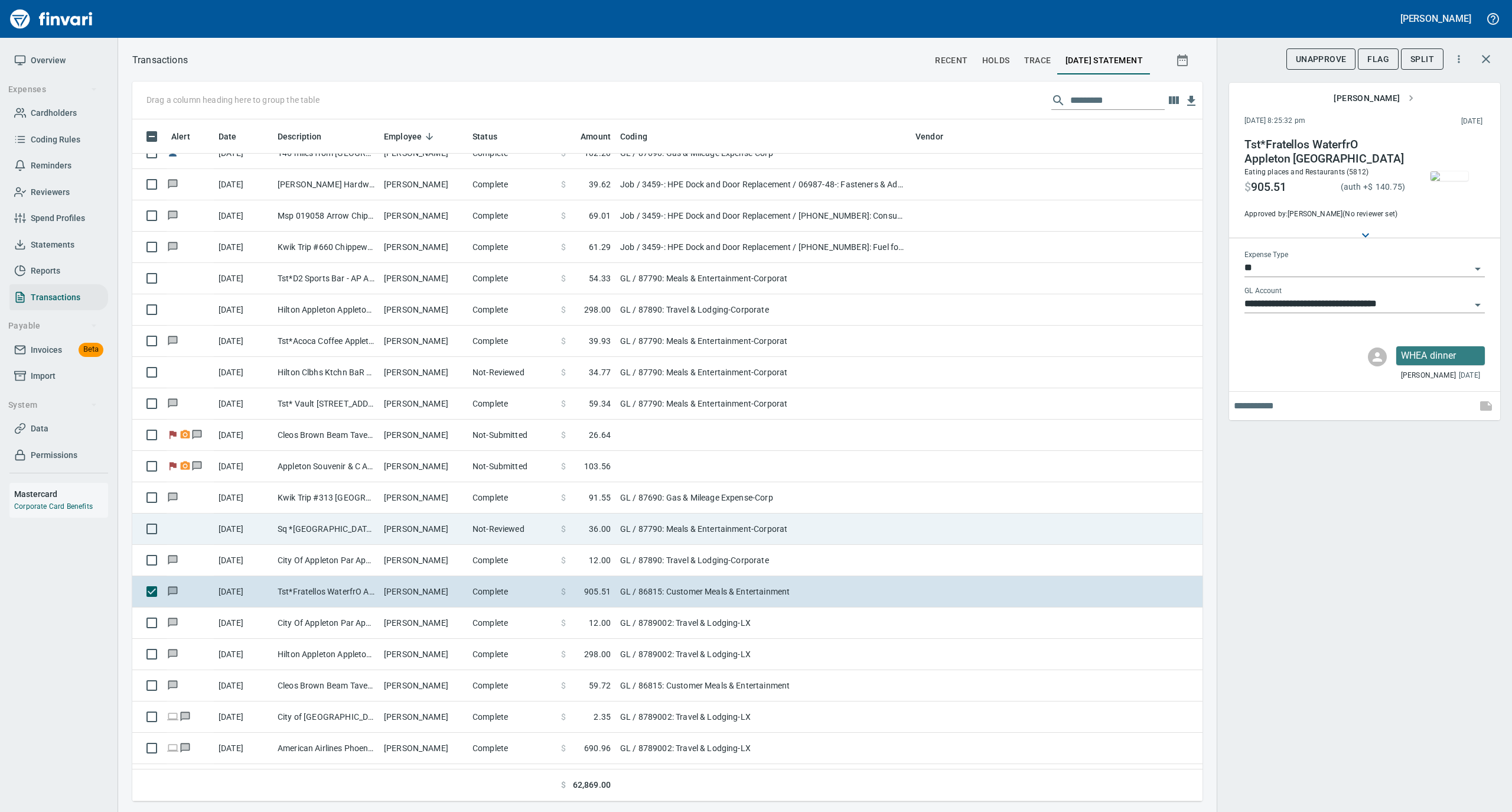
click at [463, 540] on td "[PERSON_NAME]" at bounding box center [423, 529] width 89 height 31
type input "**********"
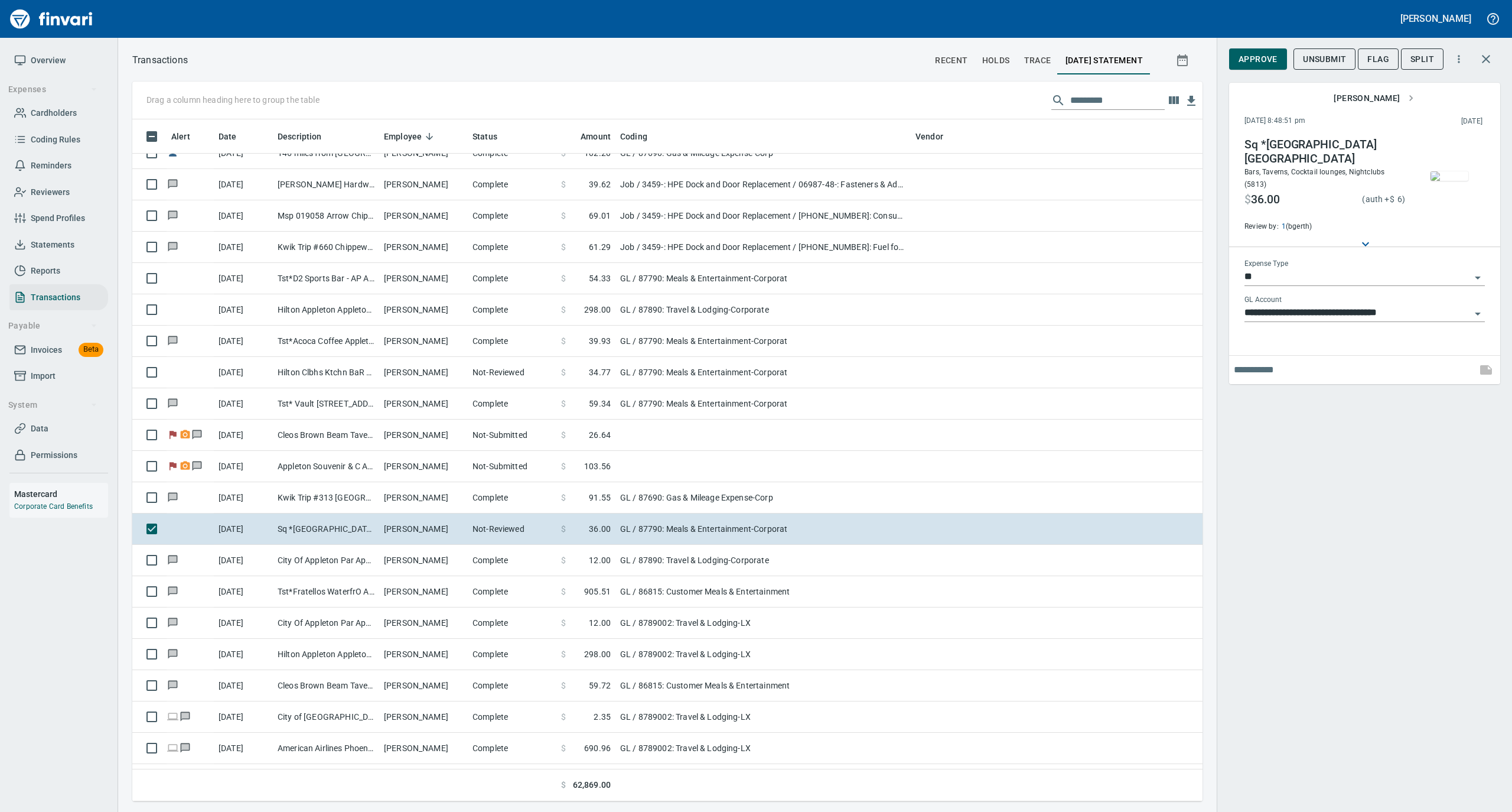
scroll to position [670, 1047]
click at [1209, 58] on span "Approve" at bounding box center [1258, 59] width 39 height 15
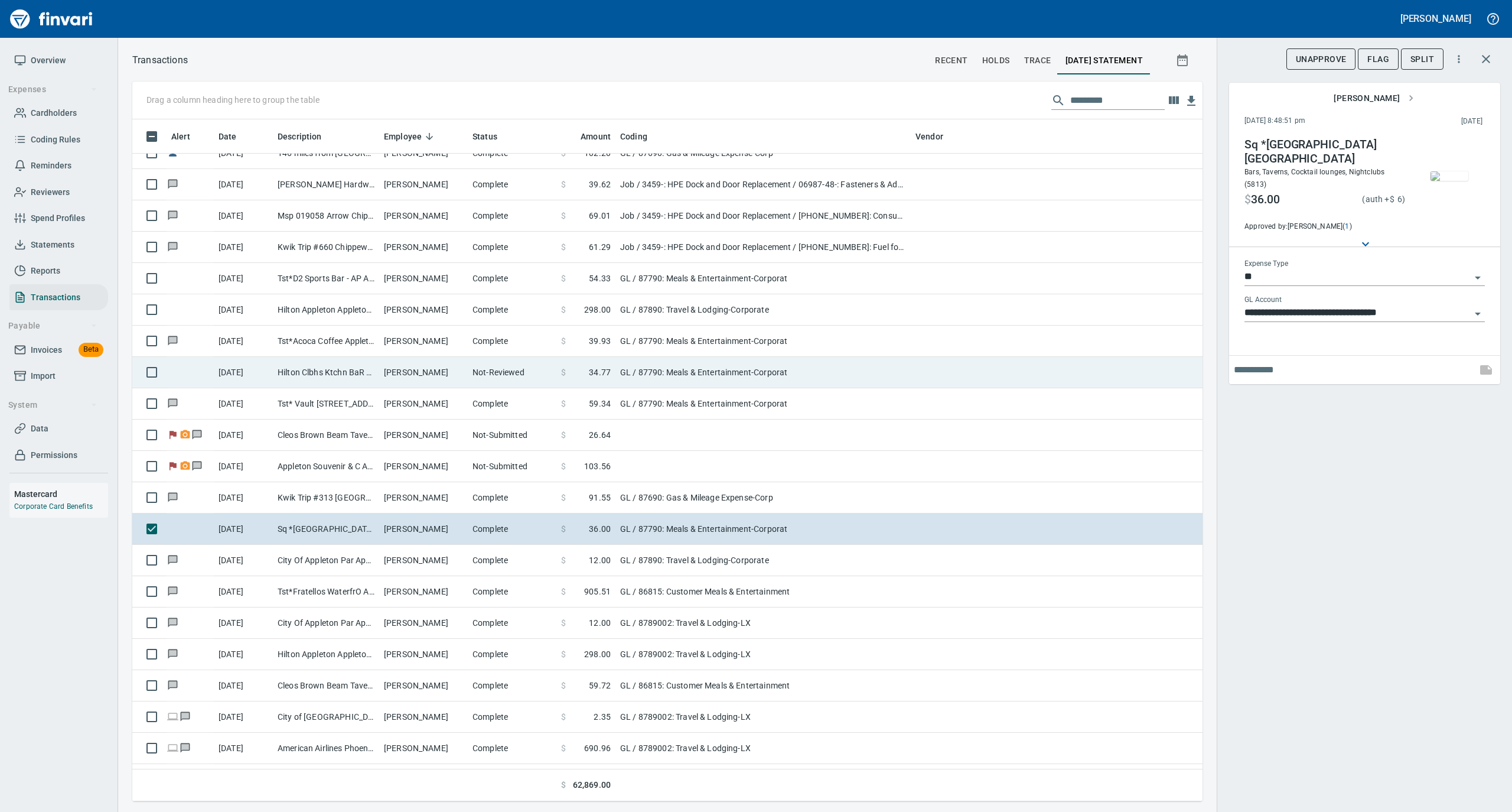
click at [479, 377] on td "Not-Reviewed" at bounding box center [512, 372] width 89 height 31
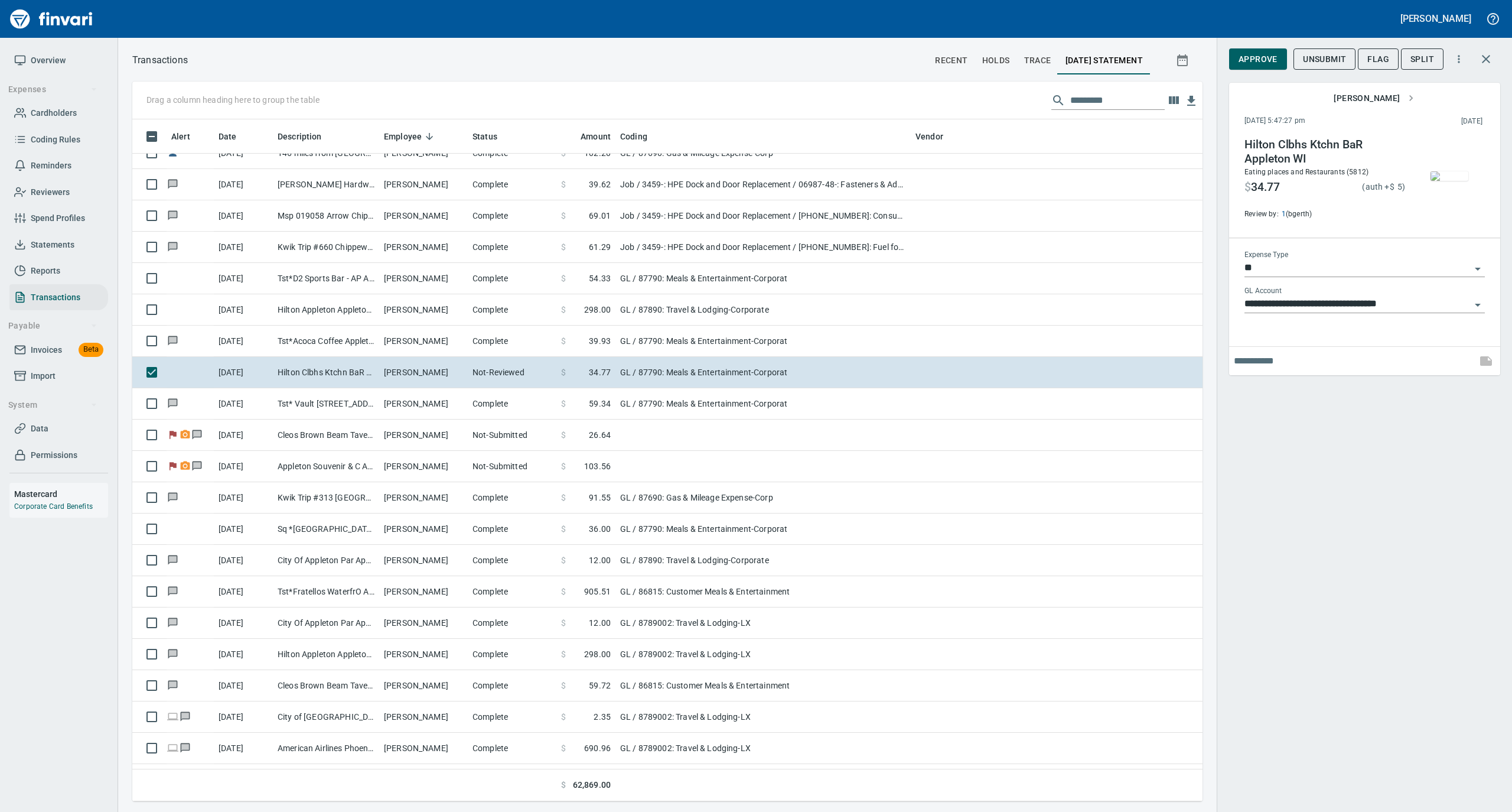
click at [1209, 53] on span "Approve" at bounding box center [1258, 59] width 39 height 15
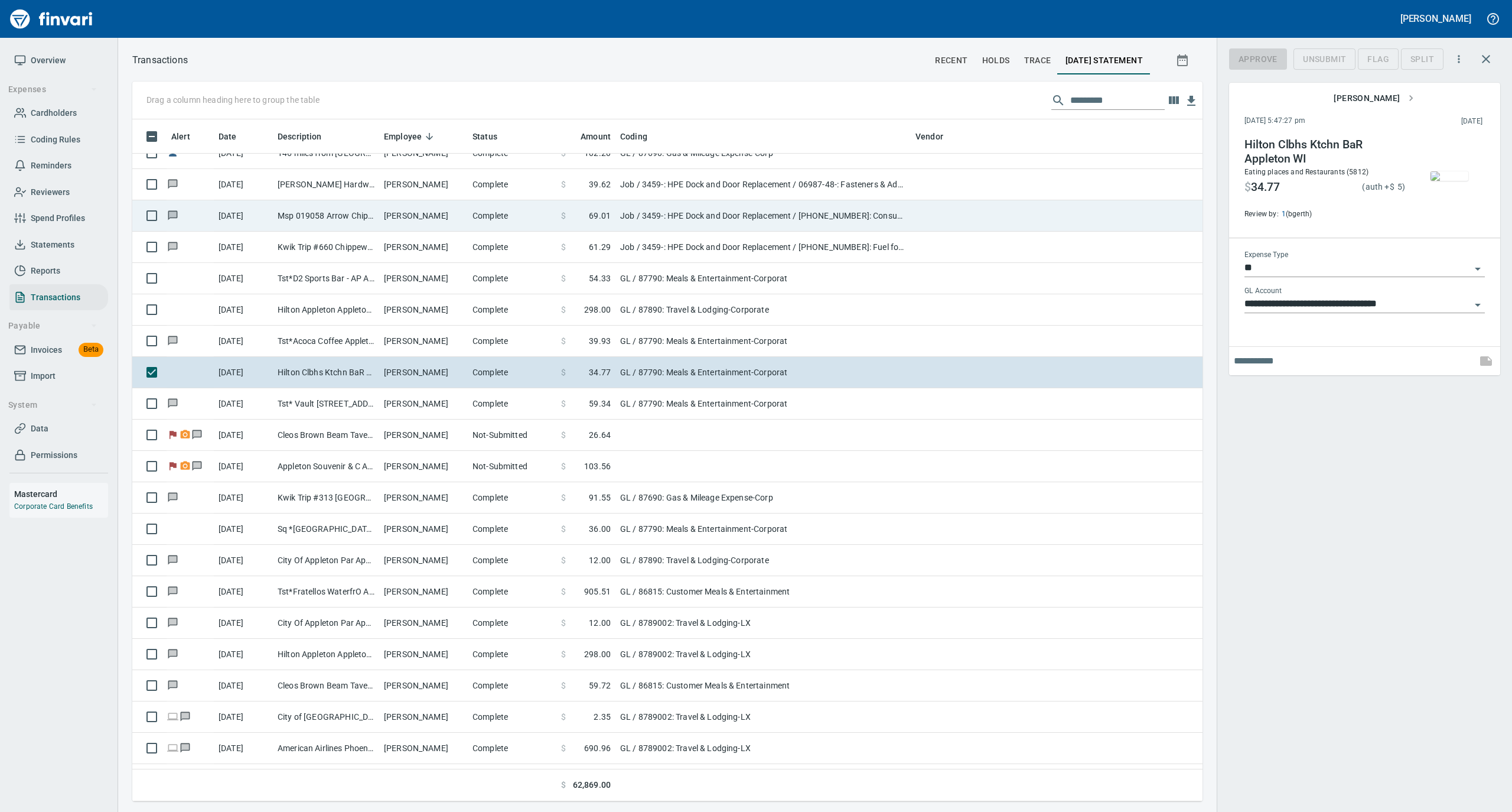
scroll to position [670, 1047]
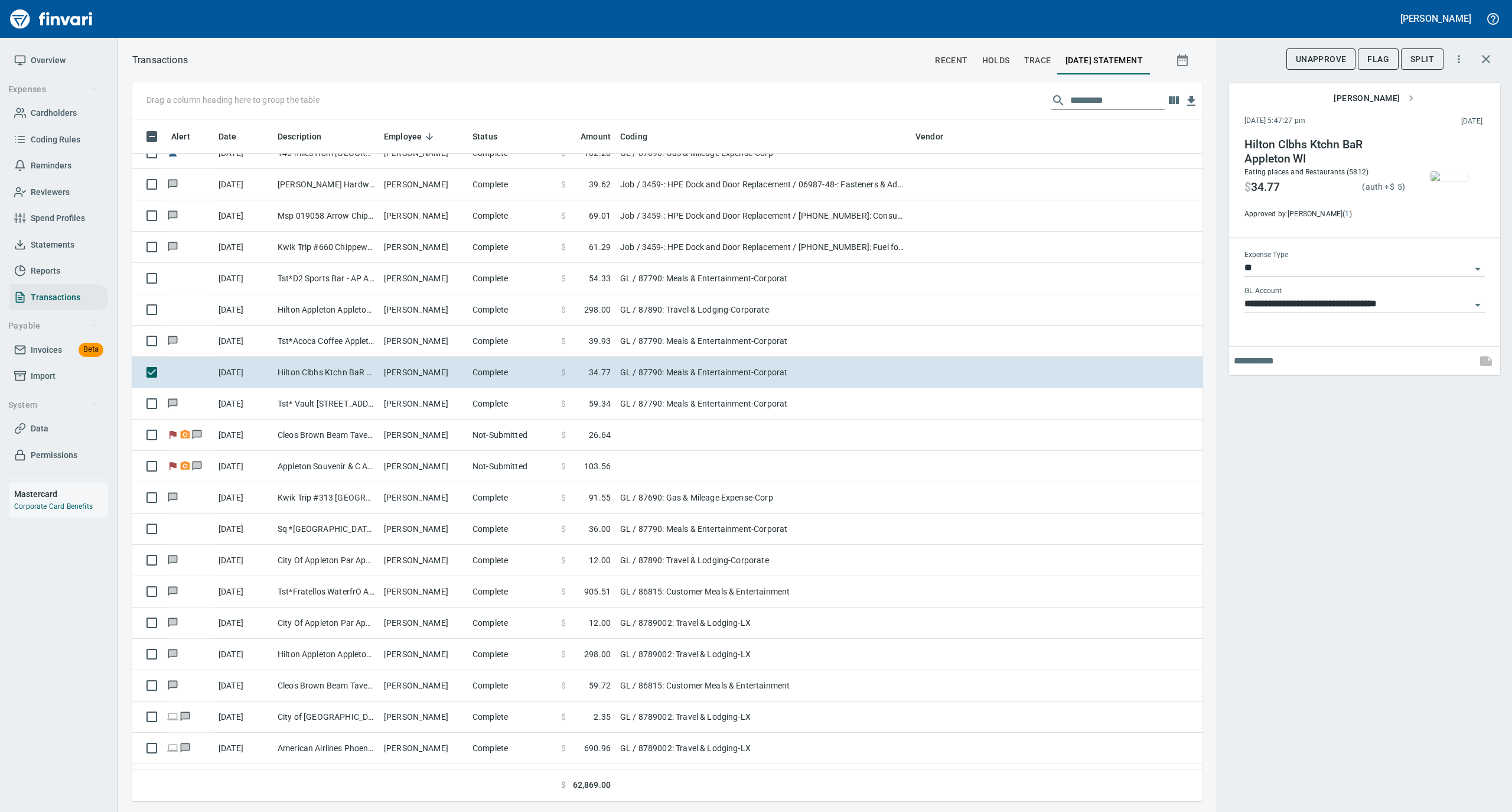
click at [45, 62] on span "Overview" at bounding box center [47, 60] width 35 height 15
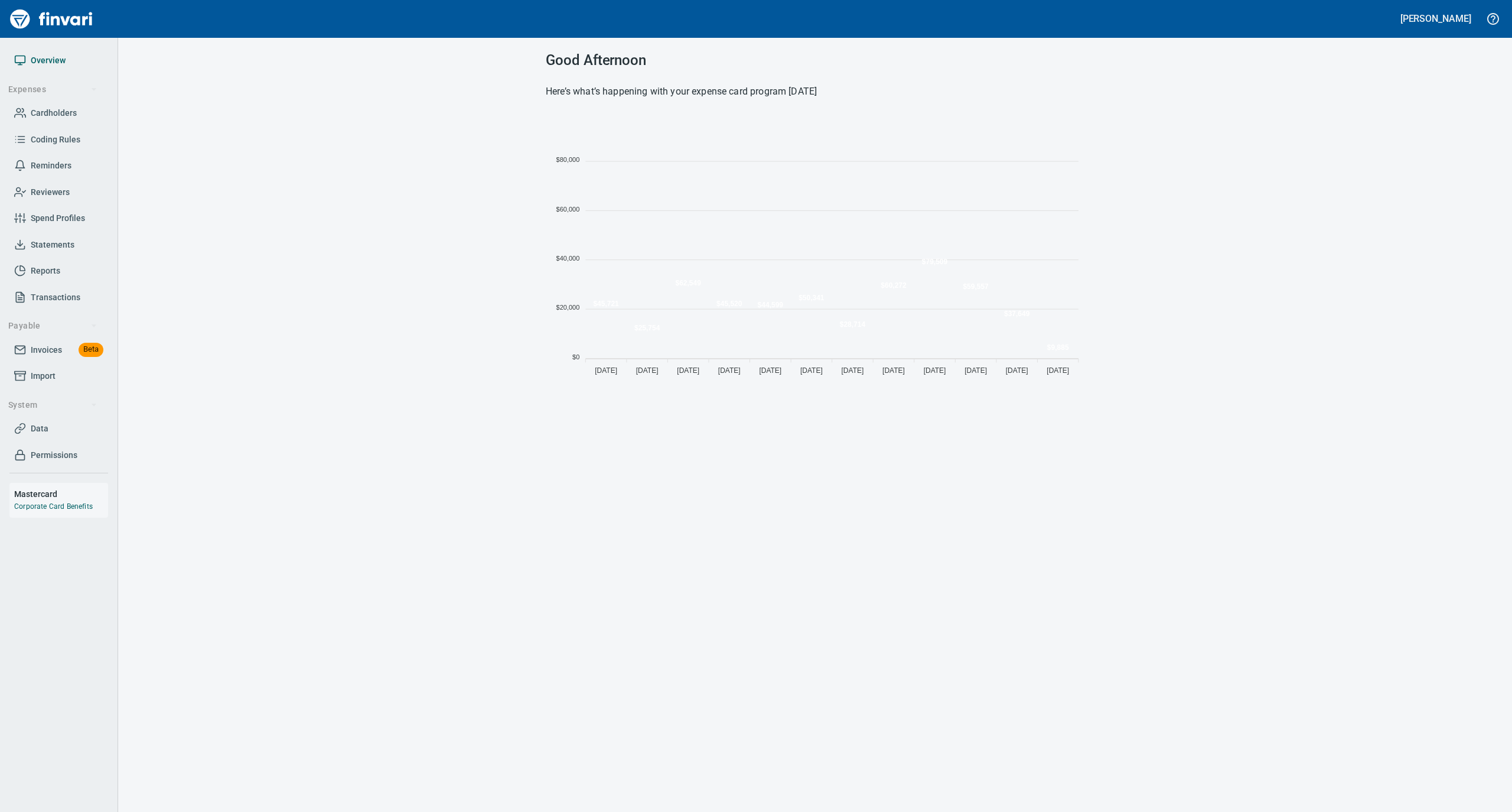
scroll to position [263, 527]
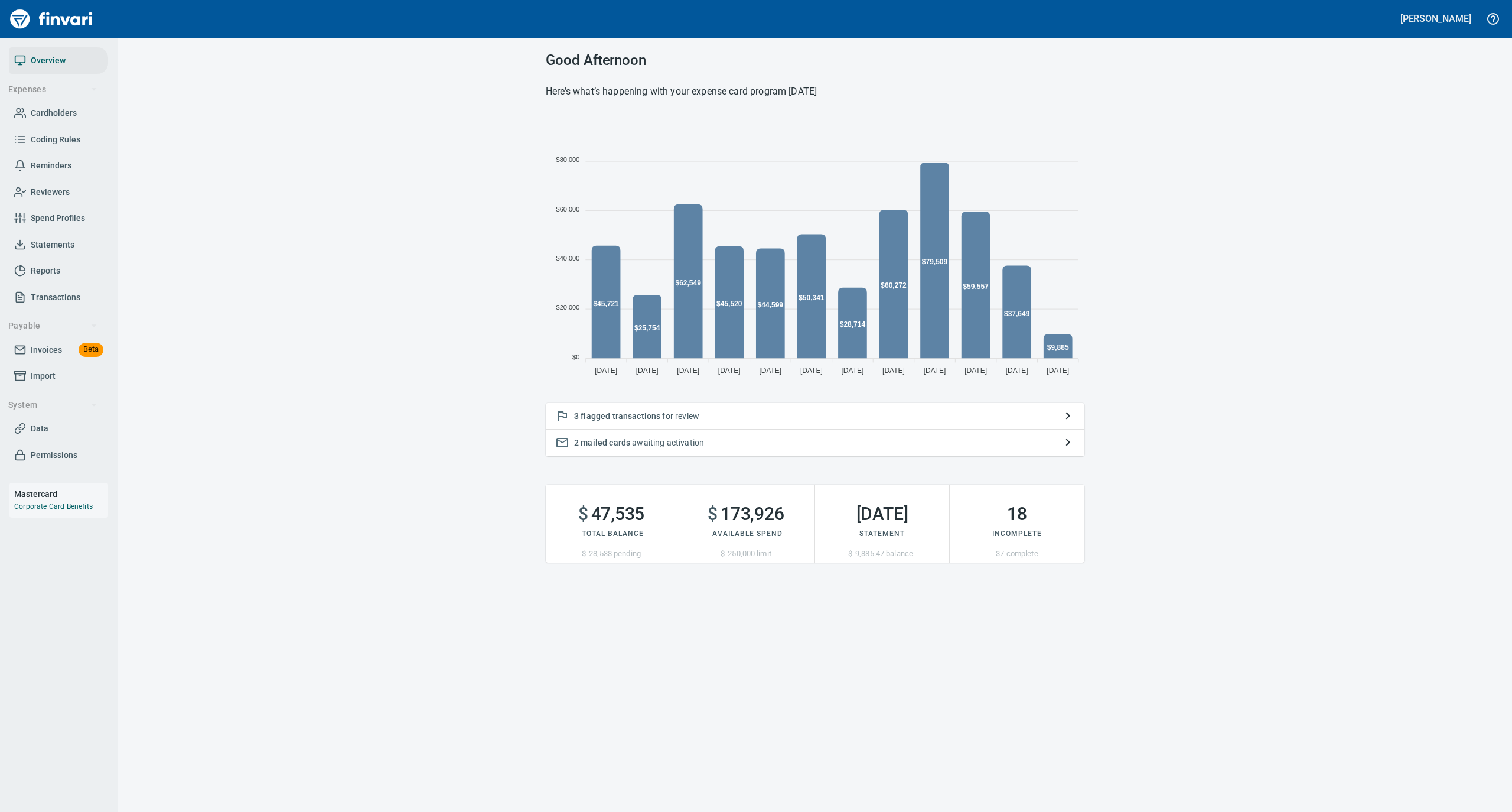
click at [717, 413] on p "3 flagged transactions for review" at bounding box center [815, 416] width 482 height 12
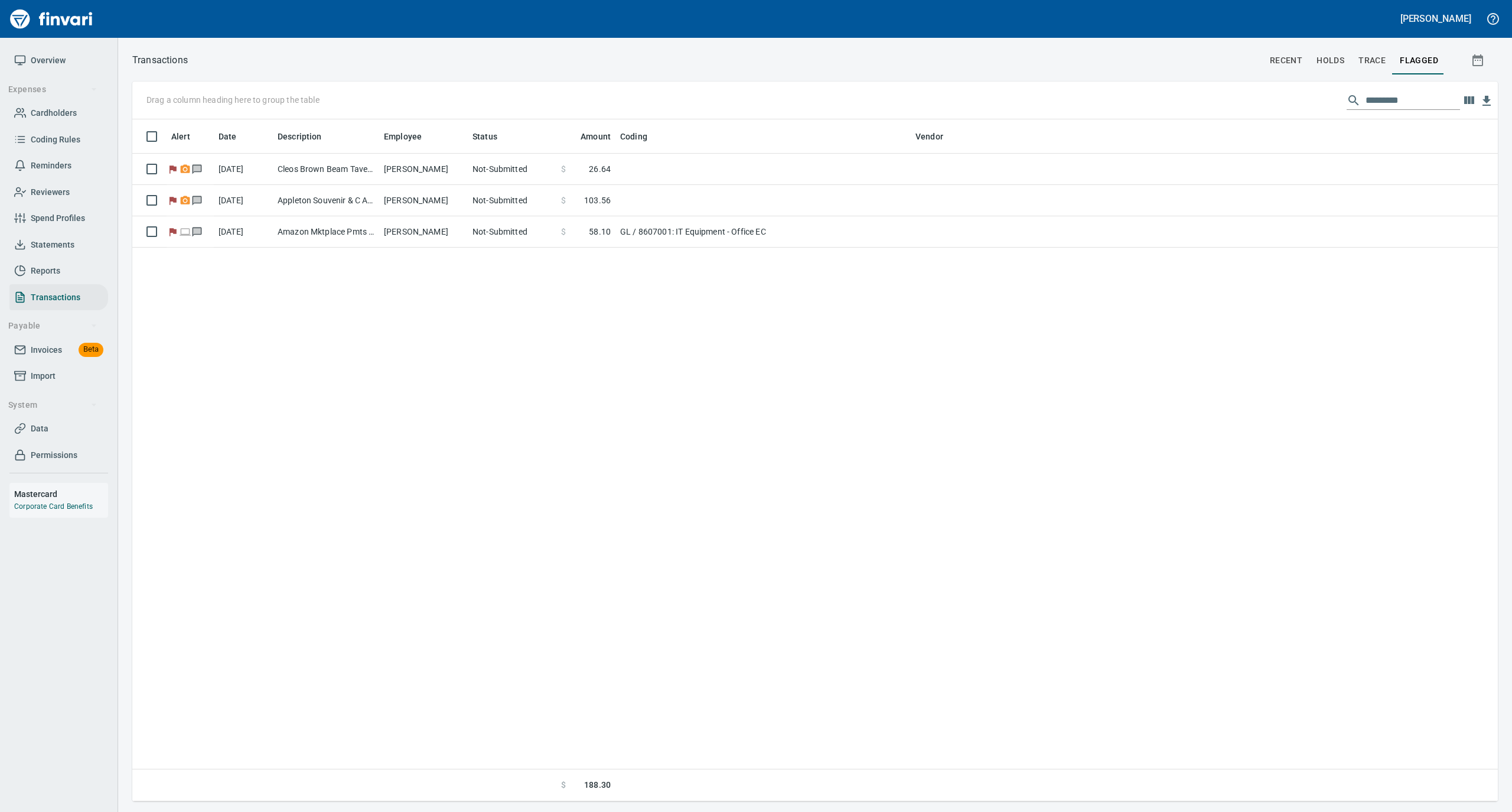
scroll to position [670, 1354]
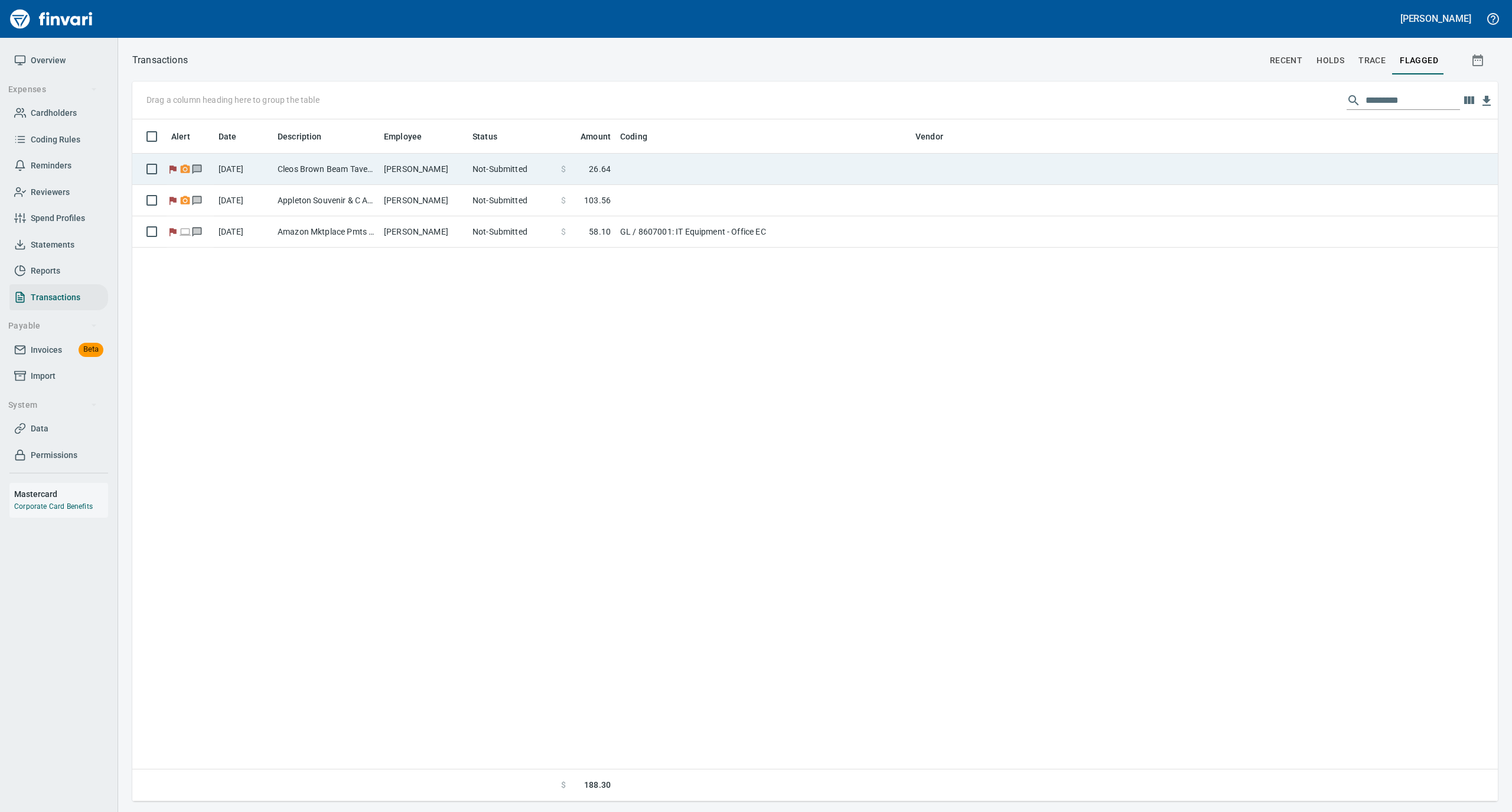
click at [407, 175] on td "[PERSON_NAME]" at bounding box center [423, 169] width 89 height 31
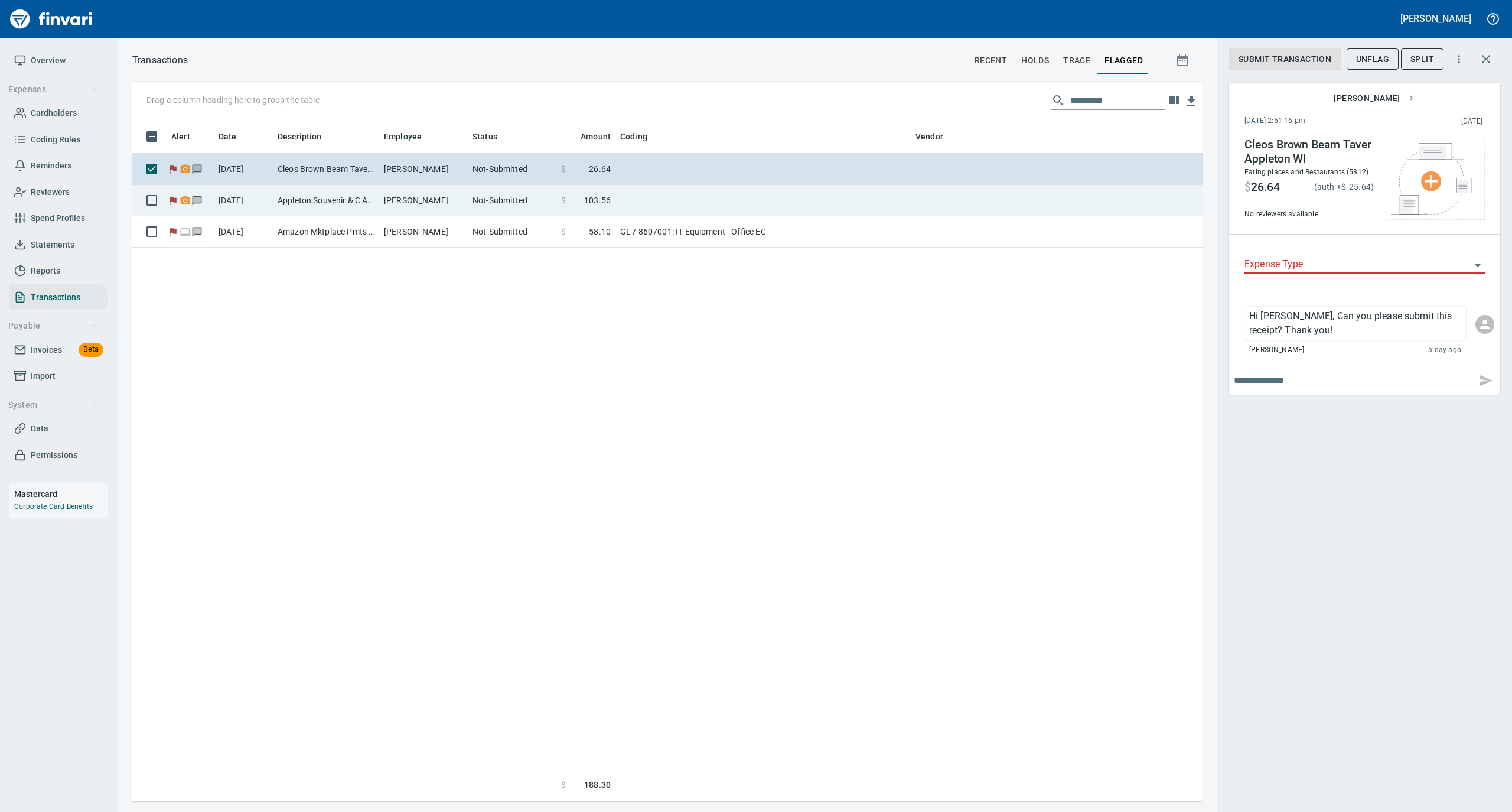
scroll to position [670, 1058]
click at [409, 205] on td "[PERSON_NAME]" at bounding box center [423, 201] width 89 height 31
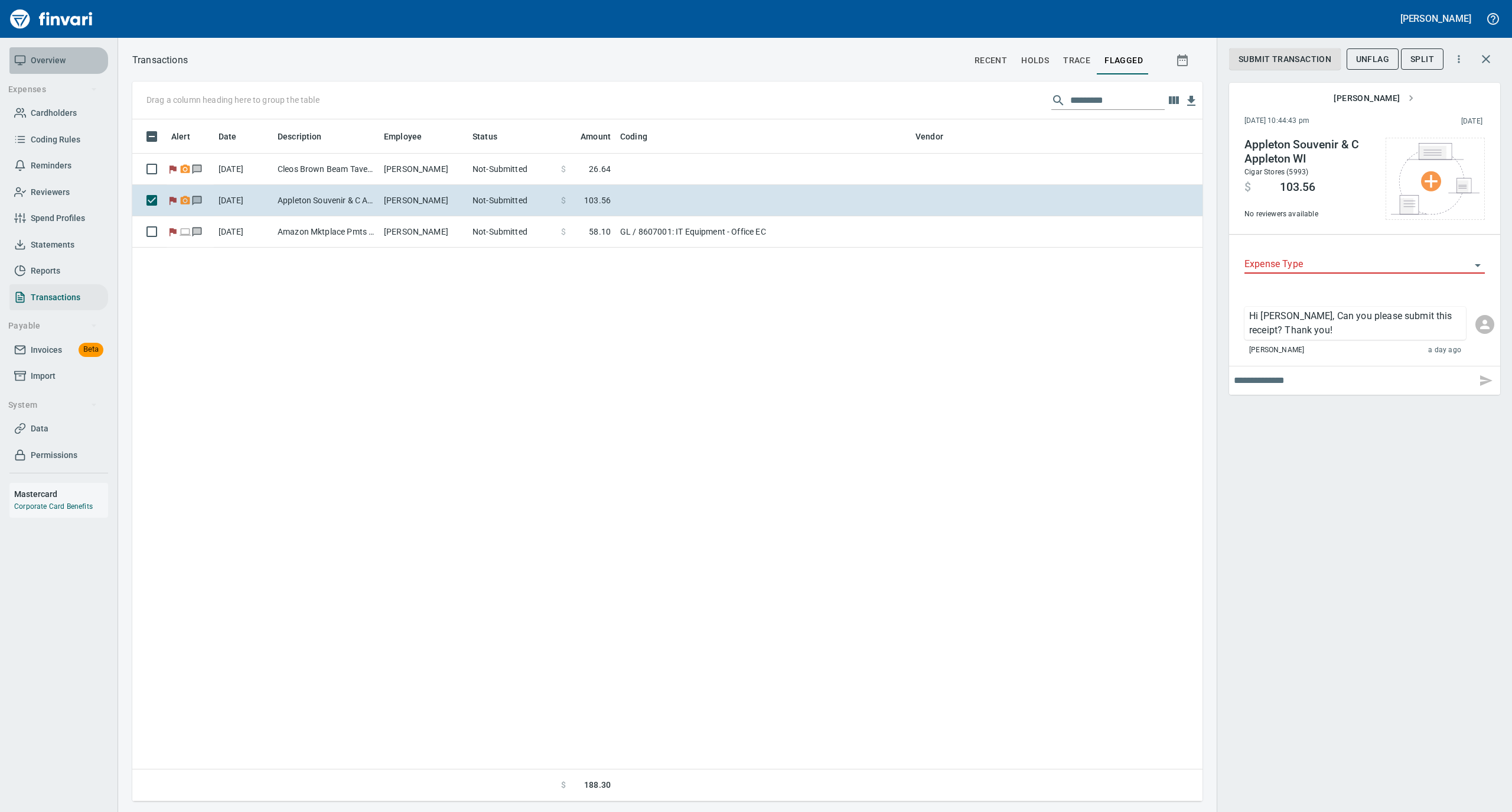
click at [51, 62] on span "Overview" at bounding box center [47, 60] width 35 height 15
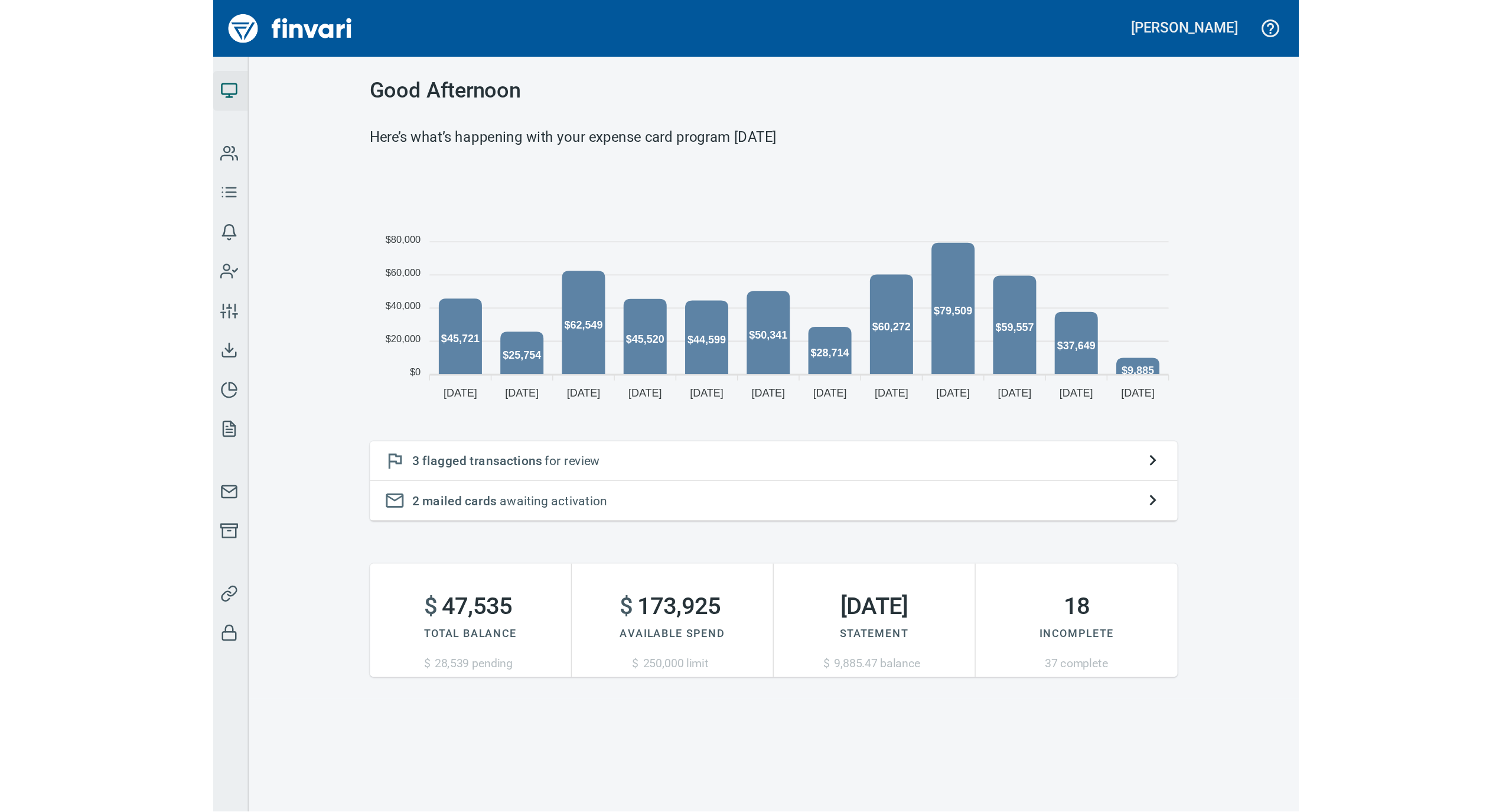
scroll to position [263, 527]
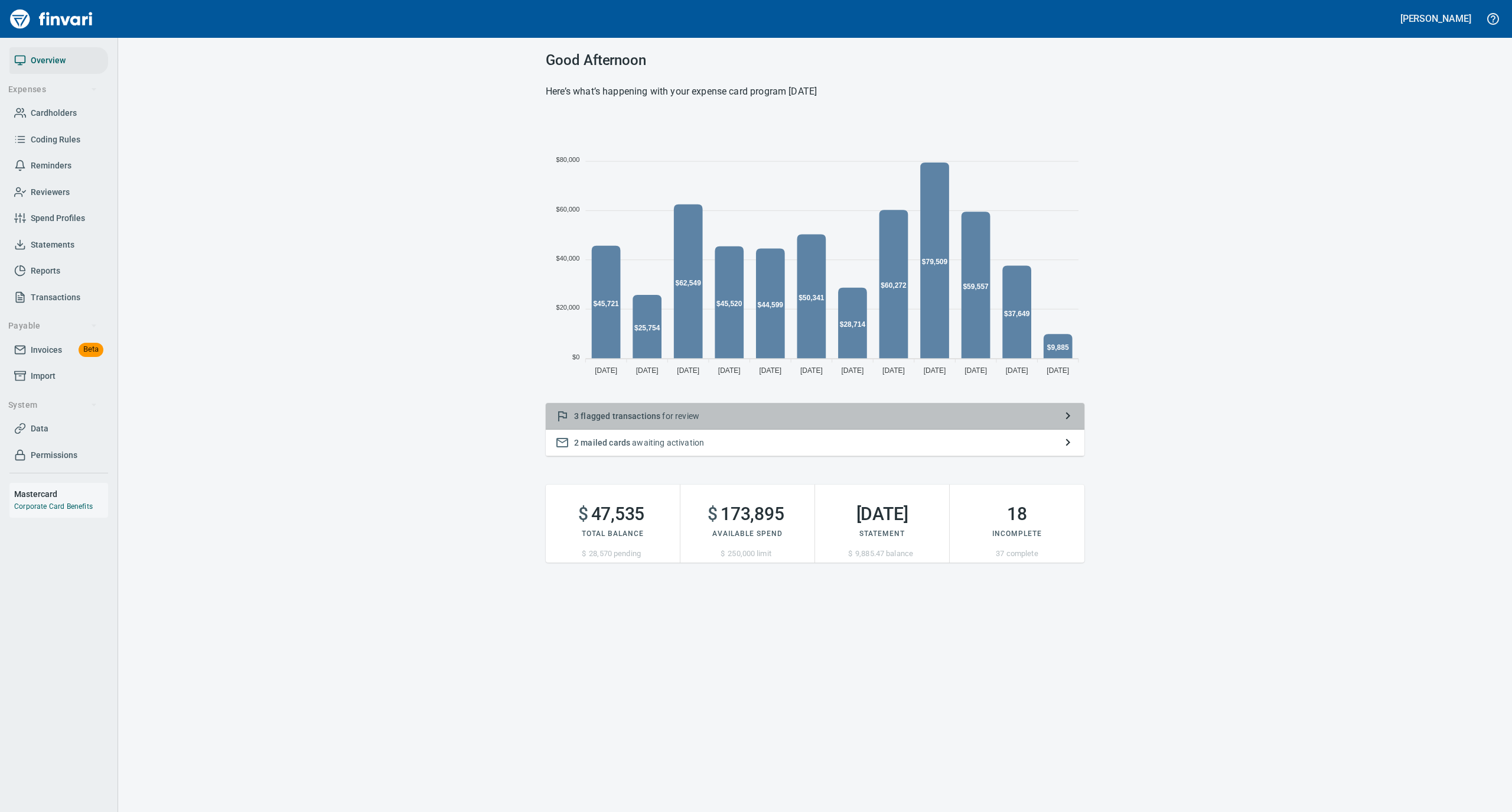
click at [728, 419] on p "3 flagged transactions for review" at bounding box center [815, 416] width 482 height 12
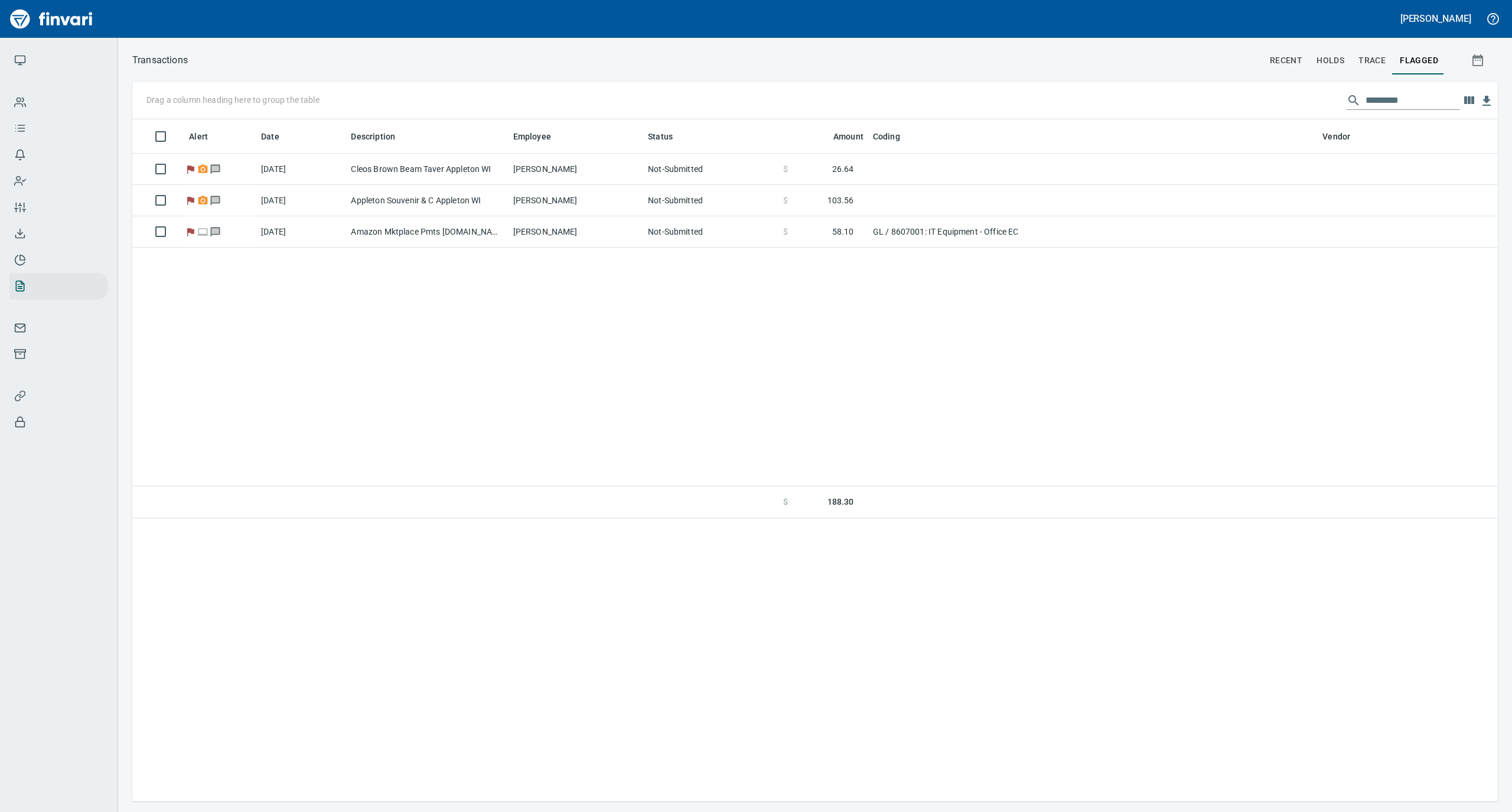
scroll to position [670, 1354]
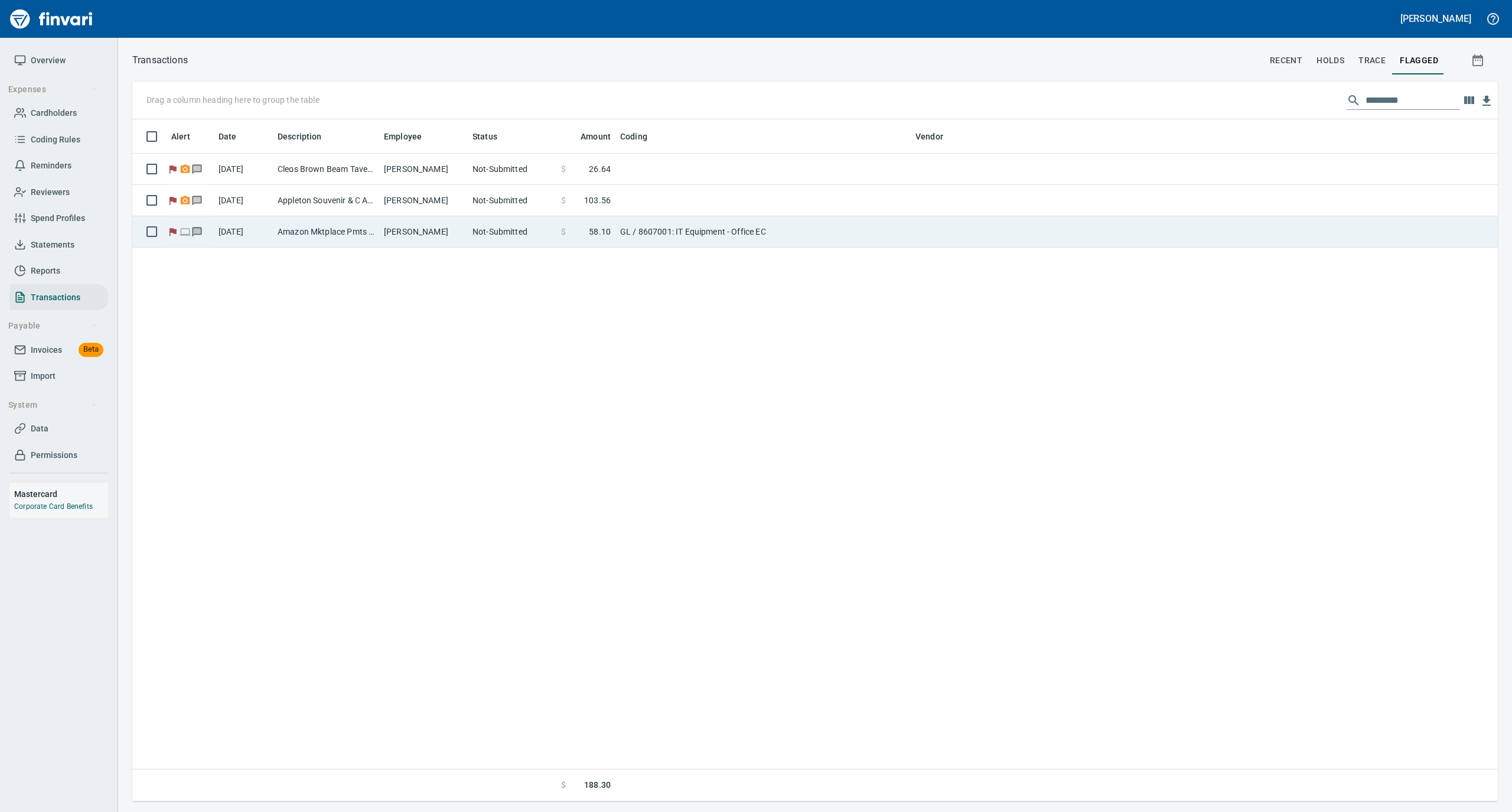
click at [511, 237] on td "Not-Submitted" at bounding box center [512, 232] width 89 height 31
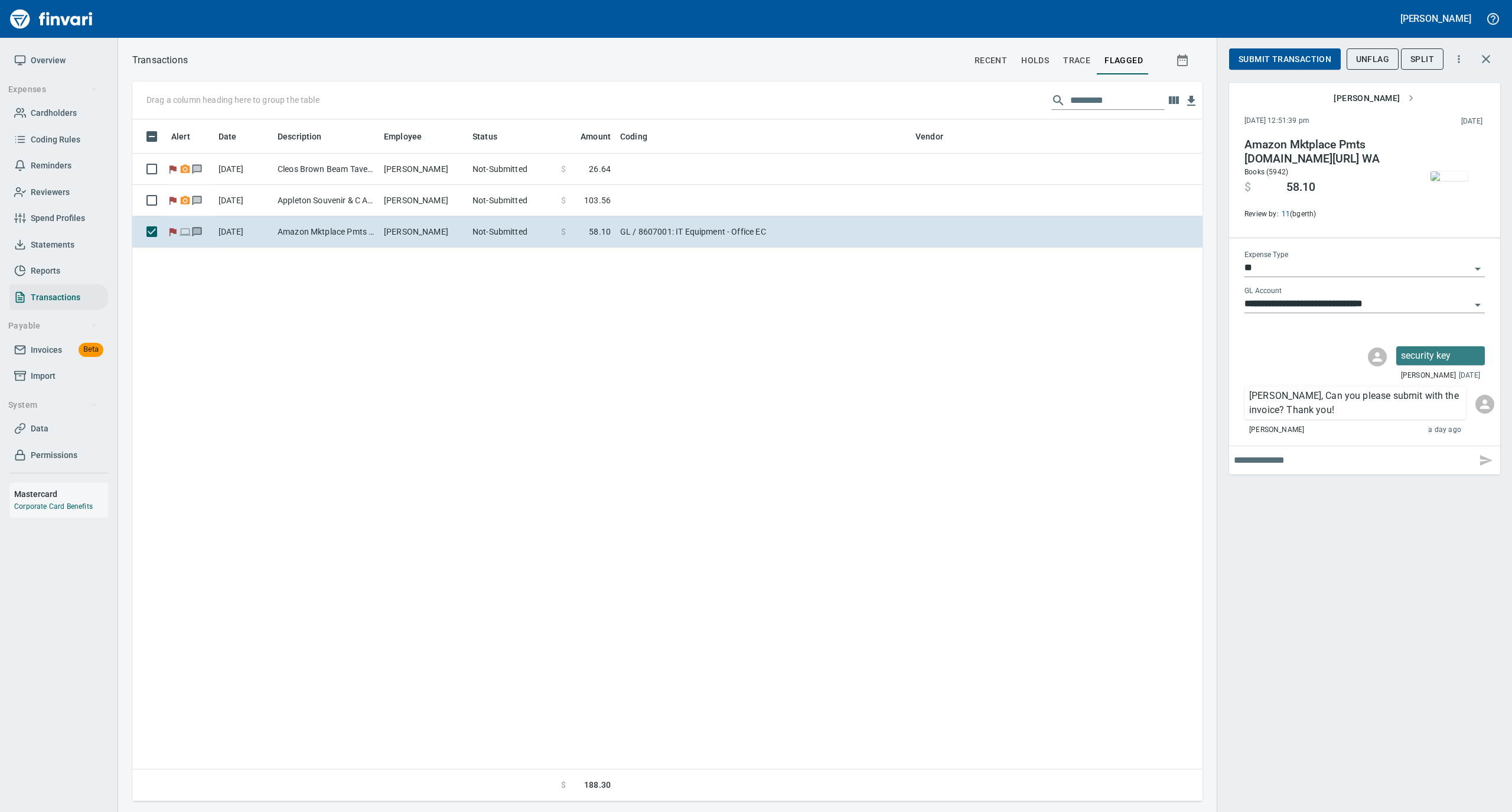
scroll to position [670, 1058]
click at [1209, 171] on img "button" at bounding box center [1449, 176] width 38 height 9
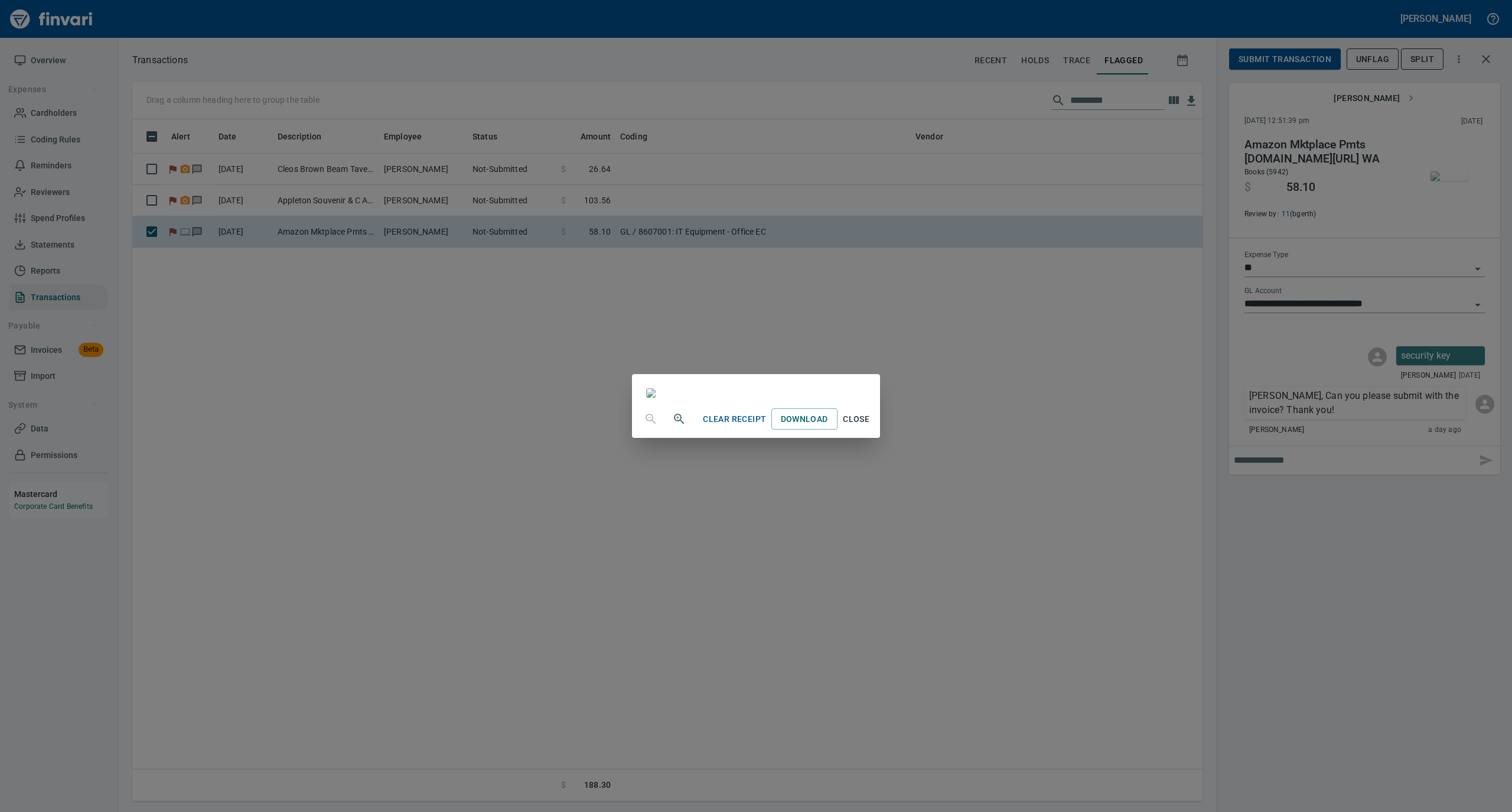
scroll to position [473, 0]
click at [871, 427] on span "Close" at bounding box center [856, 419] width 28 height 15
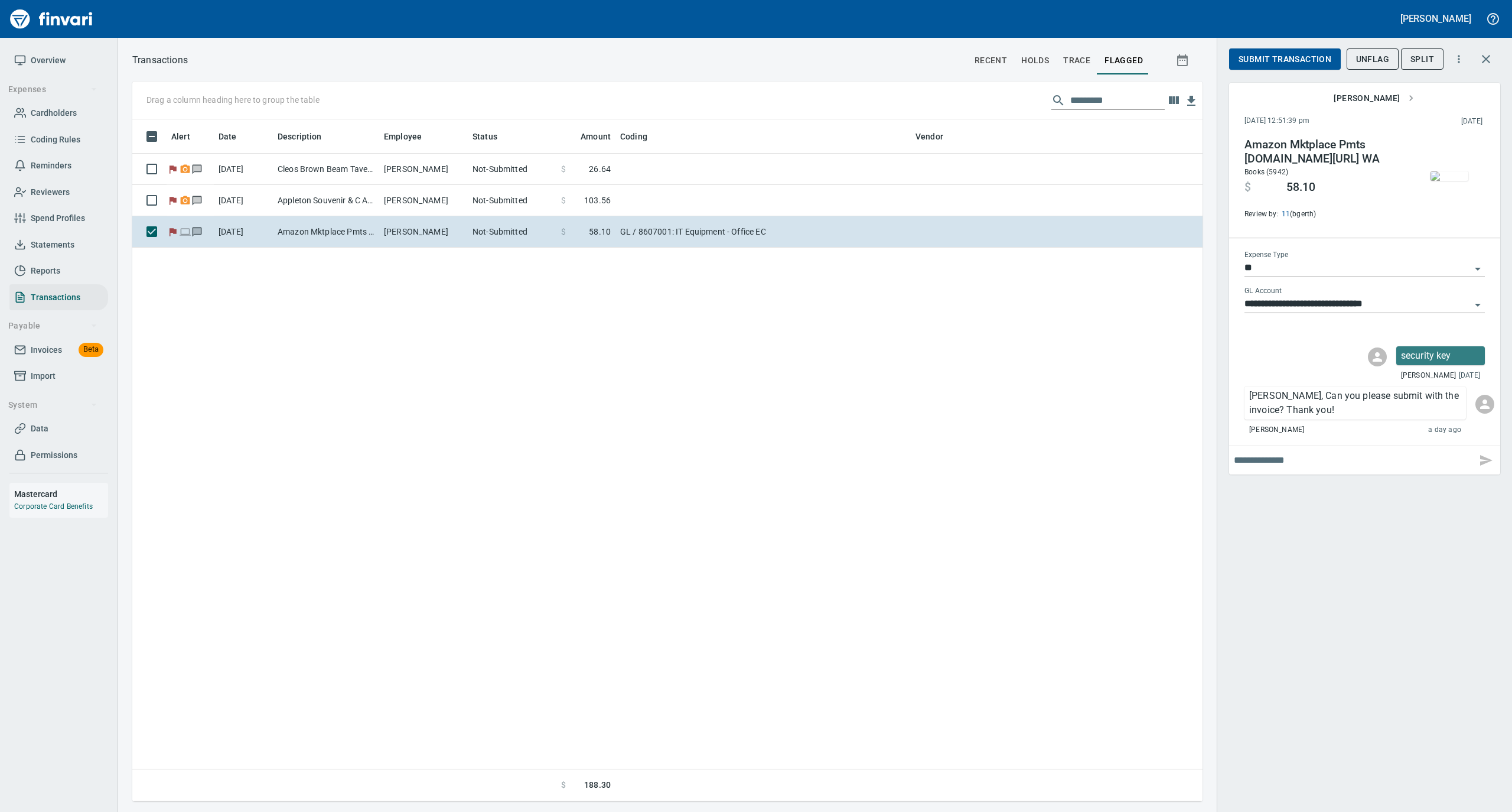
click at [57, 59] on span "Overview" at bounding box center [47, 60] width 35 height 15
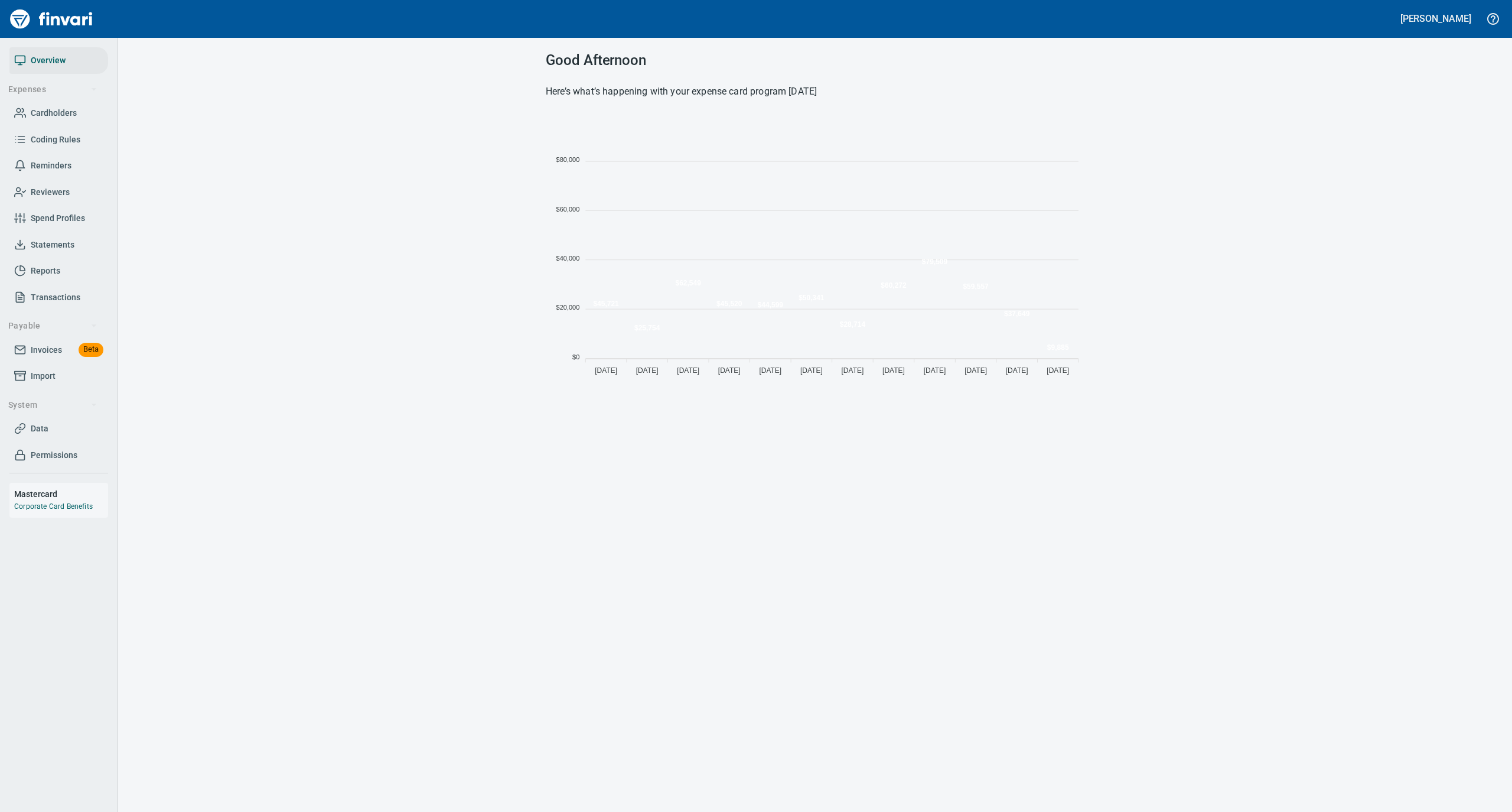
scroll to position [263, 527]
